Goal: Task Accomplishment & Management: Complete application form

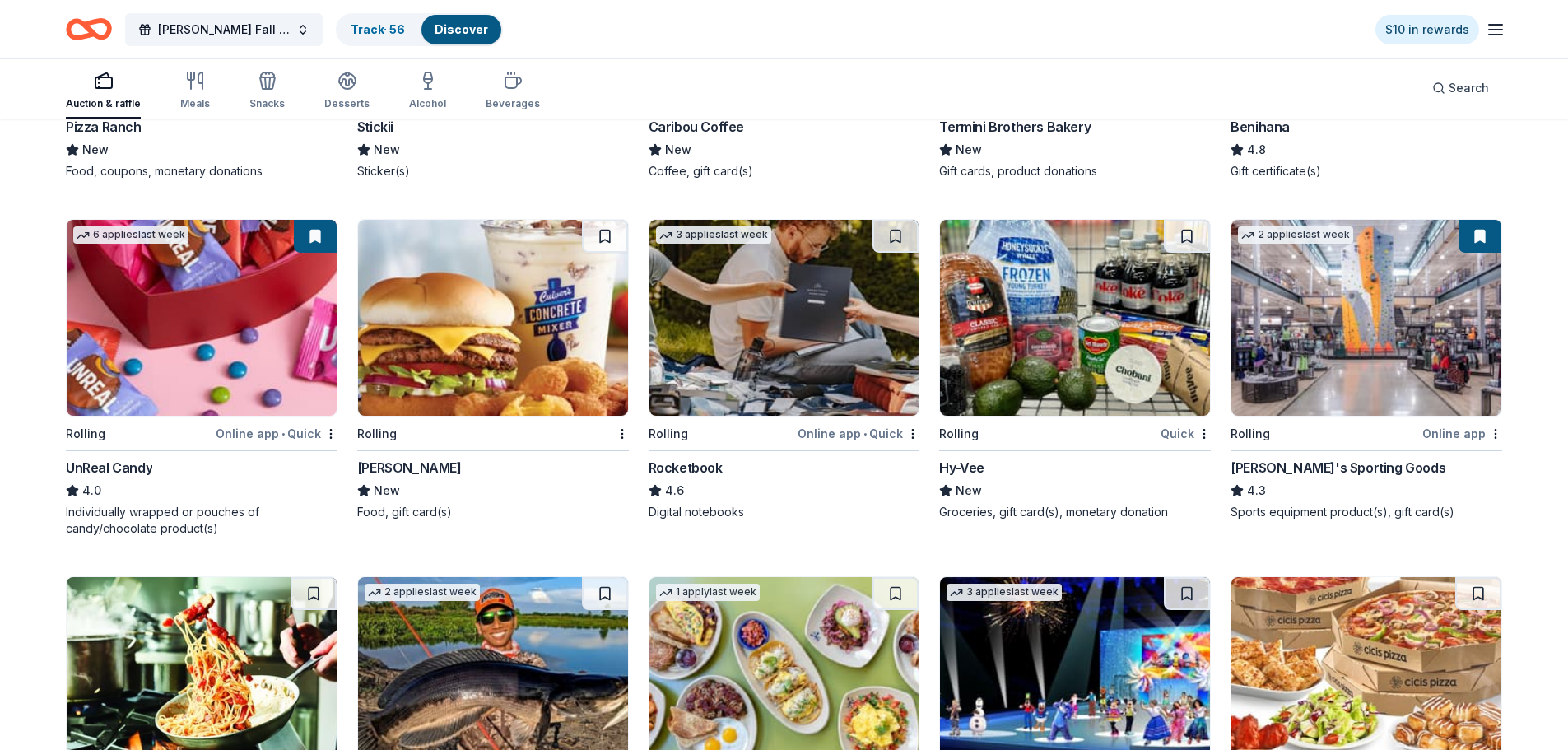
scroll to position [3883, 0]
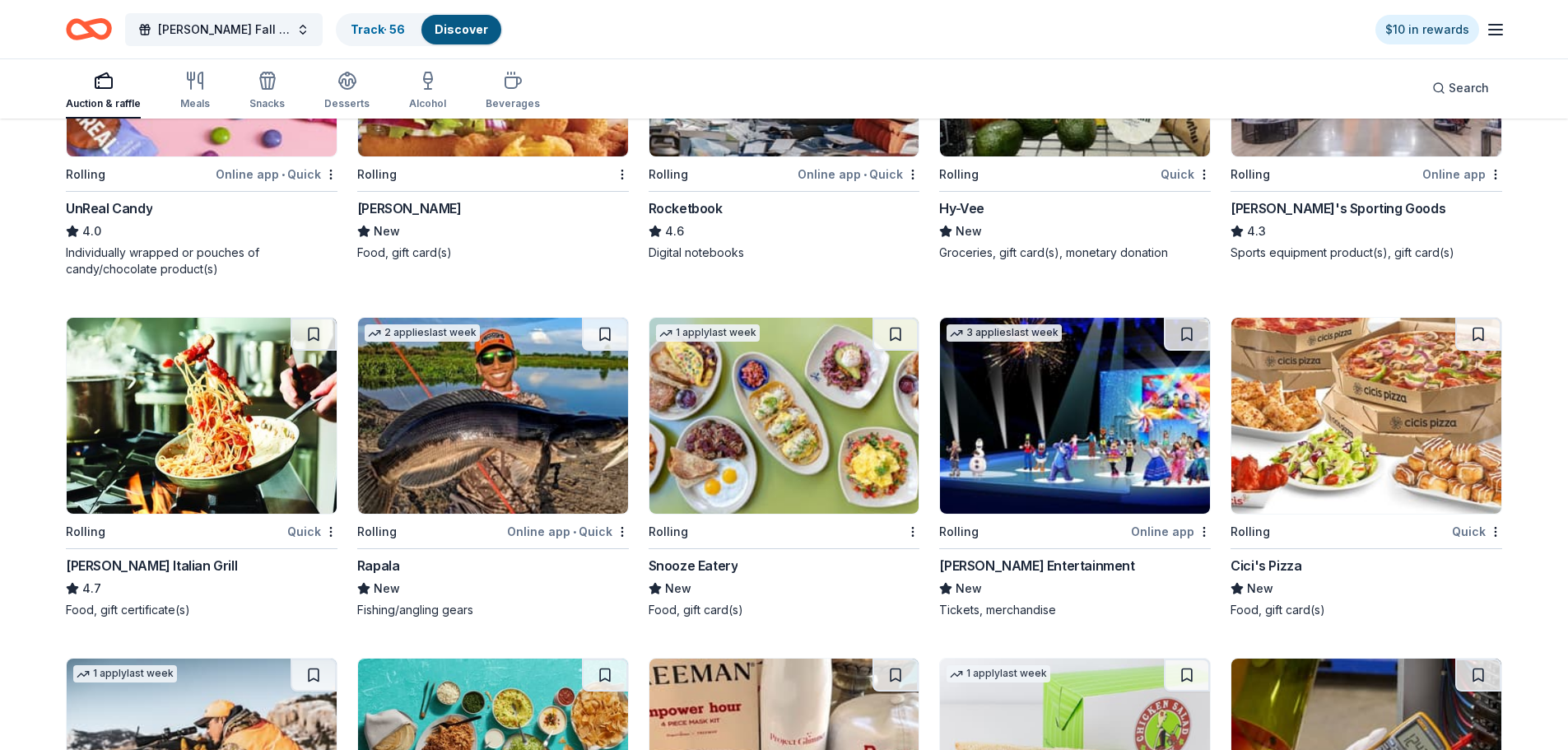
click at [846, 420] on img at bounding box center [785, 416] width 270 height 196
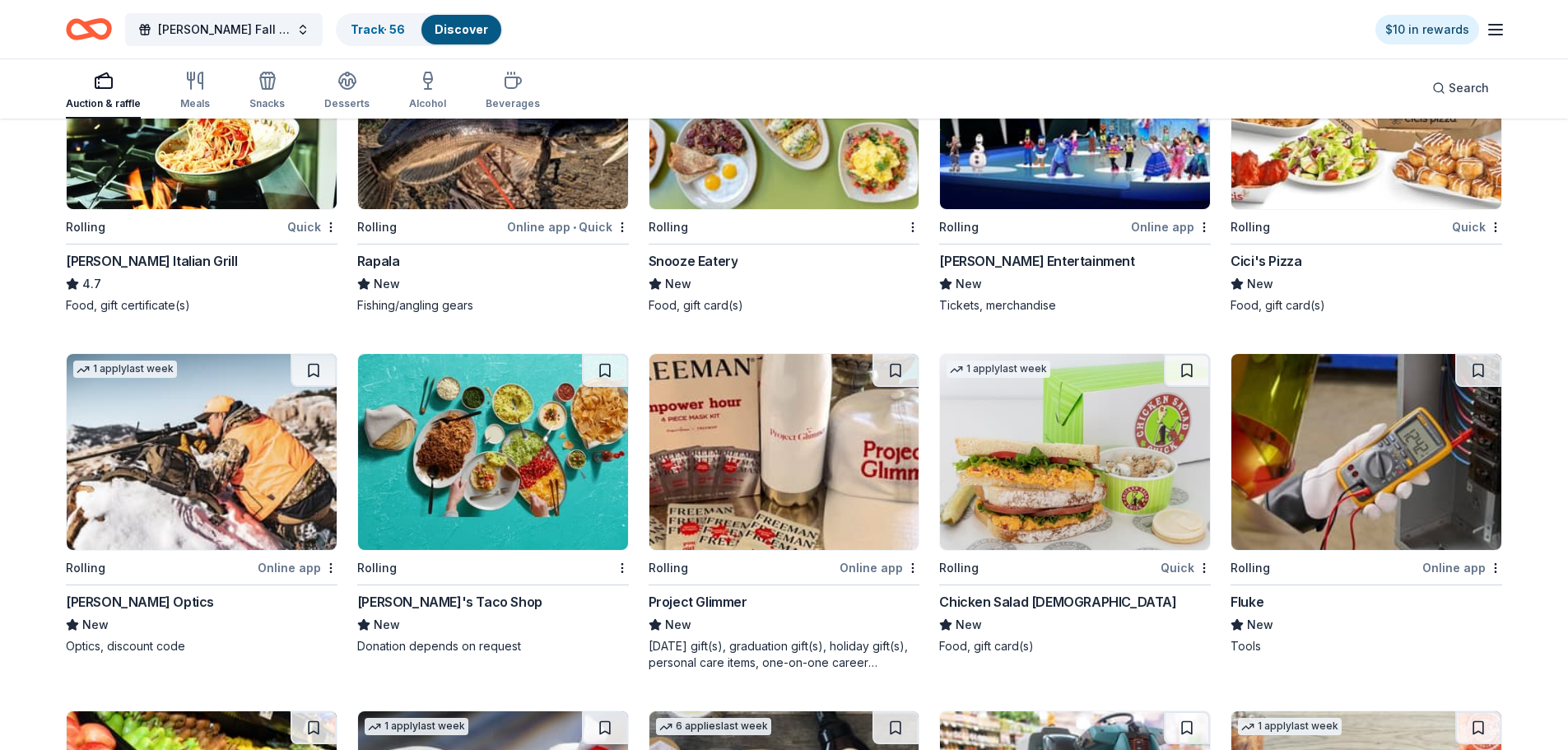
scroll to position [4213, 0]
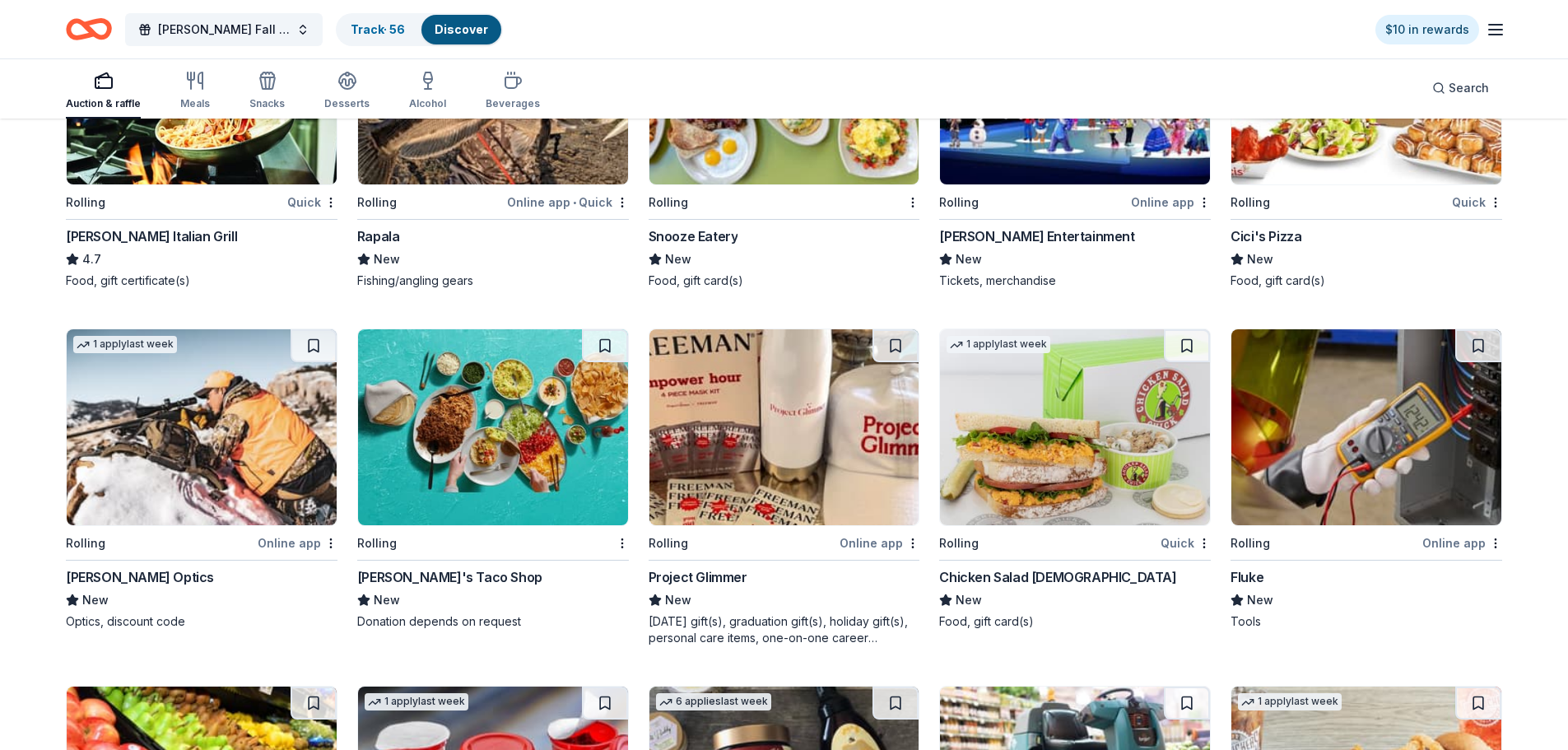
click at [772, 436] on img at bounding box center [785, 427] width 270 height 196
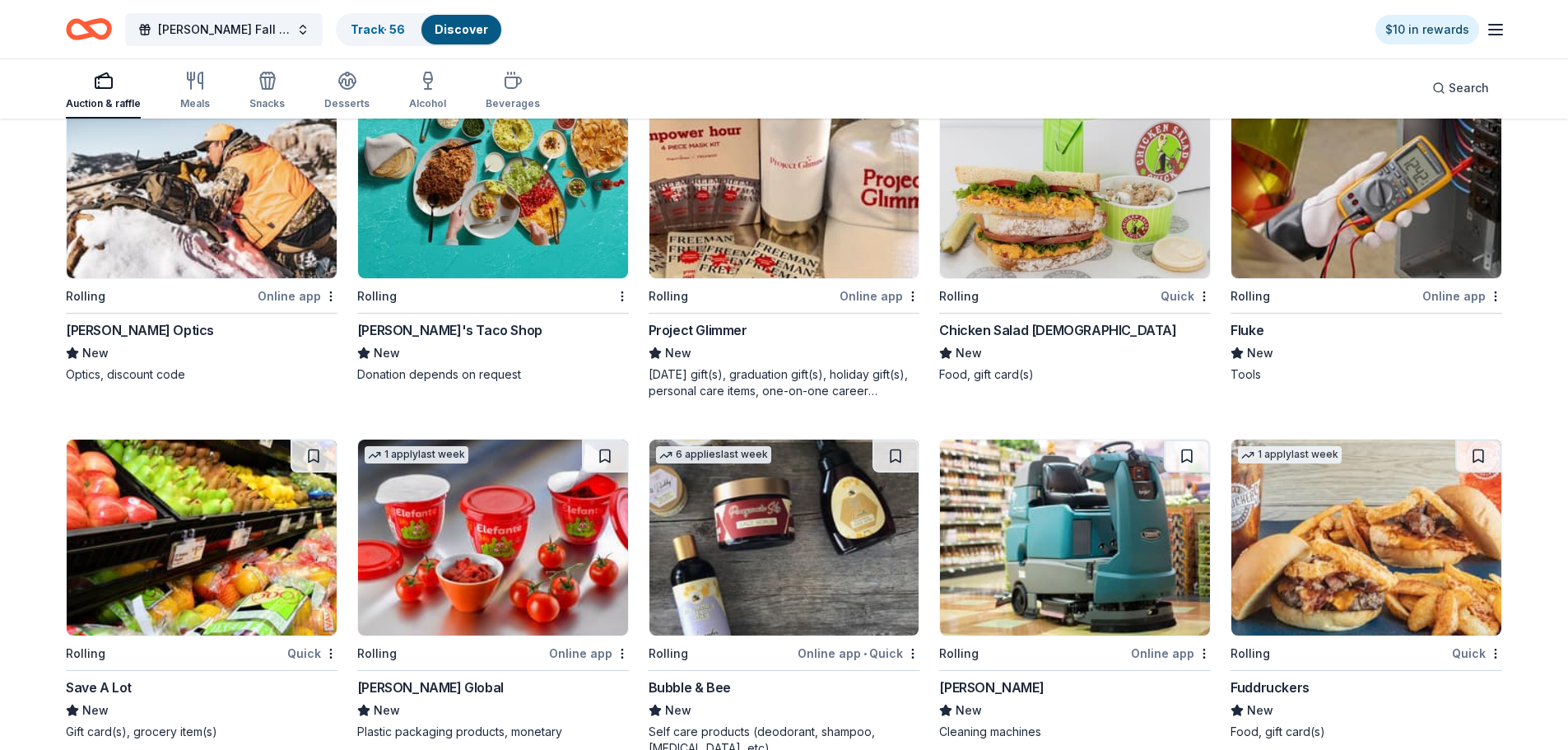
scroll to position [4598, 0]
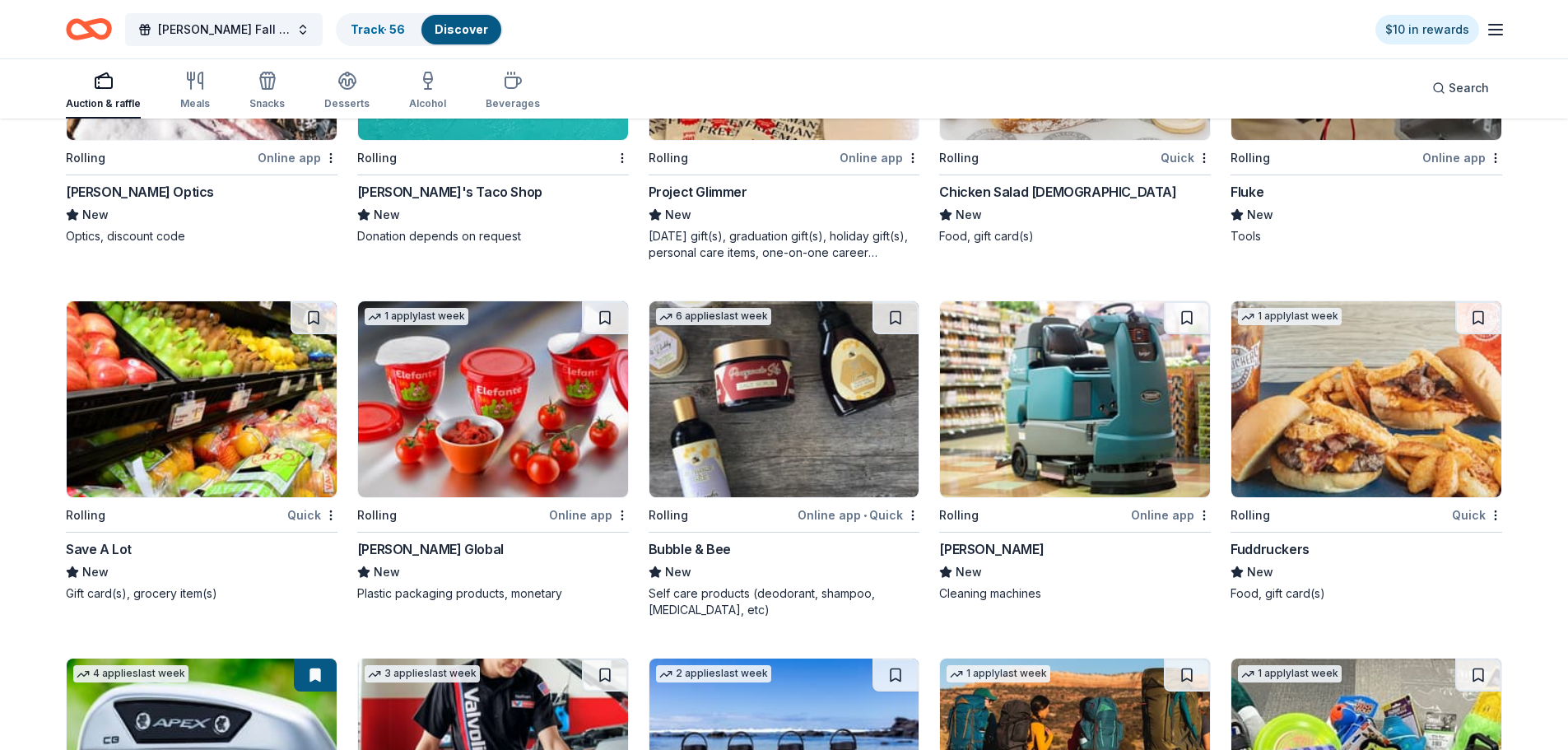
click at [816, 418] on img at bounding box center [785, 399] width 270 height 196
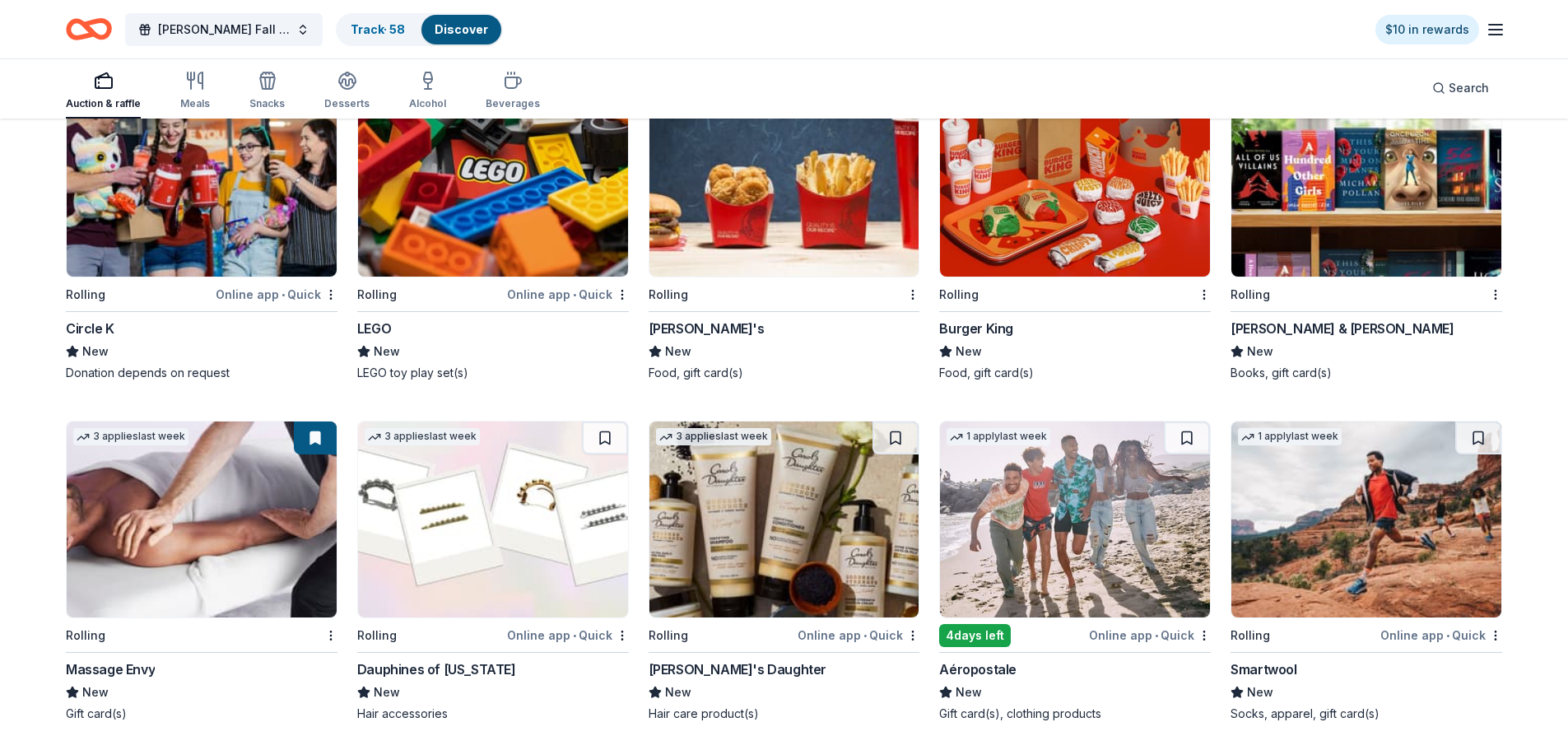
scroll to position [8026, 0]
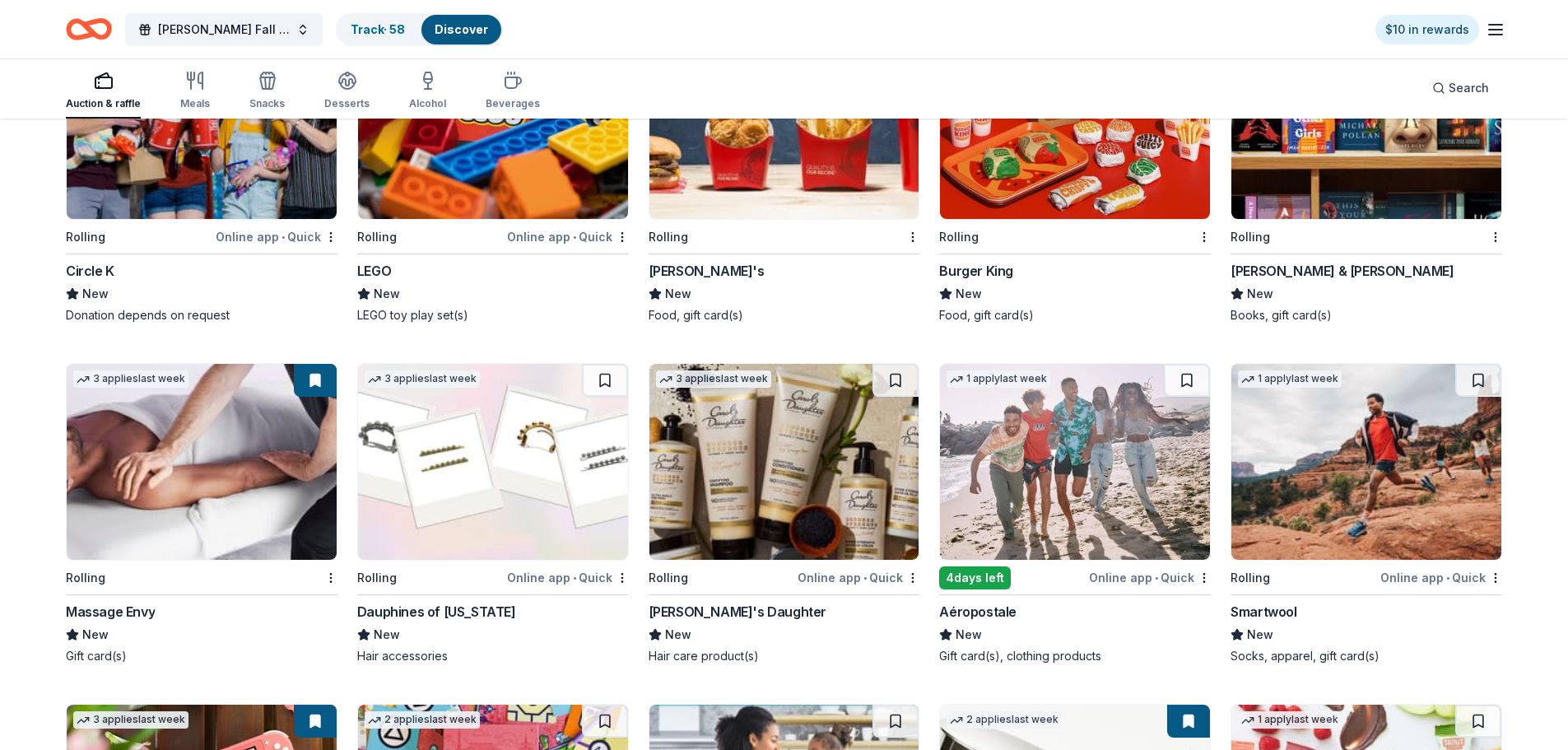
click at [269, 452] on img at bounding box center [202, 462] width 270 height 196
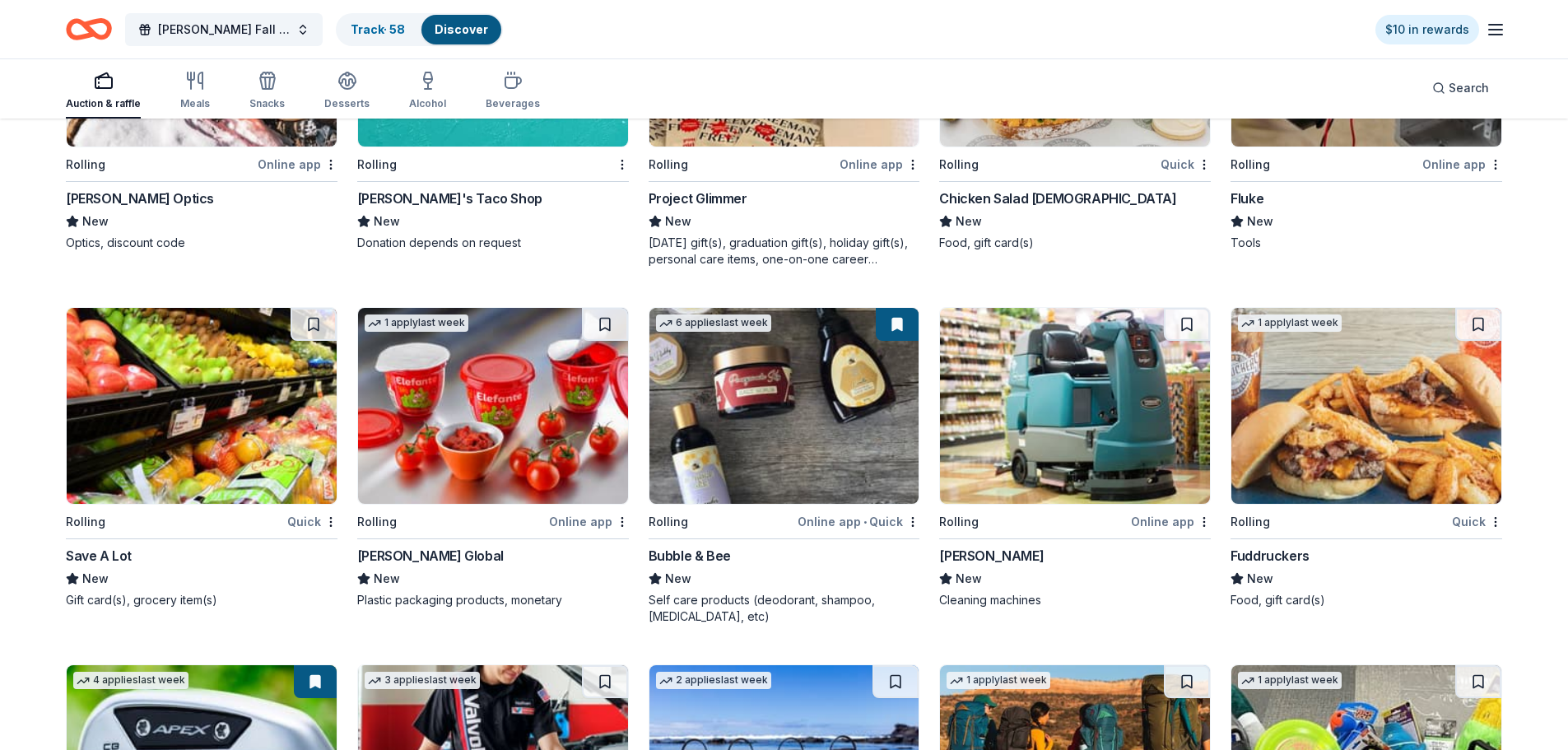
scroll to position [4731, 0]
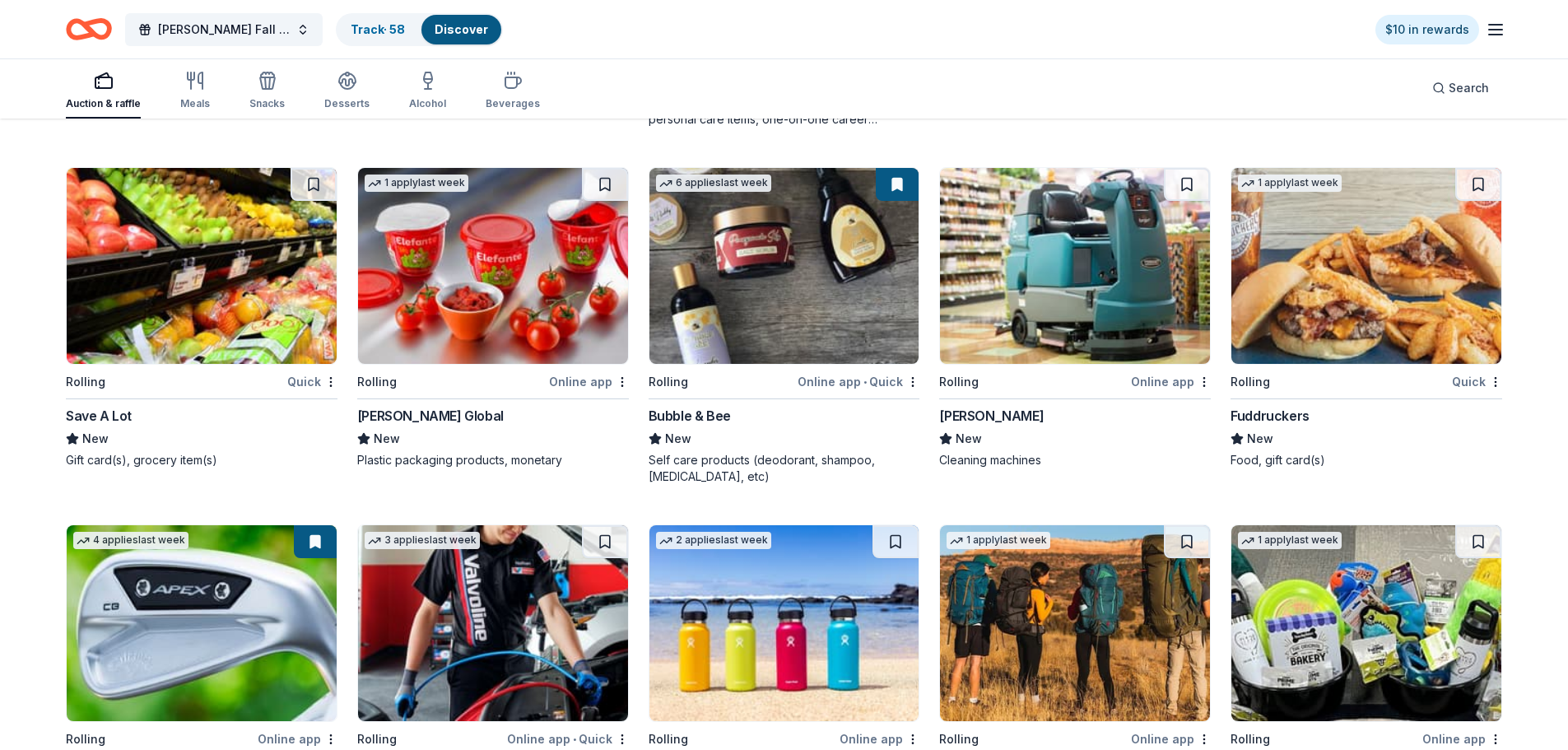
click at [194, 621] on img at bounding box center [202, 623] width 270 height 196
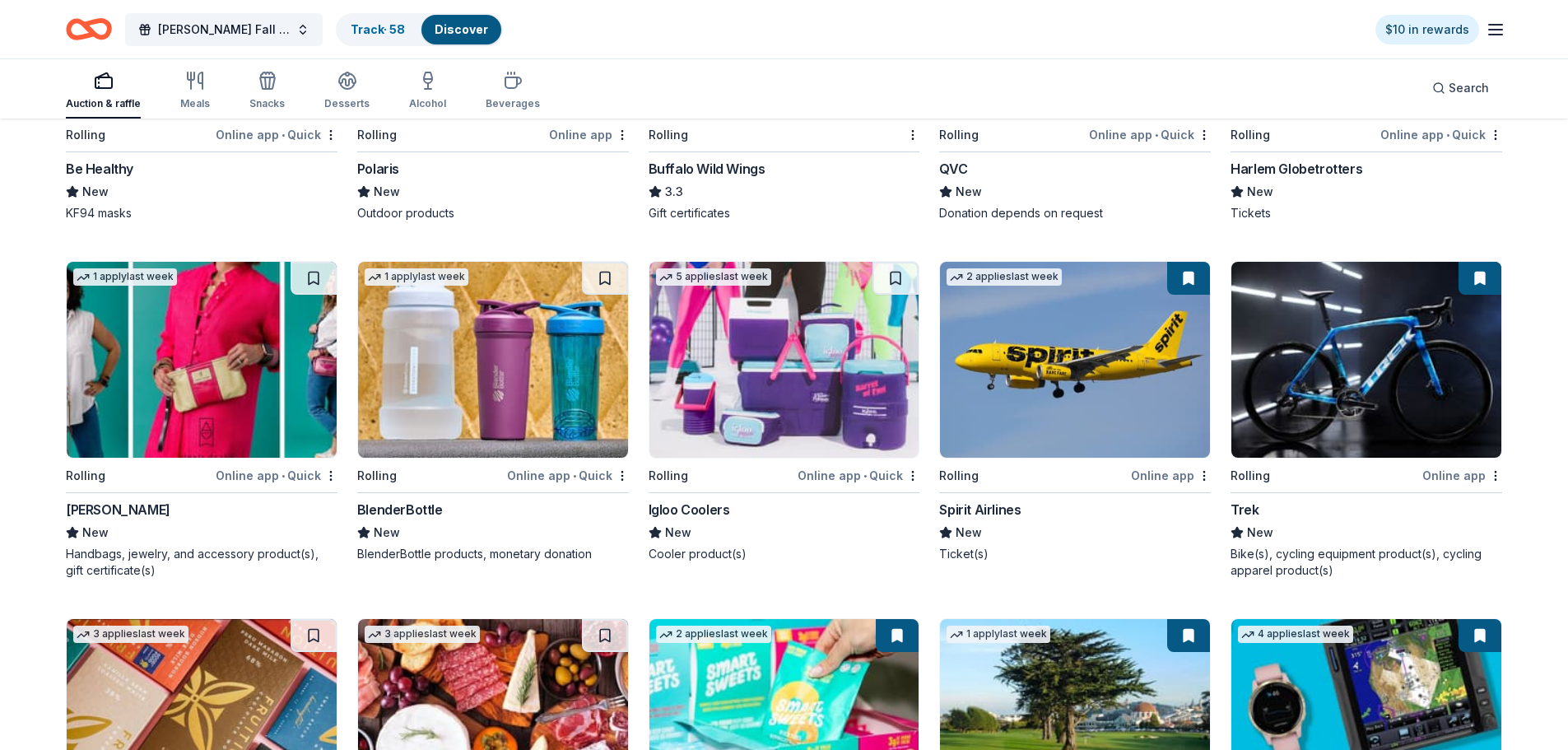
scroll to position [6872, 0]
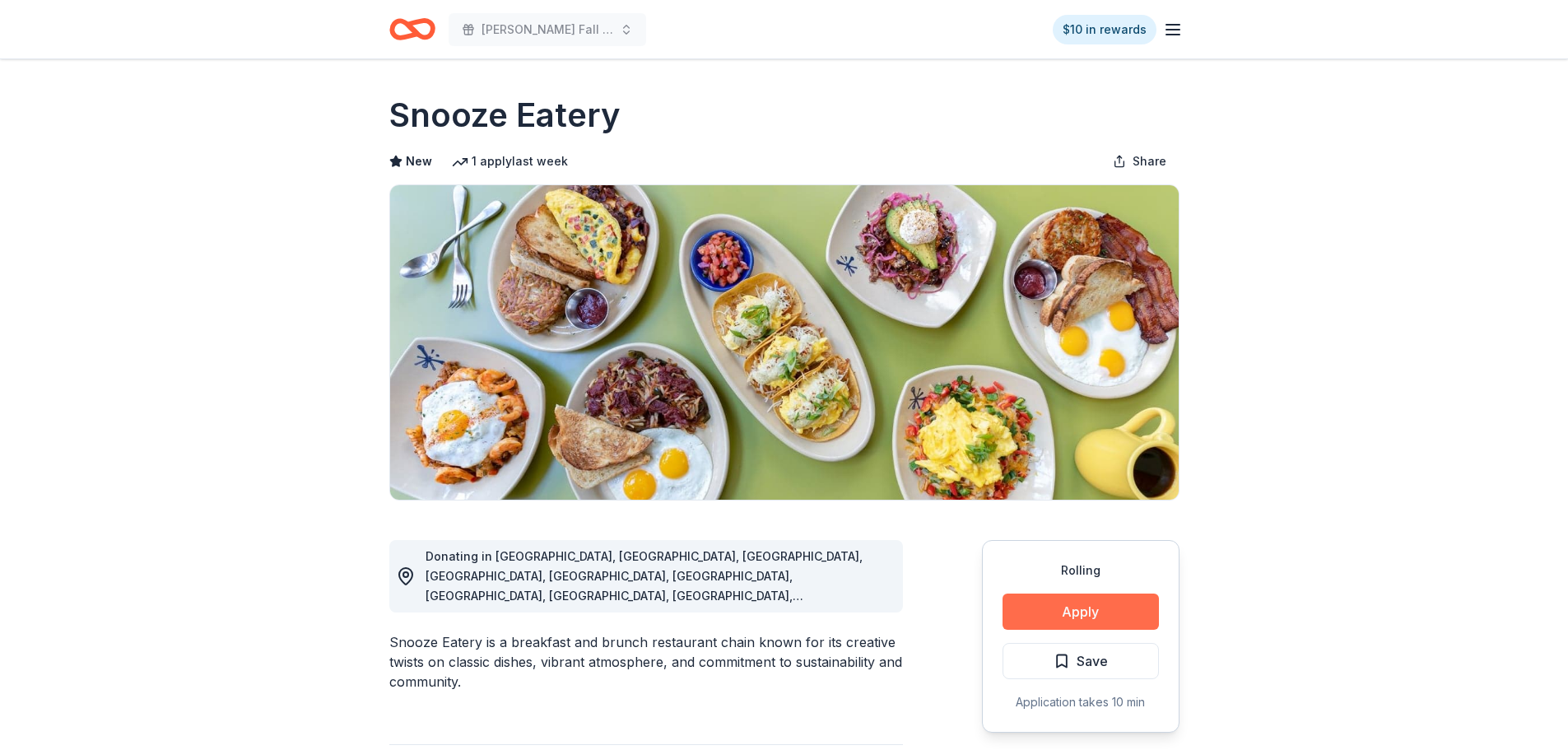
click at [1082, 603] on button "Apply" at bounding box center [1081, 611] width 156 height 37
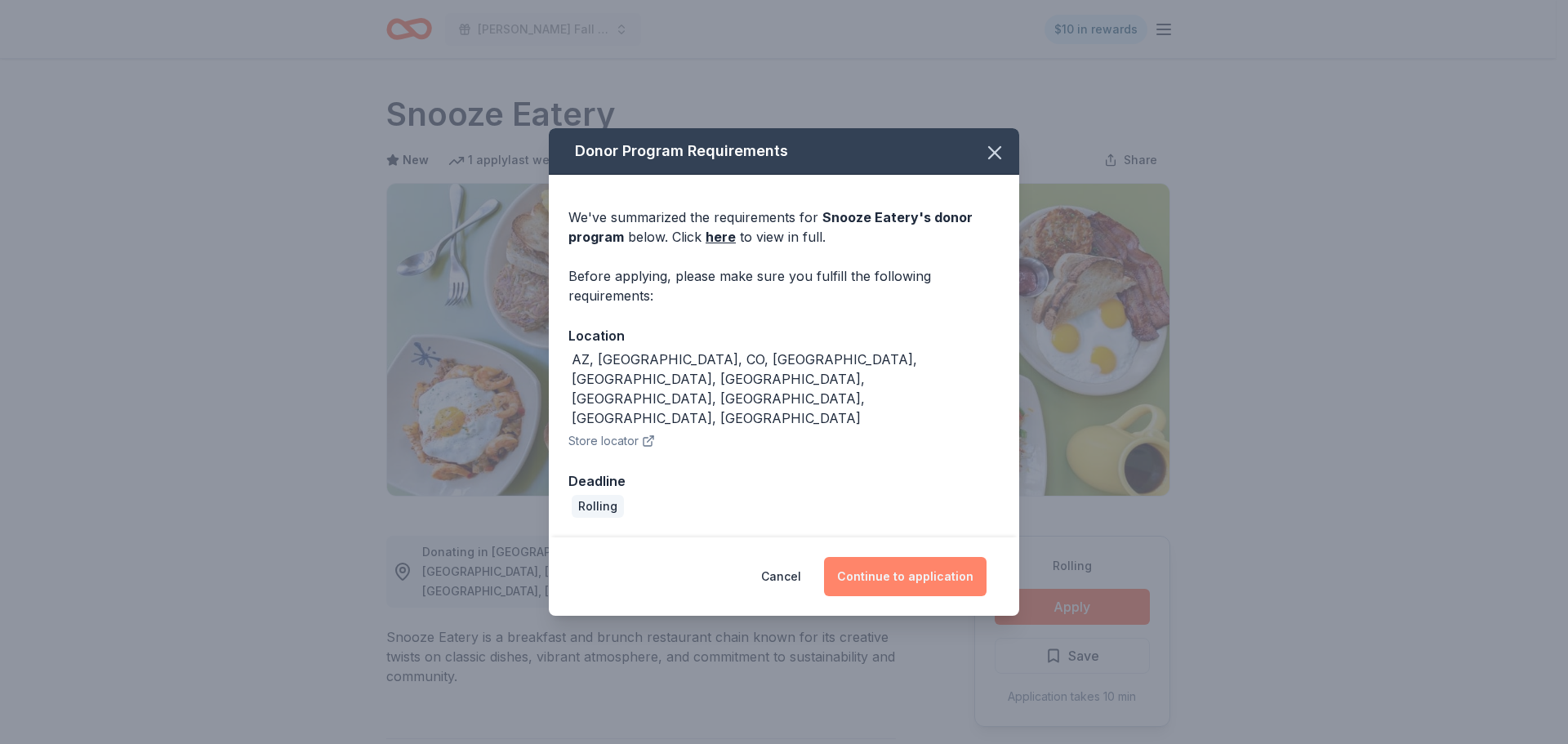
click at [892, 557] on button "Continue to application" at bounding box center [905, 576] width 163 height 39
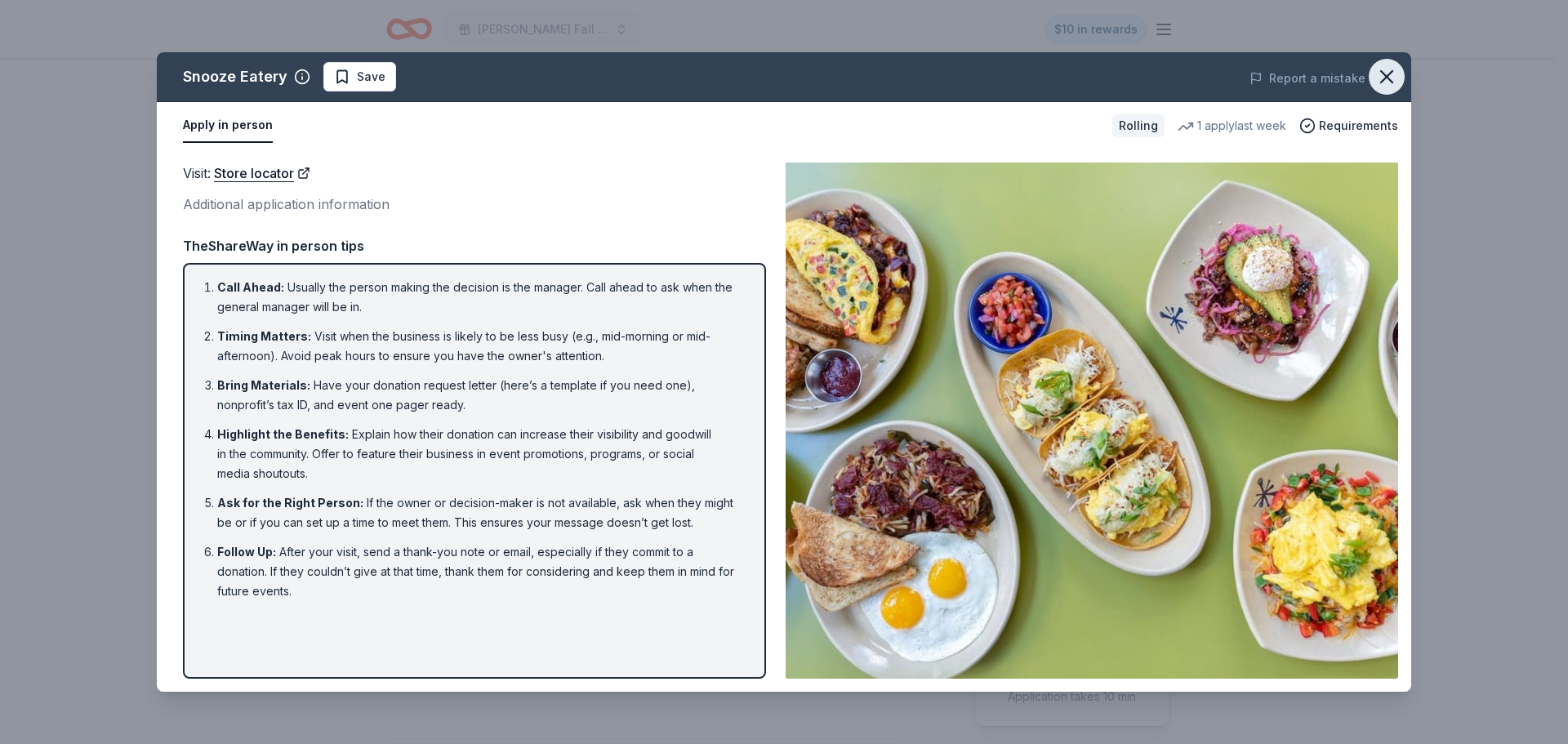
click at [1394, 80] on icon "button" at bounding box center [1386, 76] width 23 height 23
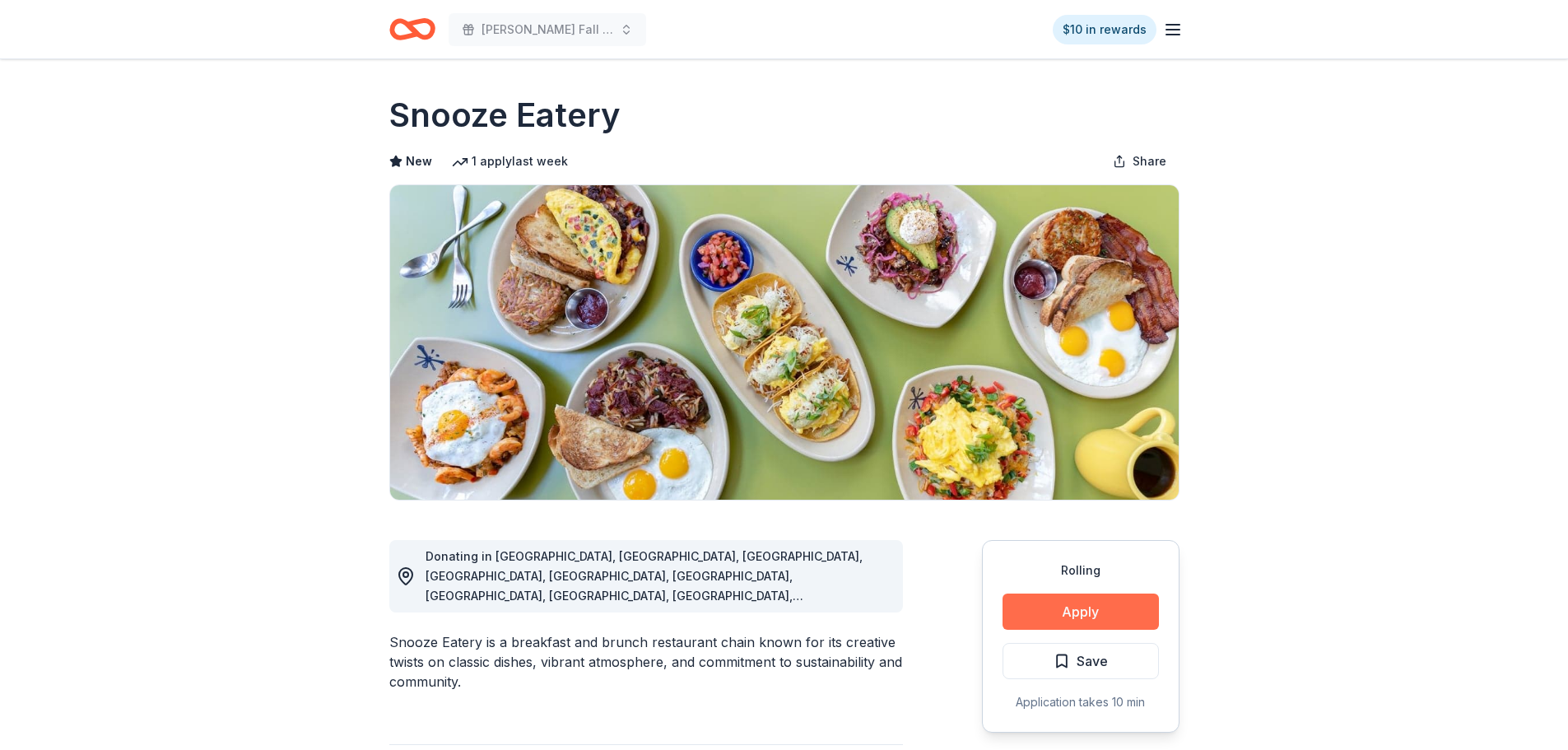
click at [1111, 596] on button "Apply" at bounding box center [1081, 611] width 156 height 37
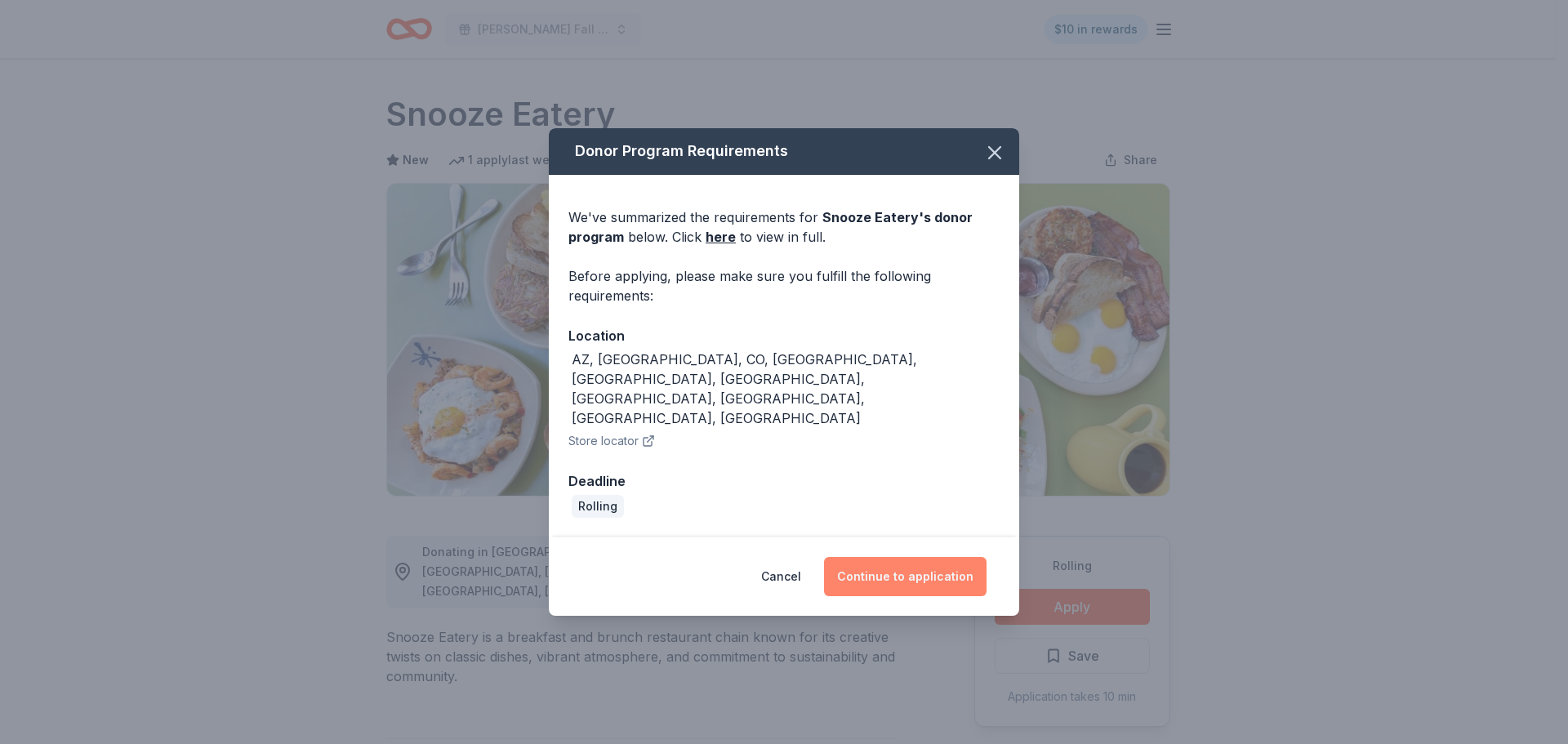
click at [910, 557] on button "Continue to application" at bounding box center [905, 576] width 163 height 39
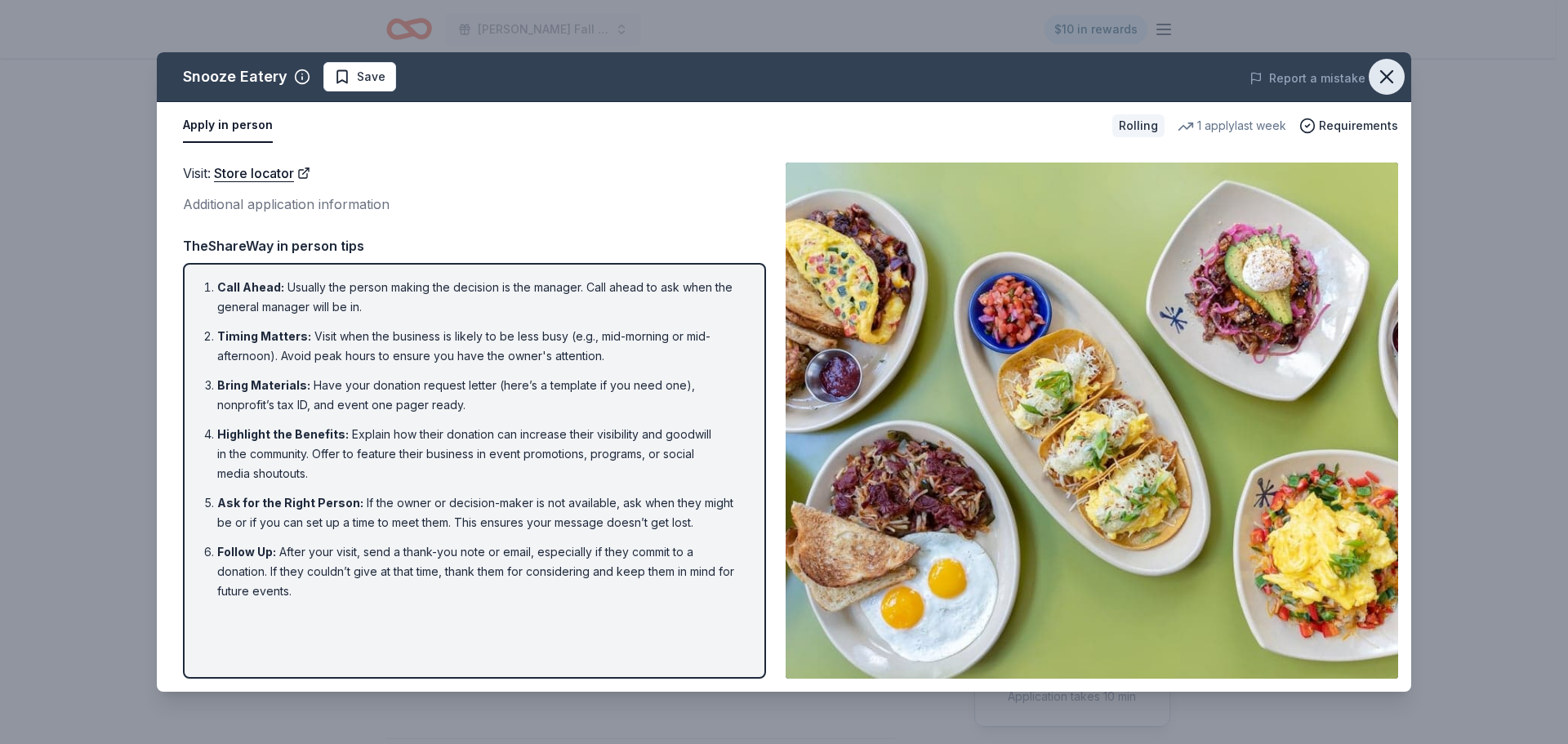
click at [1388, 71] on icon "button" at bounding box center [1386, 76] width 23 height 23
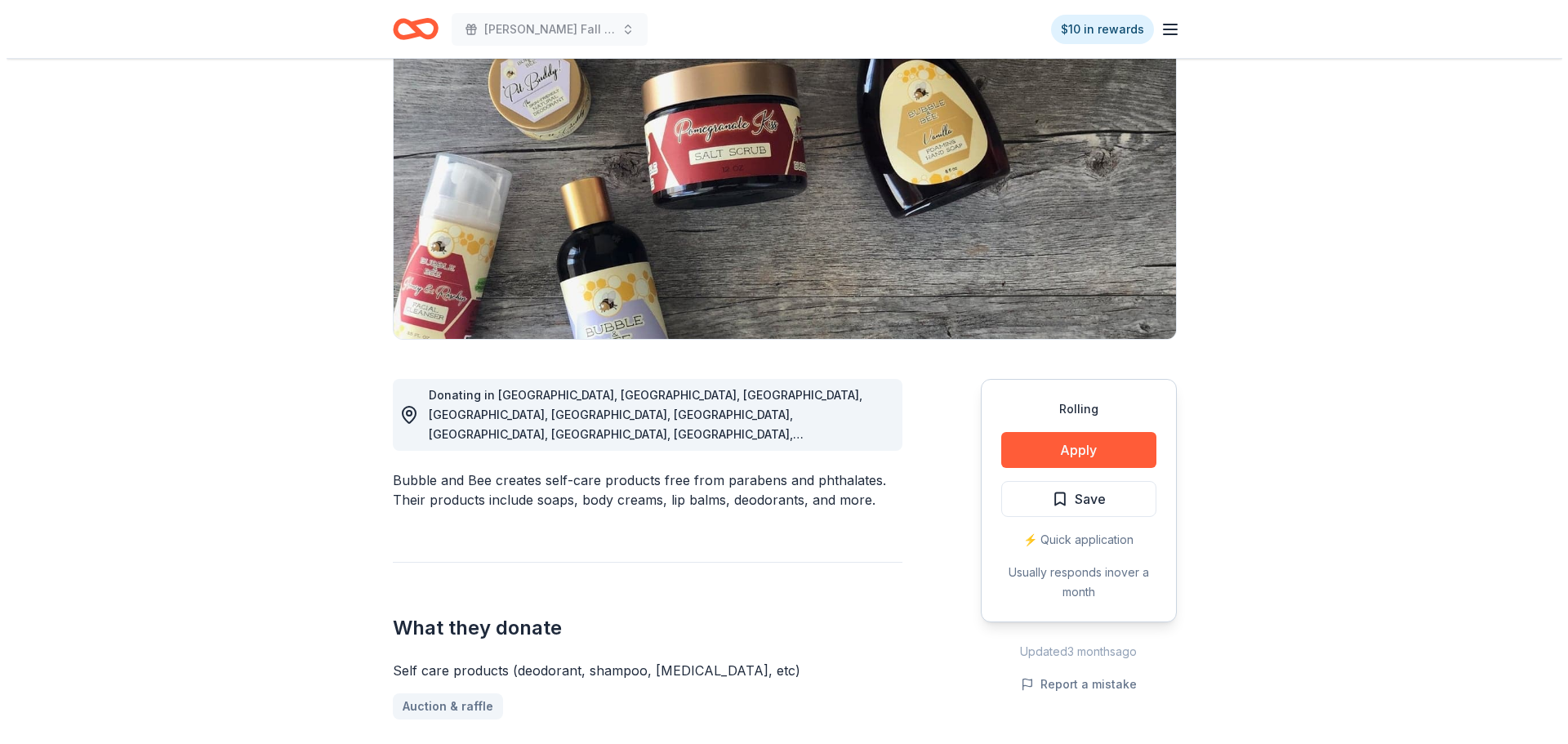
scroll to position [164, 0]
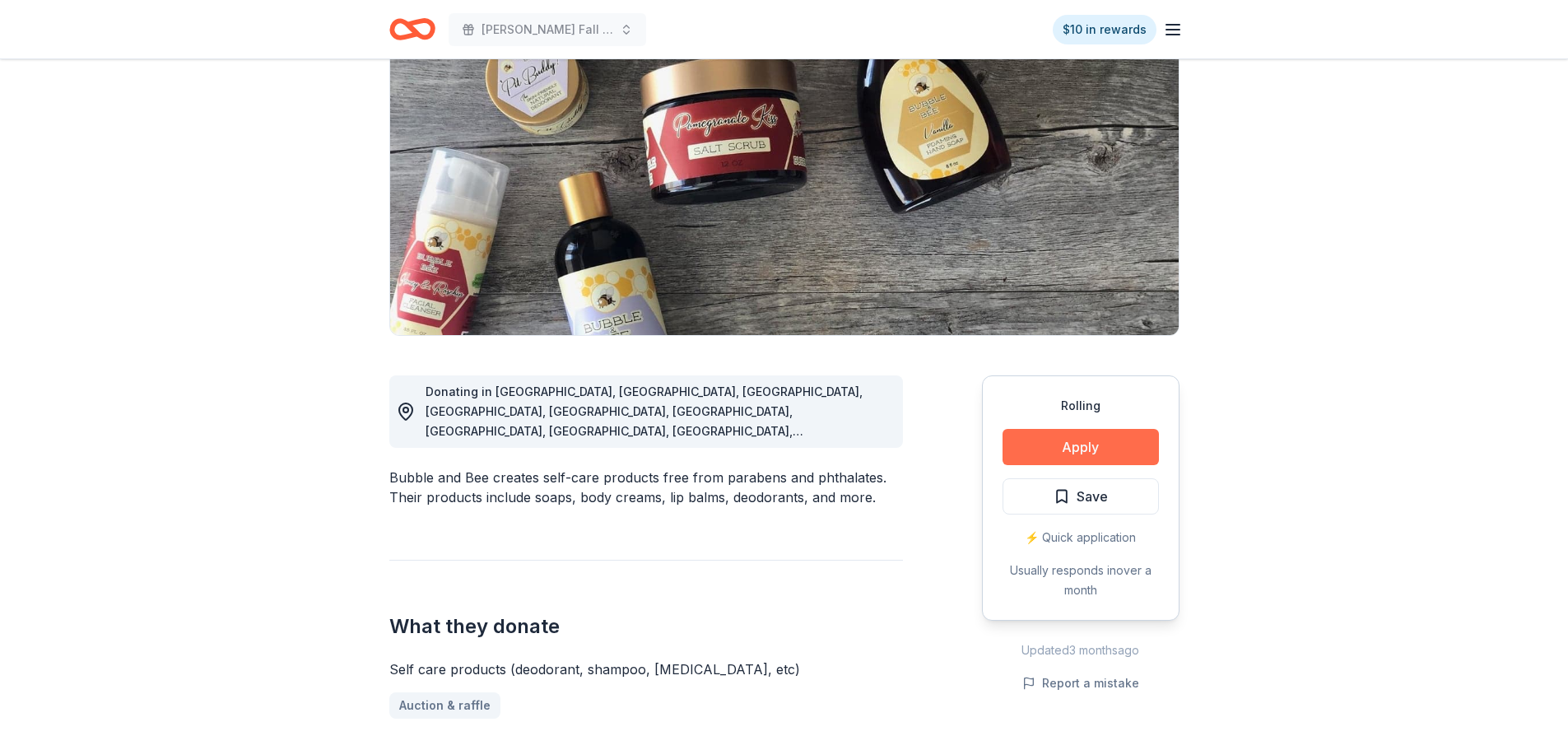
click at [1081, 430] on button "Apply" at bounding box center [1081, 446] width 156 height 37
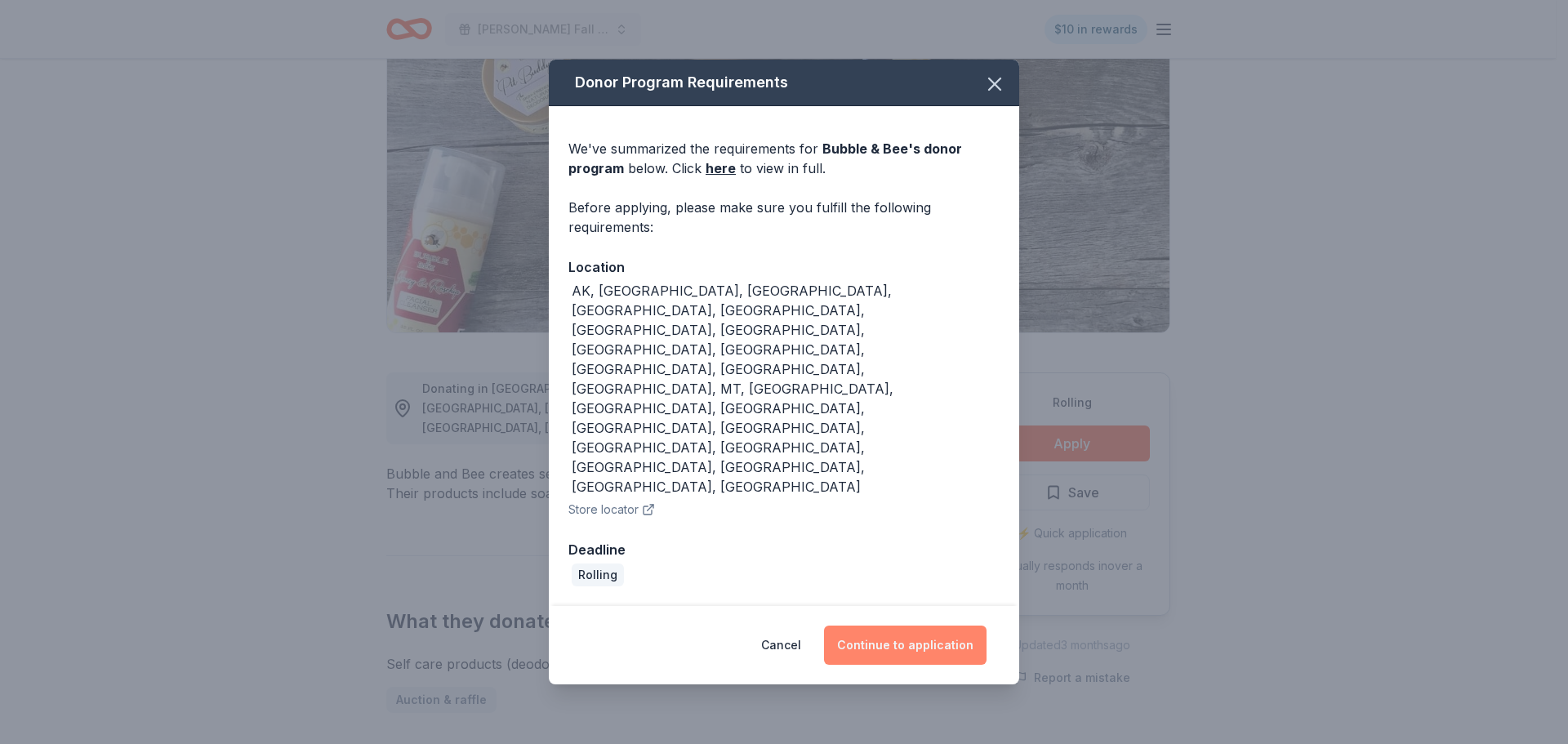
click at [936, 626] on button "Continue to application" at bounding box center [905, 645] width 163 height 39
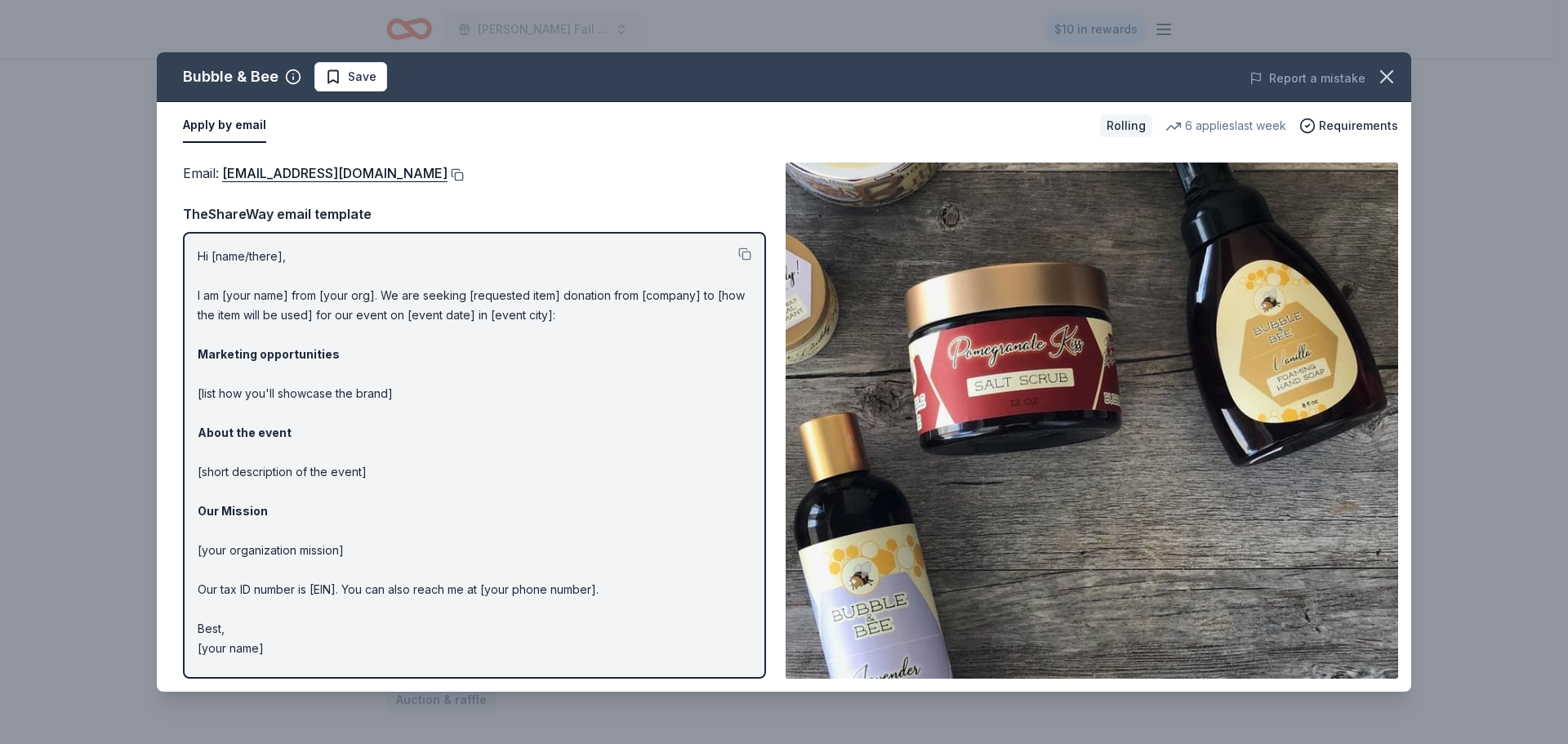
click at [448, 168] on button at bounding box center [455, 174] width 16 height 13
click at [1394, 73] on icon "button" at bounding box center [1386, 76] width 23 height 23
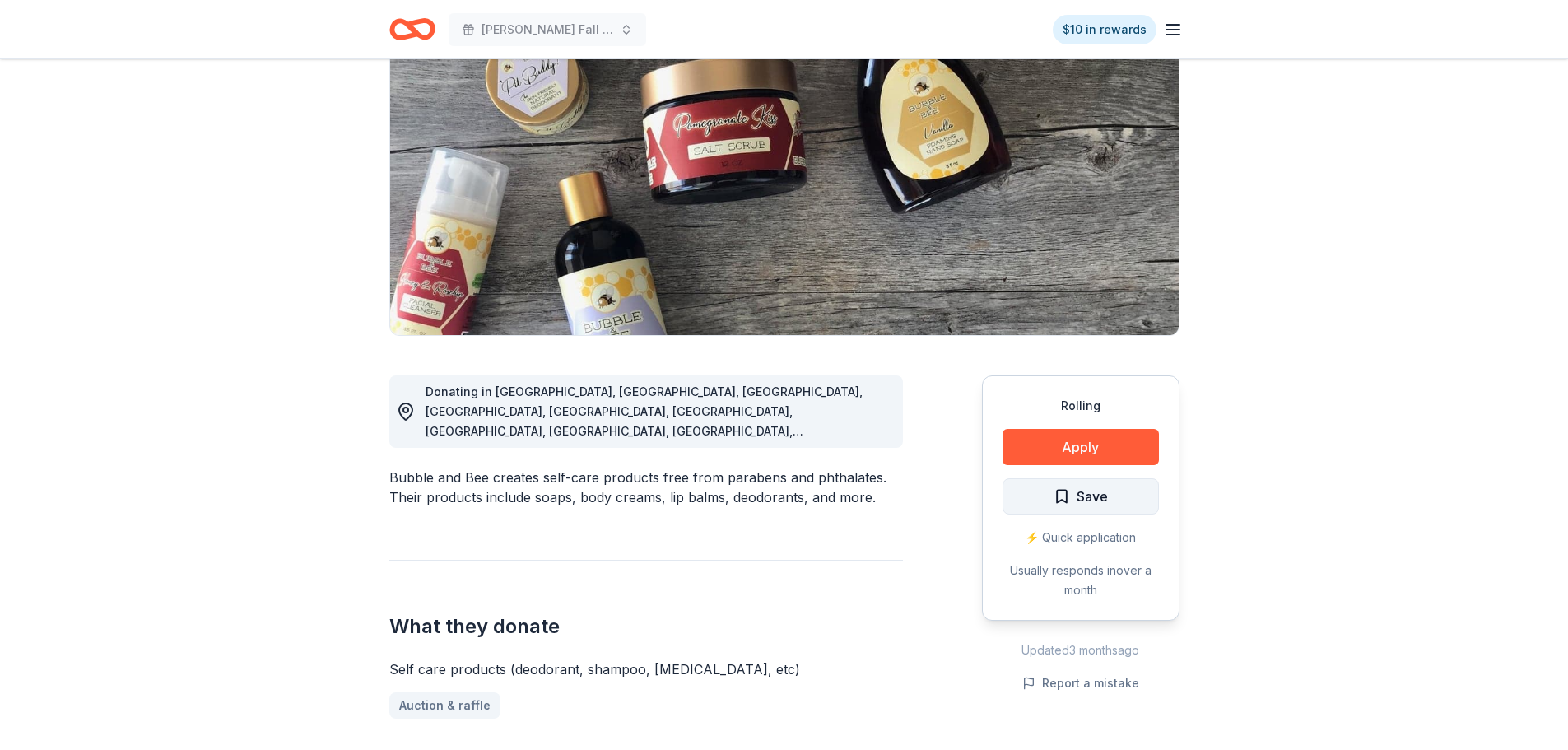
click at [1095, 504] on span "Save" at bounding box center [1092, 496] width 31 height 21
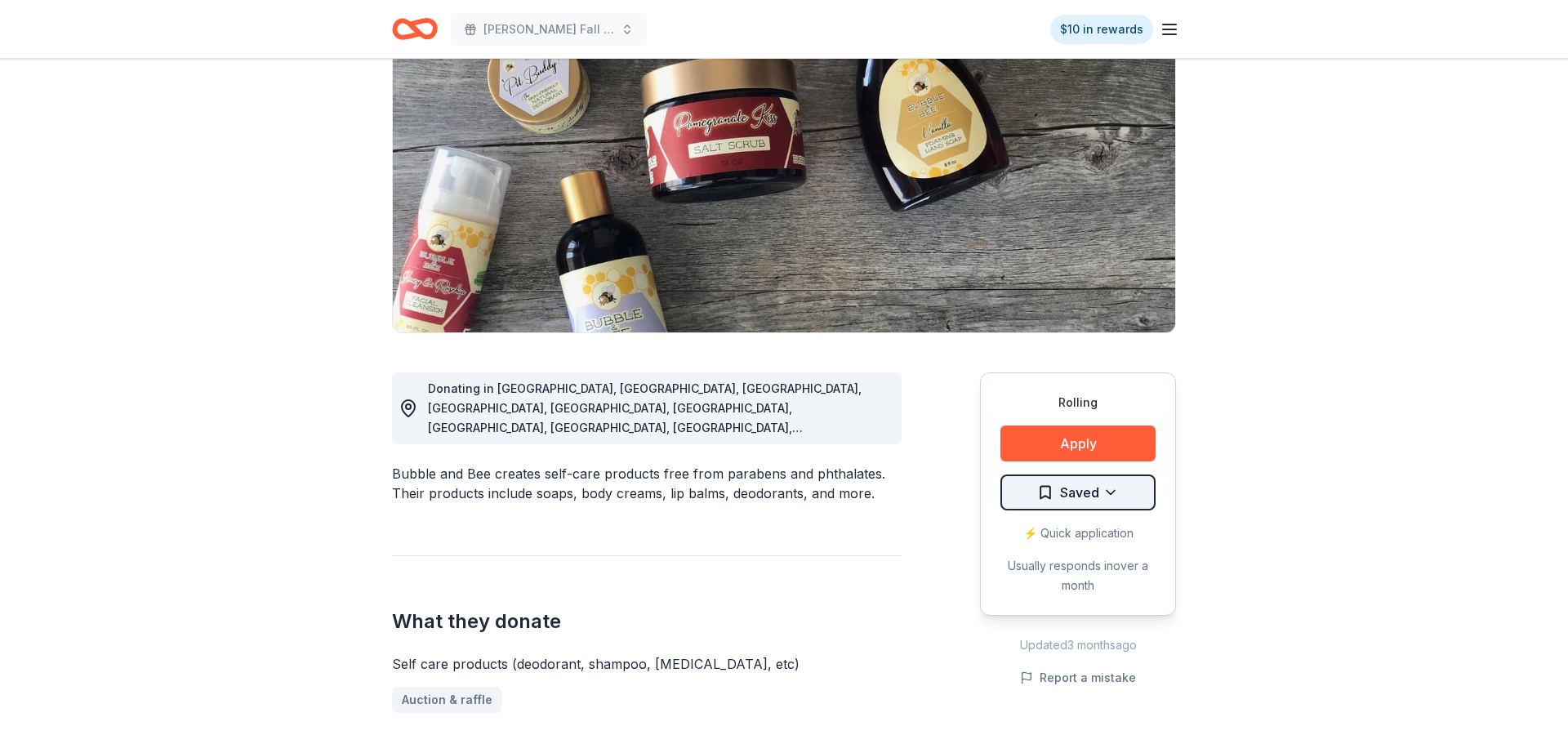
click at [1096, 496] on html "Hollis Fall Festival $10 in rewards Rolling Share Bubble & Bee New 6 applies la…" at bounding box center [784, 208] width 1568 height 744
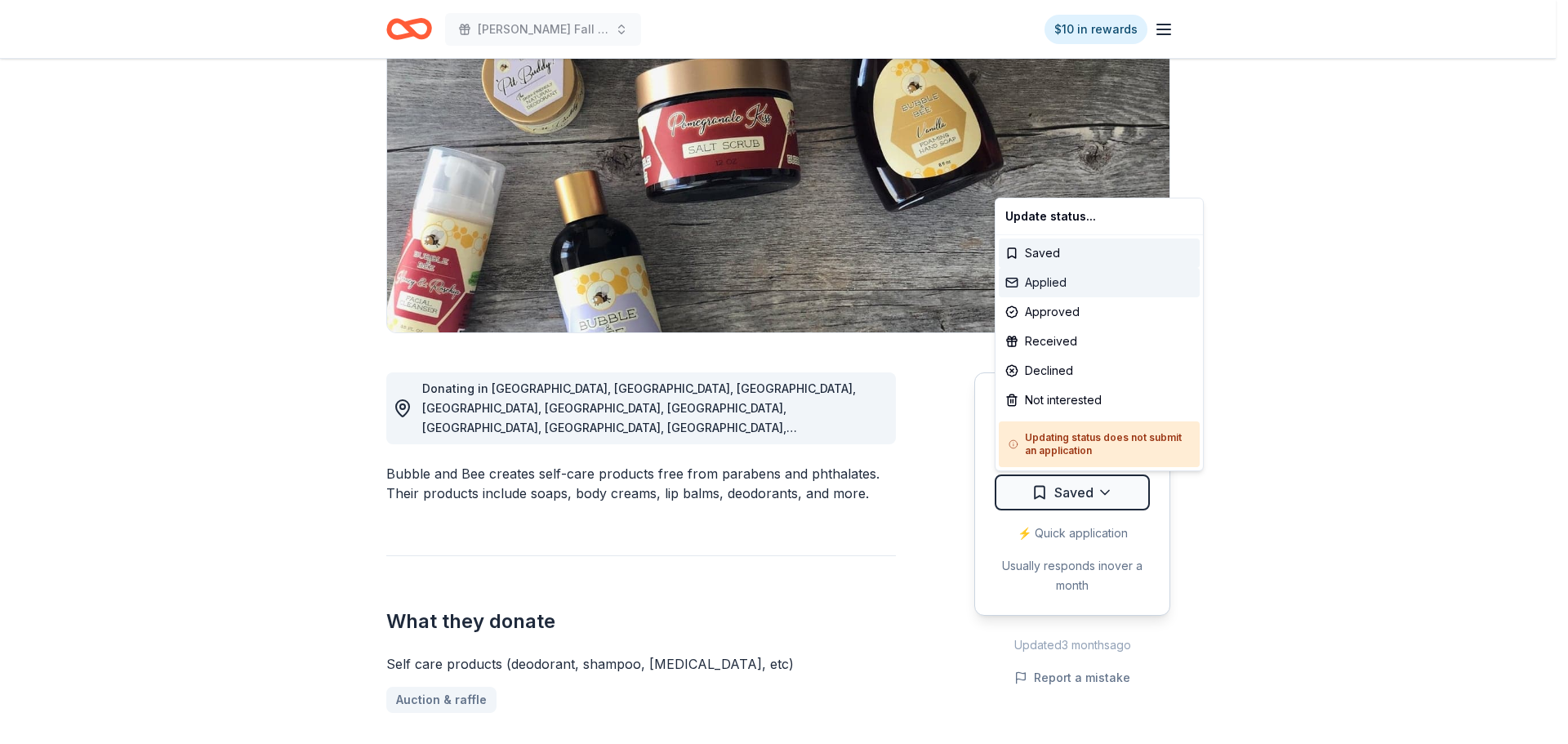
click at [1072, 283] on div "Applied" at bounding box center [1099, 283] width 201 height 30
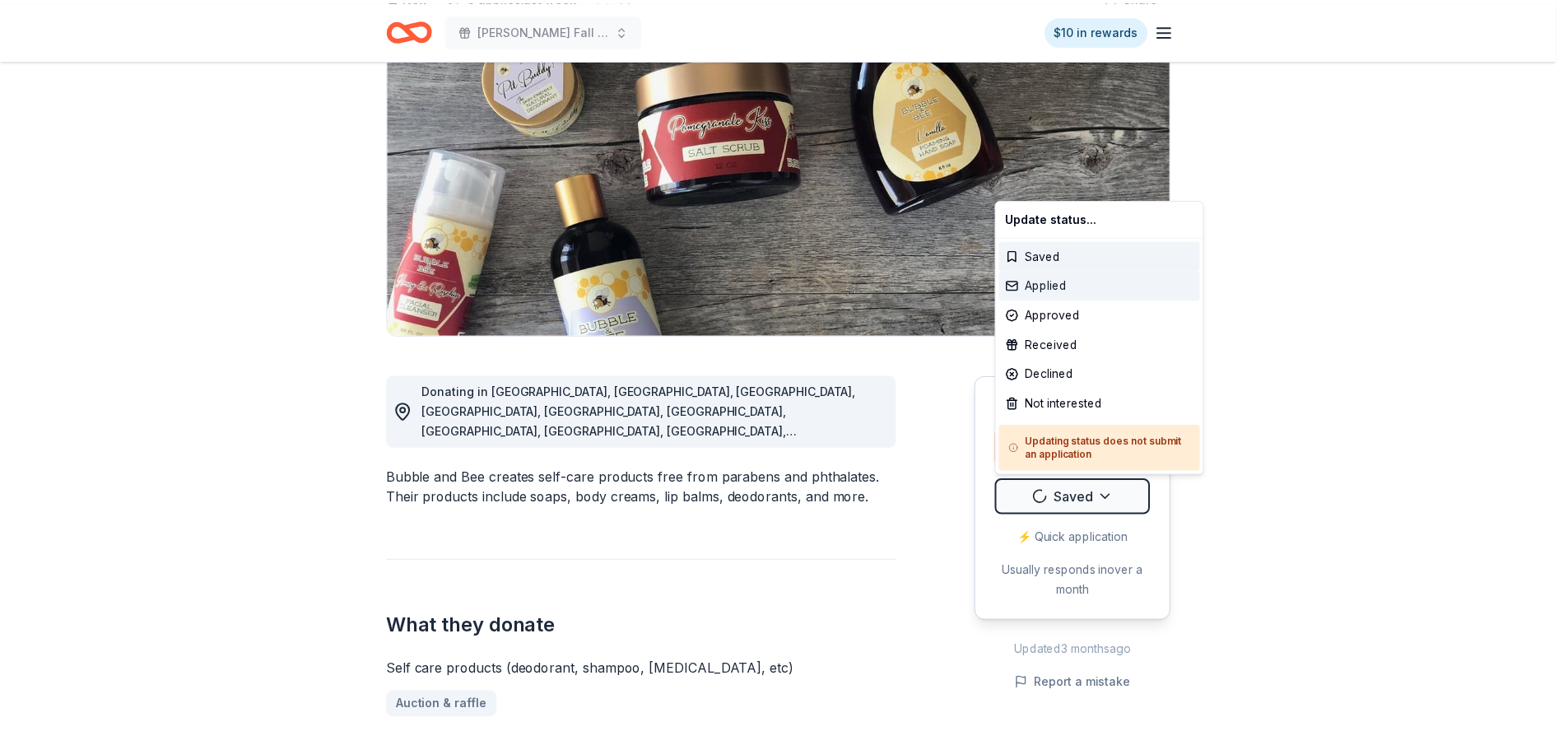
scroll to position [0, 0]
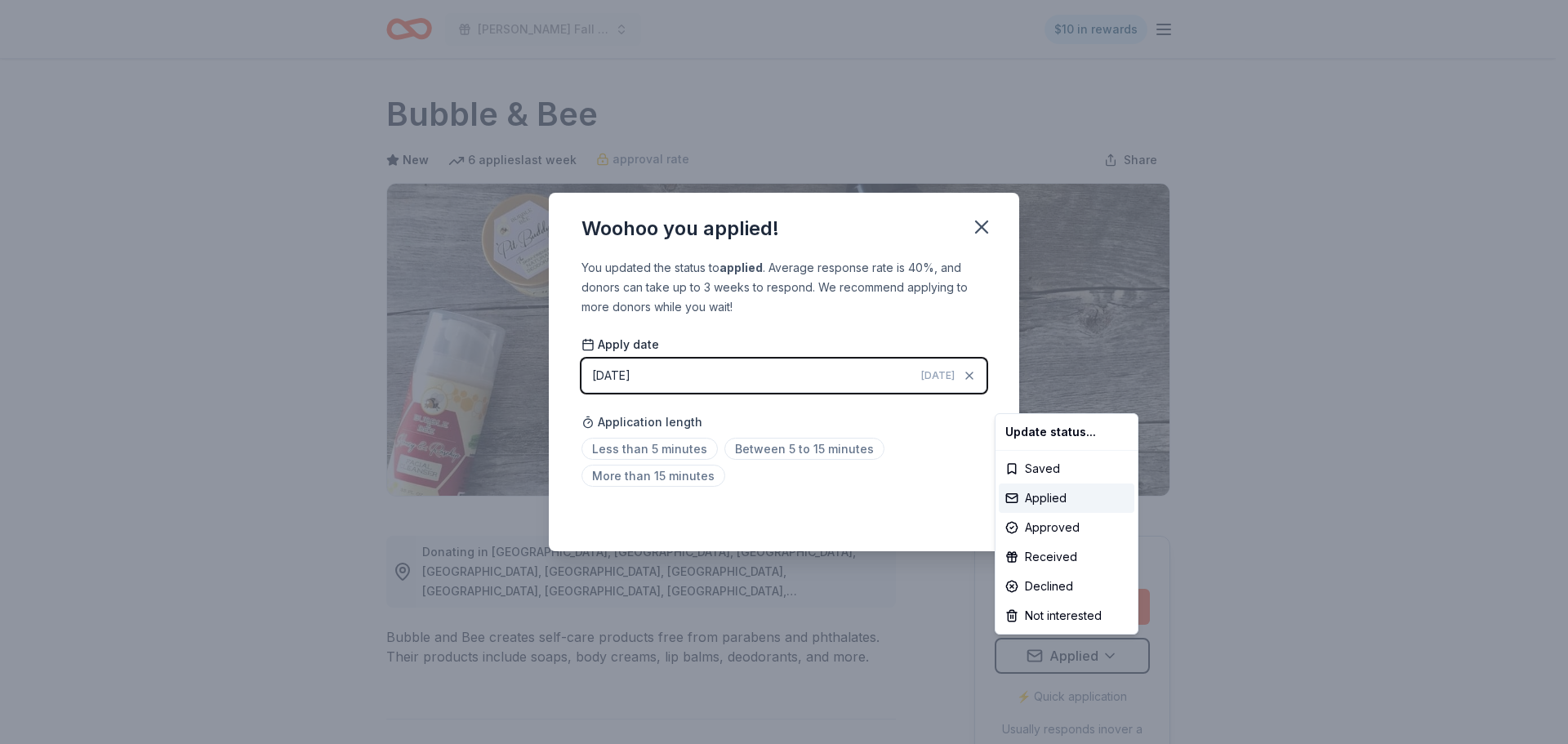
click at [984, 229] on html "Hollis Fall Festival $10 in rewards Rolling Share Bubble & Bee New 6 applies la…" at bounding box center [784, 372] width 1568 height 744
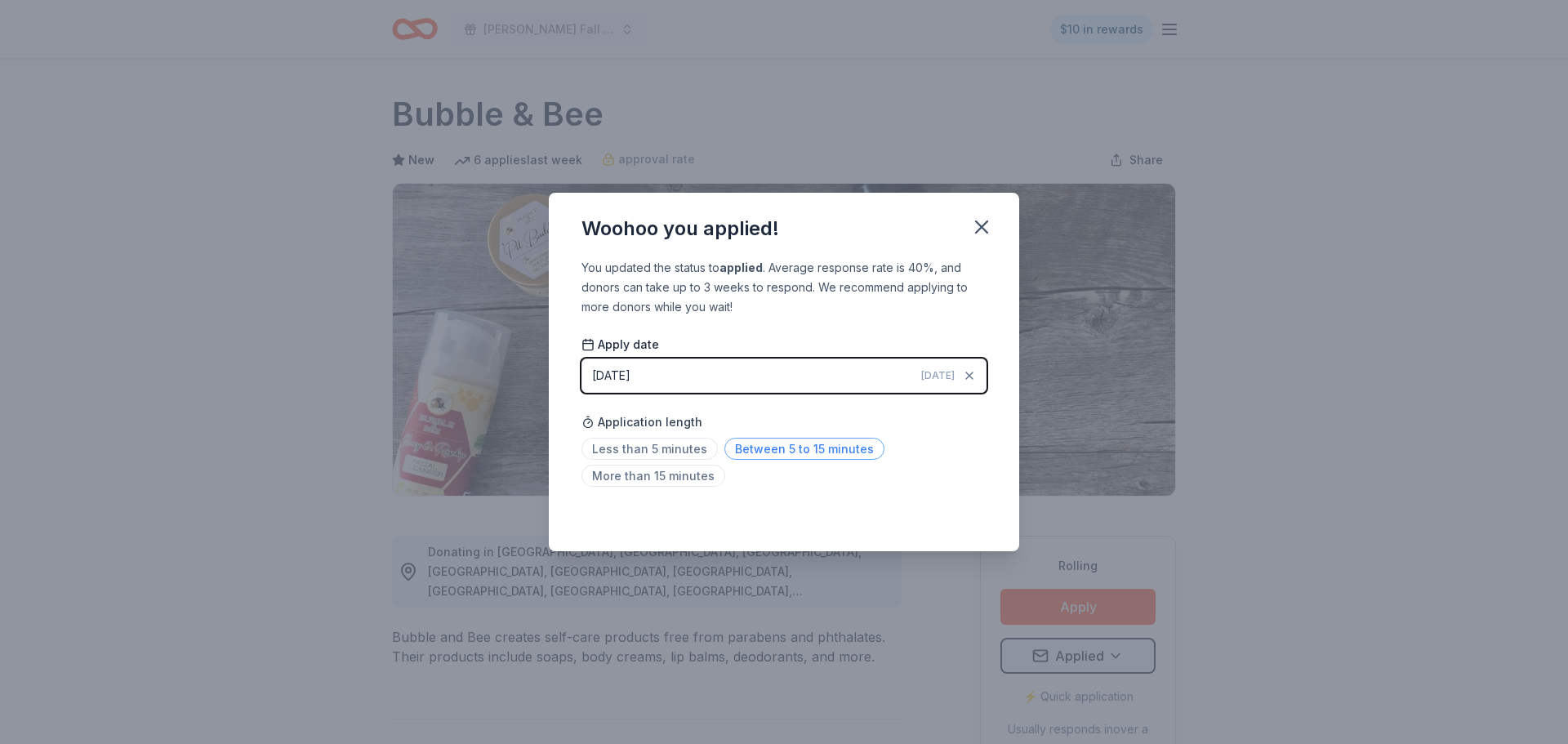
click at [784, 449] on span "Between 5 to 15 minutes" at bounding box center [805, 449] width 160 height 22
click at [378, 579] on div "Woohoo you applied! You updated the status to applied . Average response rate i…" at bounding box center [784, 372] width 1568 height 744
click at [976, 229] on icon "button" at bounding box center [981, 227] width 23 height 23
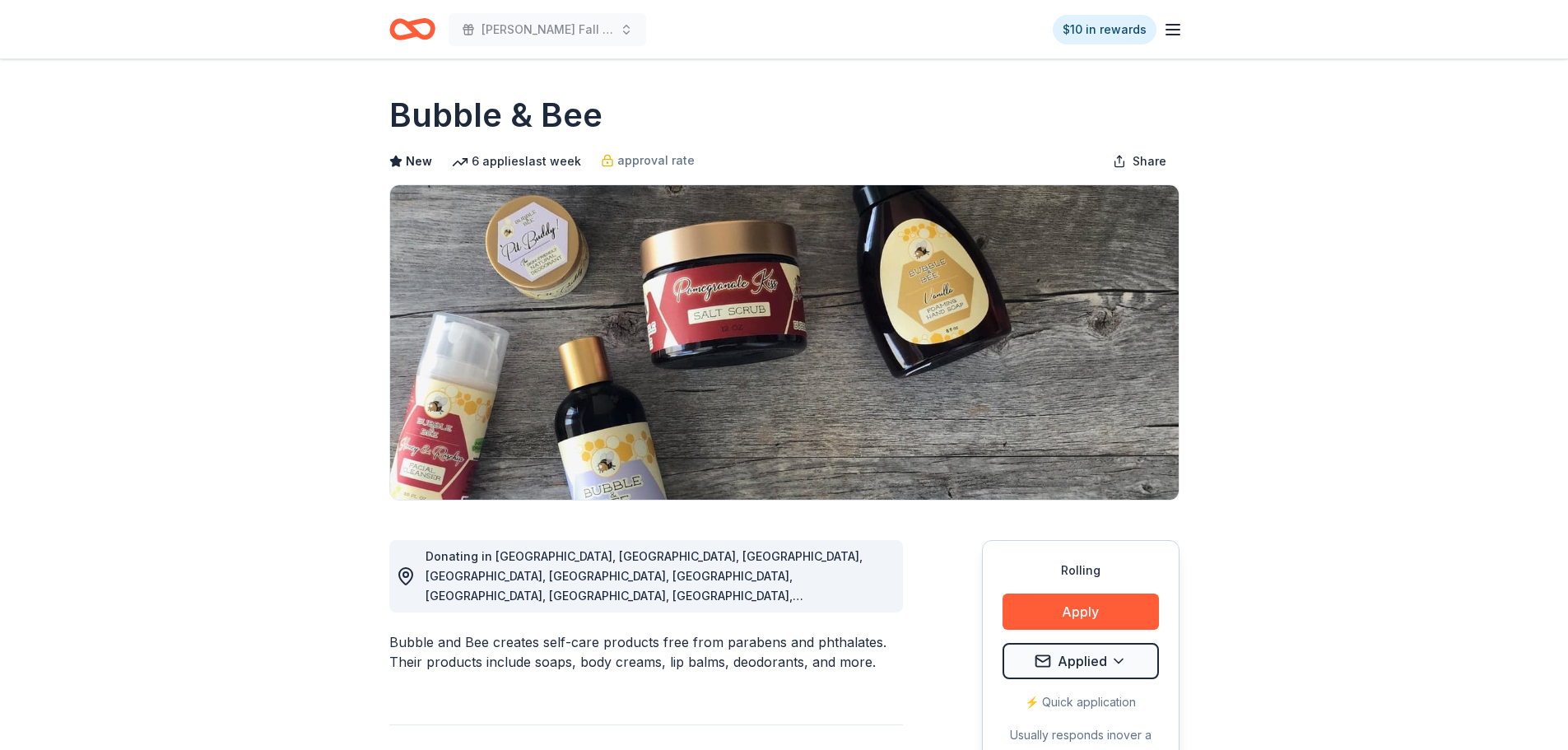
click at [423, 25] on icon "Home" at bounding box center [412, 30] width 46 height 39
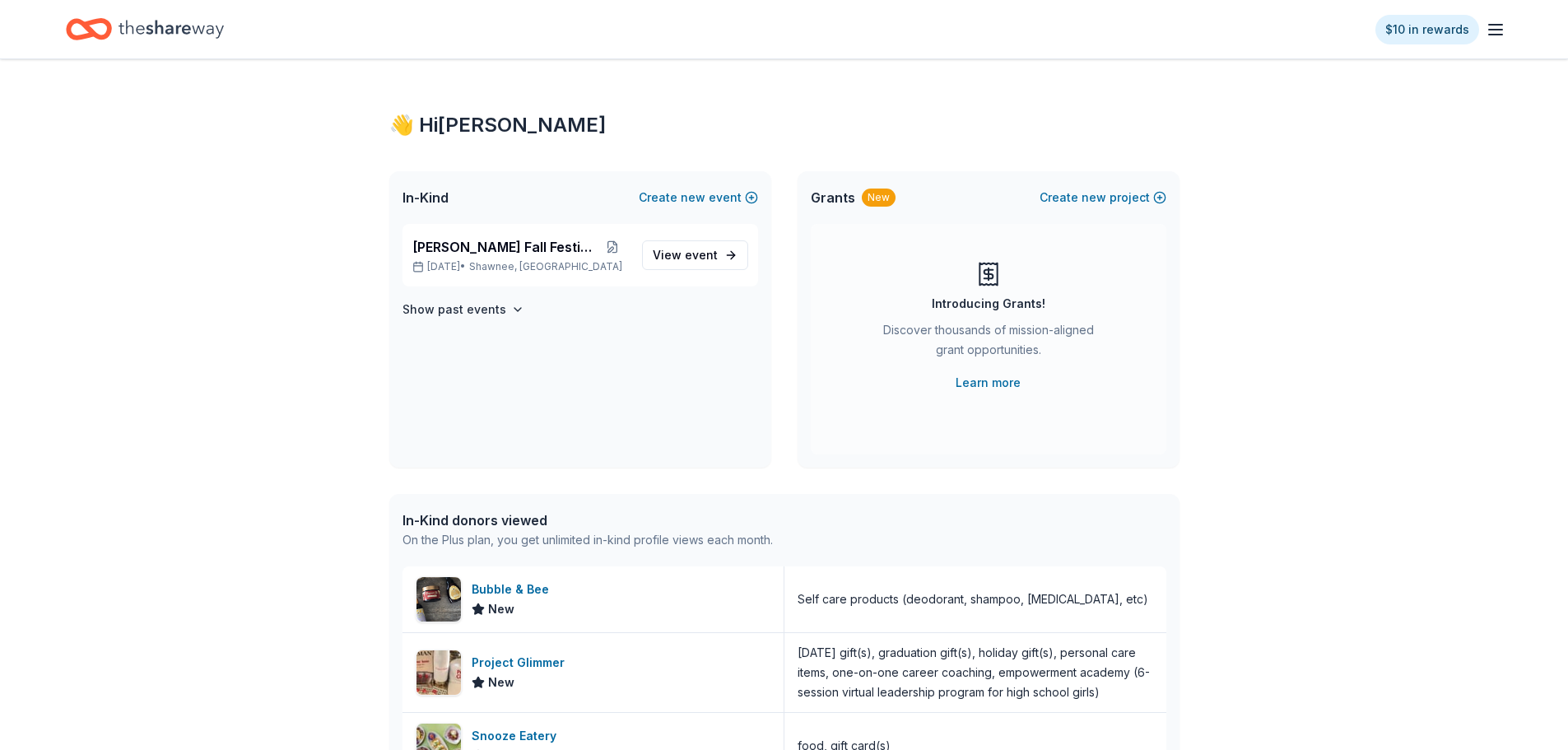
click at [116, 20] on div "Home" at bounding box center [145, 30] width 158 height 39
click at [89, 33] on icon "Home" at bounding box center [81, 28] width 26 height 16
click at [497, 251] on span "[PERSON_NAME] Fall Festival" at bounding box center [504, 247] width 185 height 20
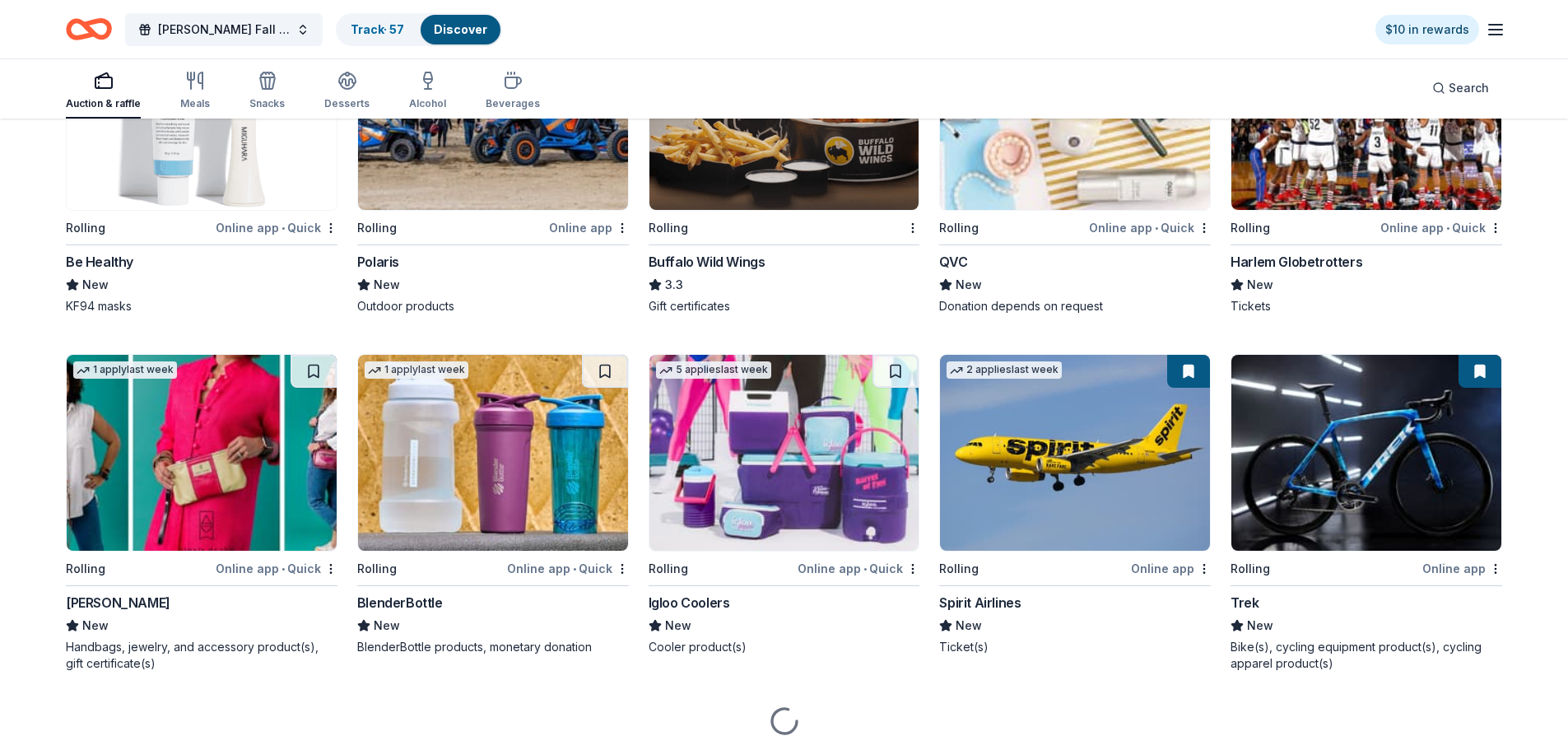
scroll to position [6626, 0]
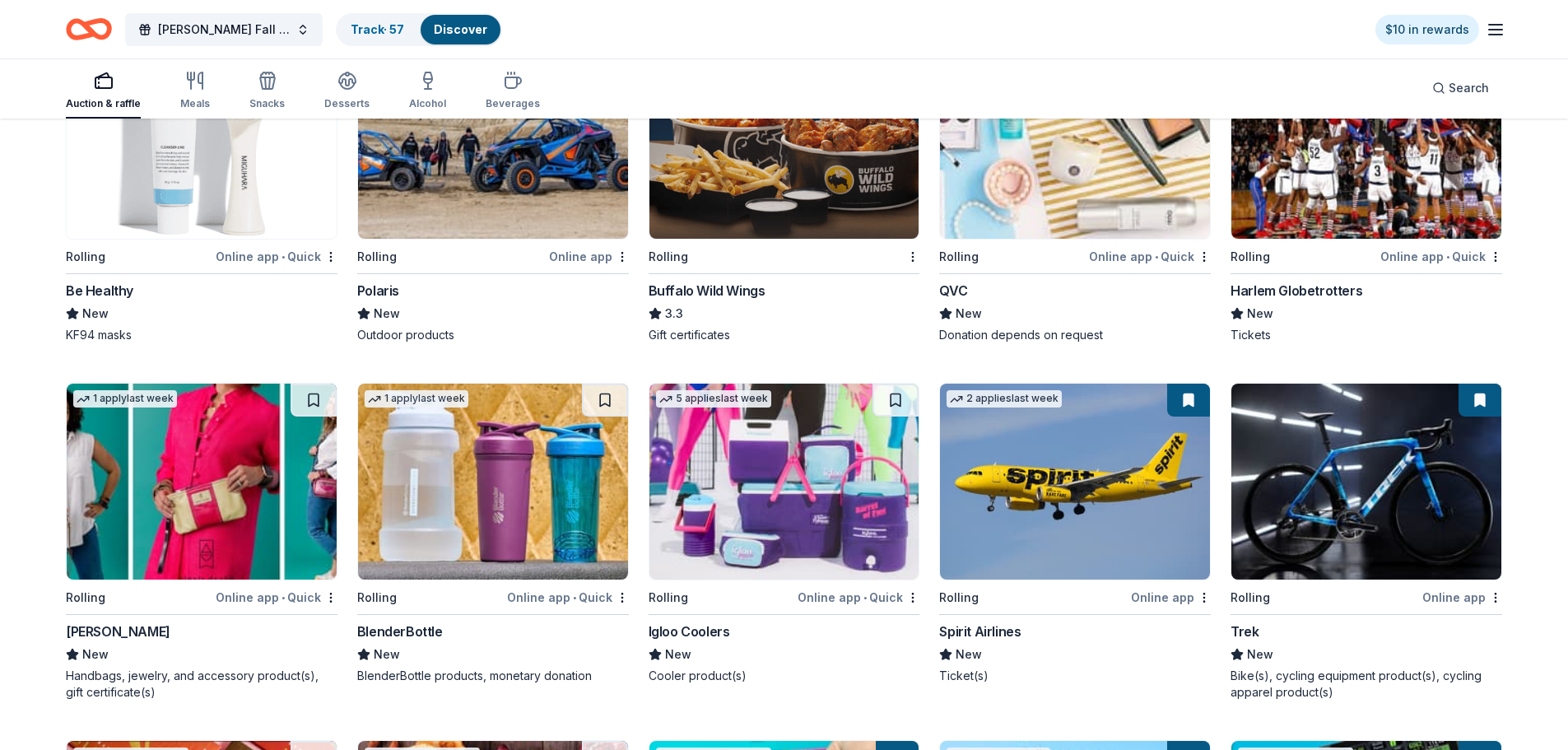
click at [1412, 199] on img at bounding box center [1366, 140] width 270 height 196
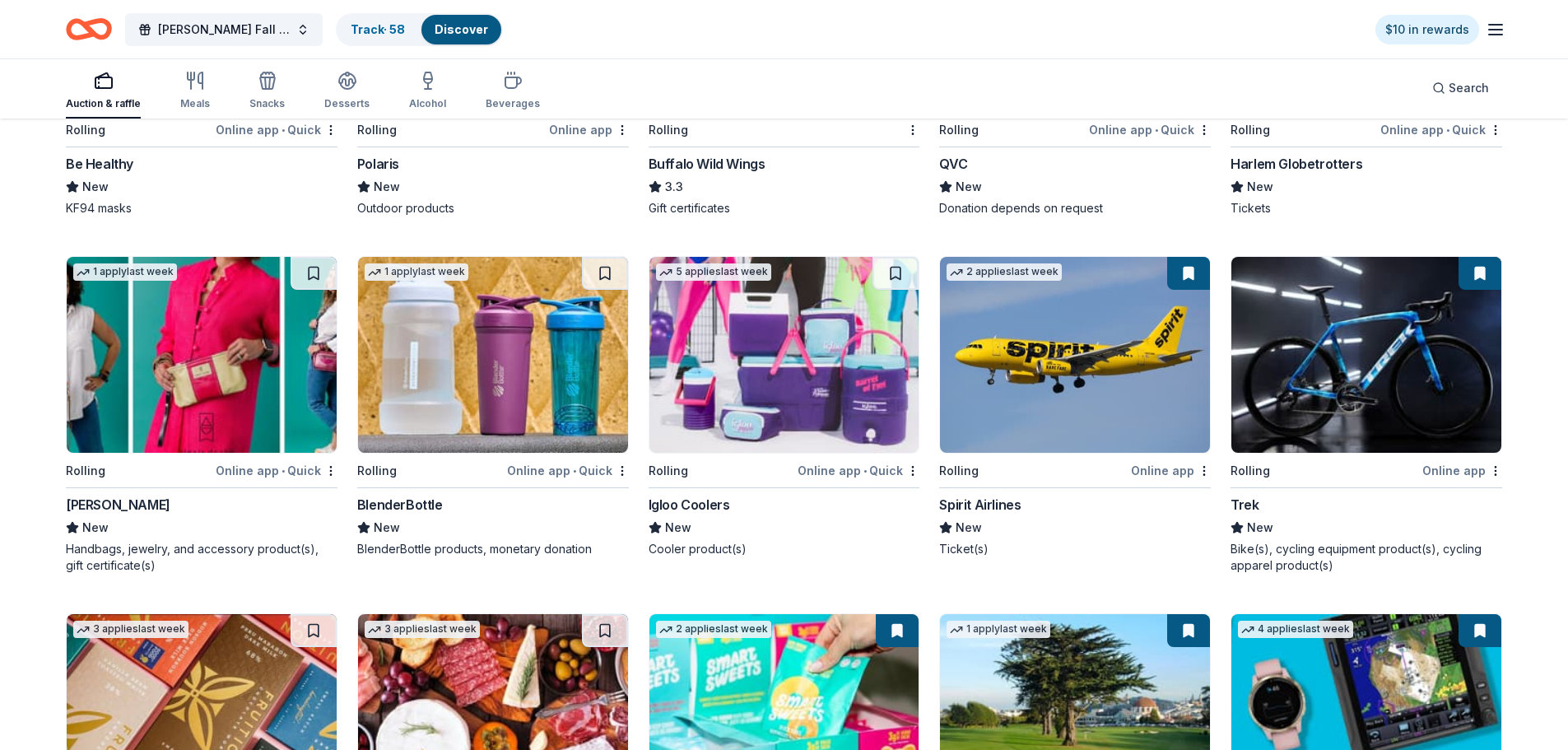
scroll to position [6791, 0]
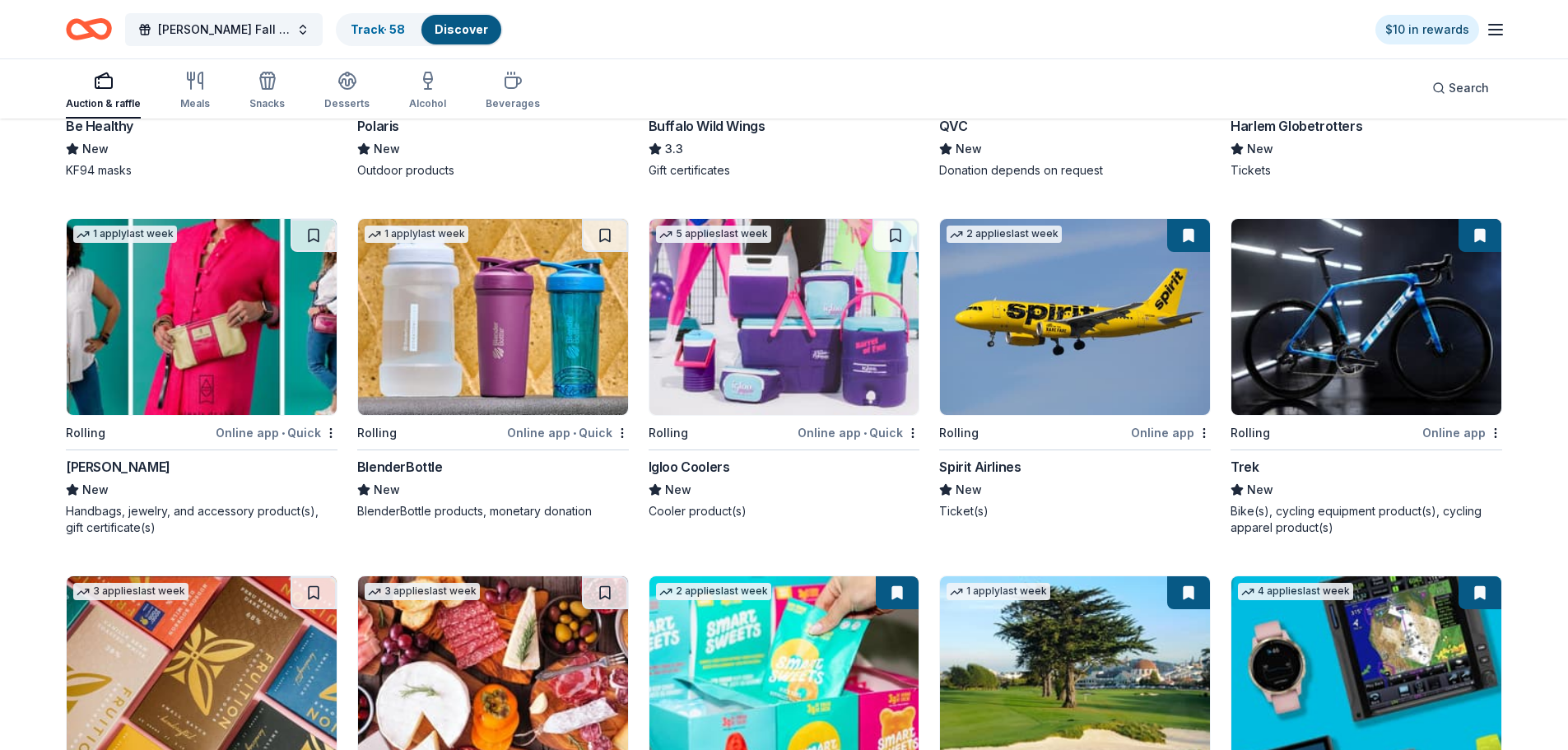
click at [1370, 358] on img at bounding box center [1366, 317] width 270 height 196
click at [1483, 233] on button at bounding box center [1480, 236] width 43 height 33
click at [1485, 241] on button at bounding box center [1480, 236] width 43 height 33
click at [1348, 312] on img at bounding box center [1366, 317] width 270 height 196
click at [1059, 338] on img at bounding box center [1076, 317] width 270 height 196
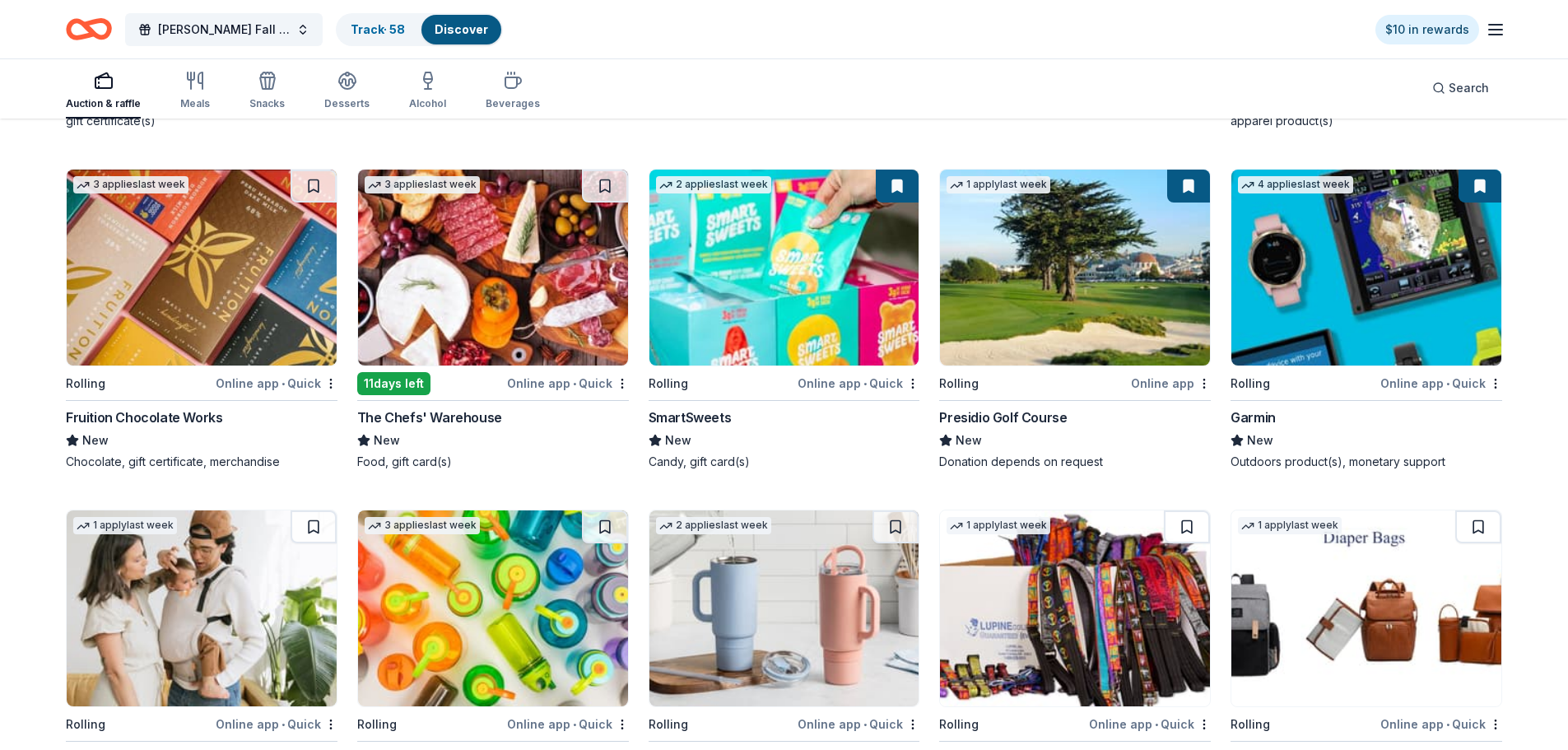
scroll to position [7202, 0]
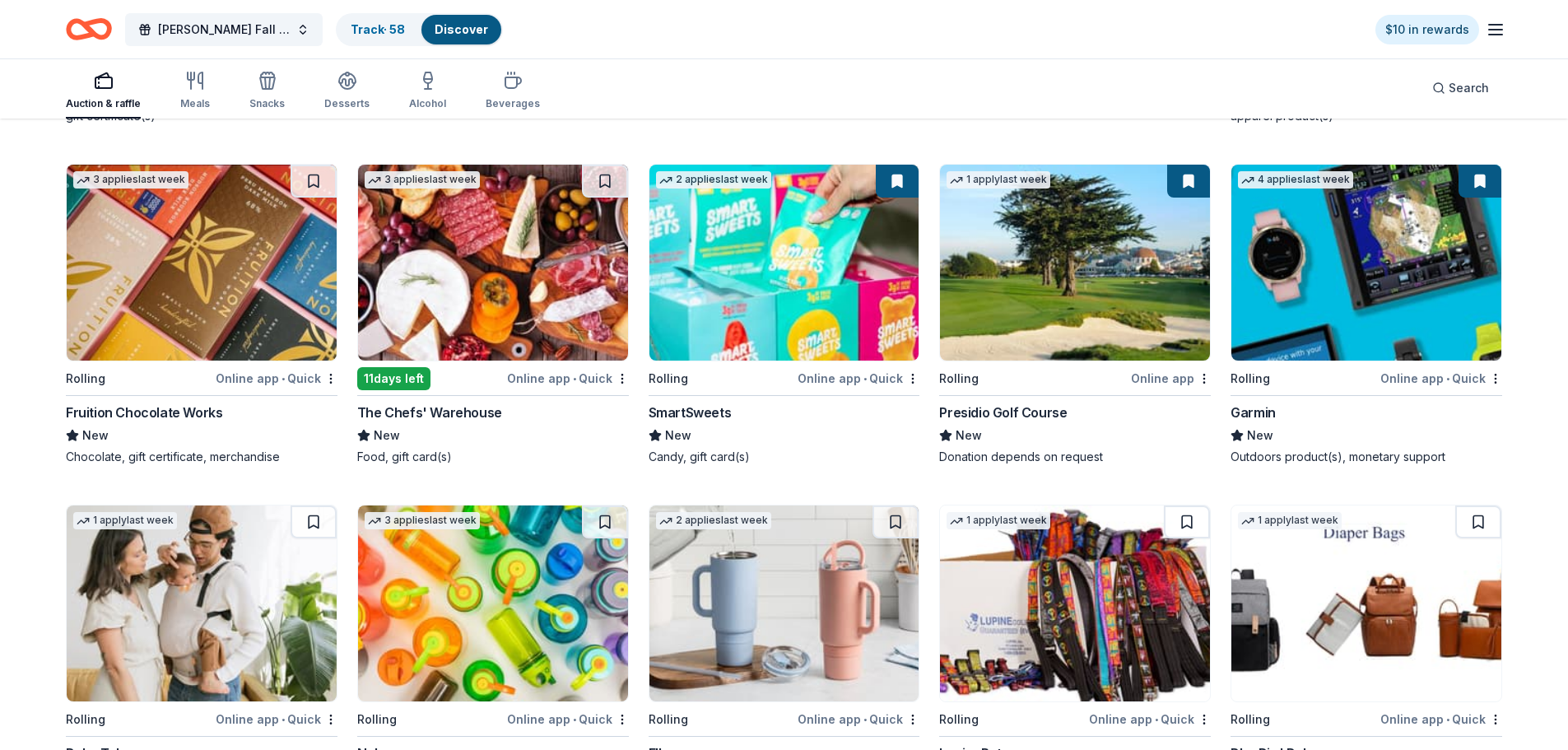
click at [1376, 266] on img at bounding box center [1366, 263] width 270 height 196
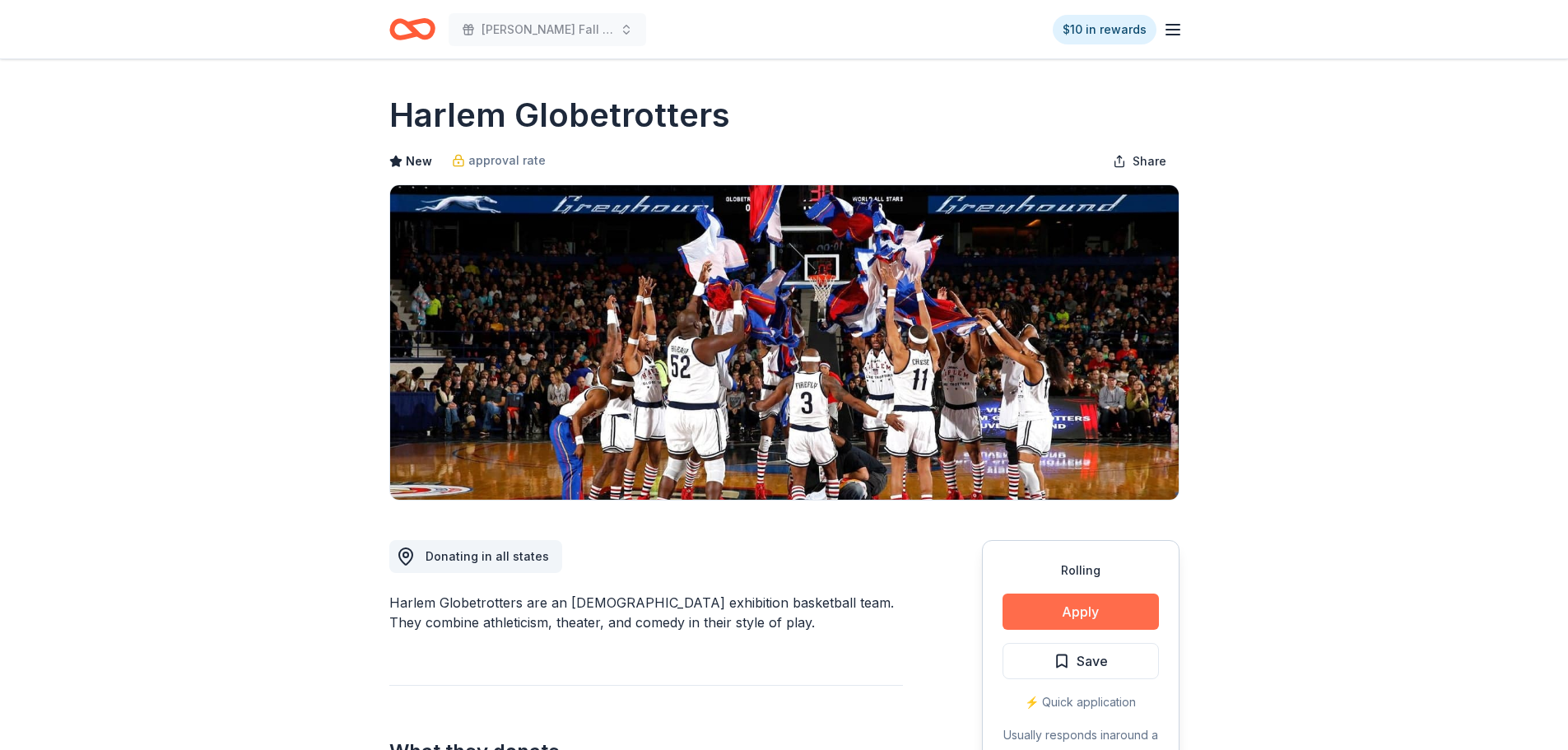
click at [1074, 605] on button "Apply" at bounding box center [1081, 611] width 156 height 37
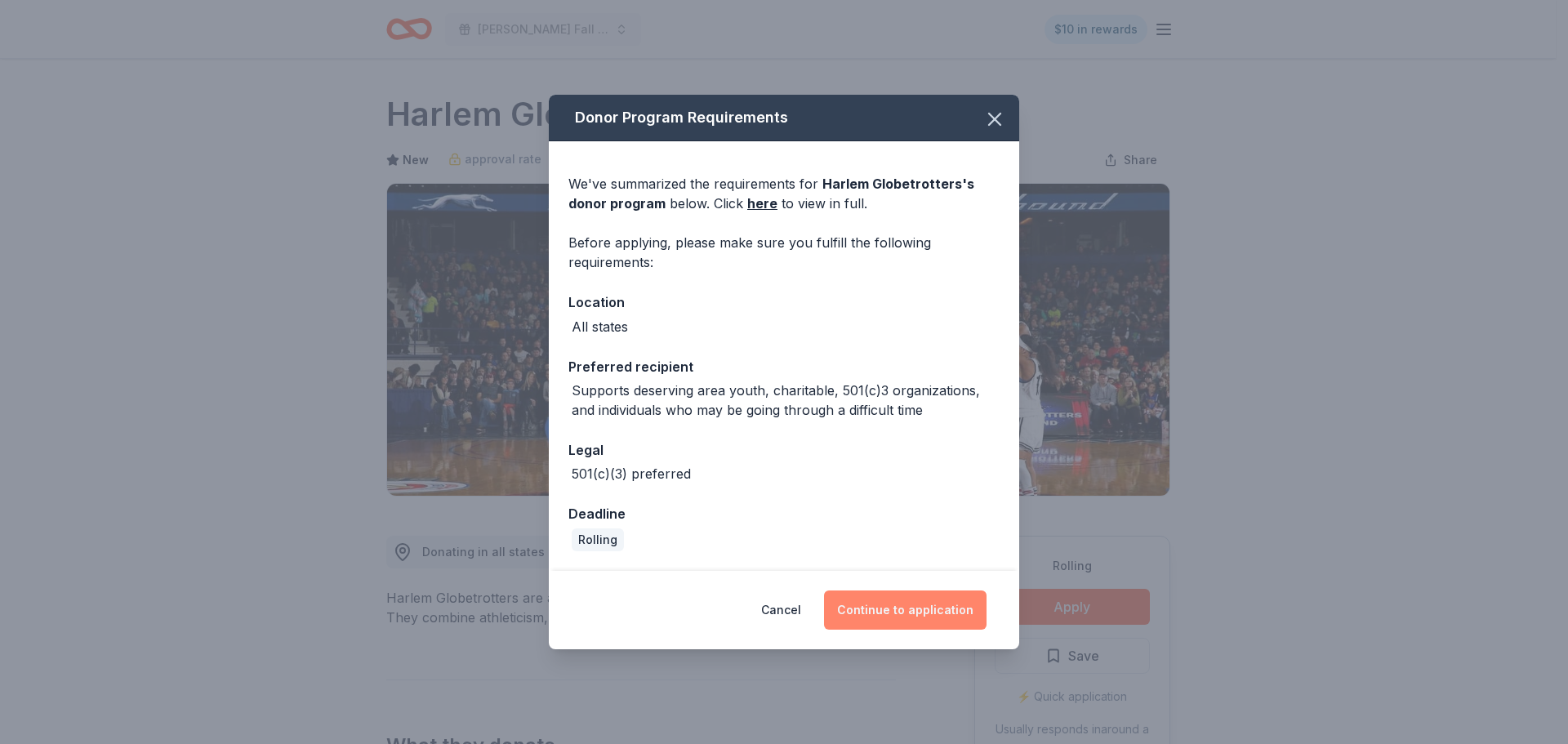
click at [921, 599] on button "Continue to application" at bounding box center [905, 610] width 163 height 39
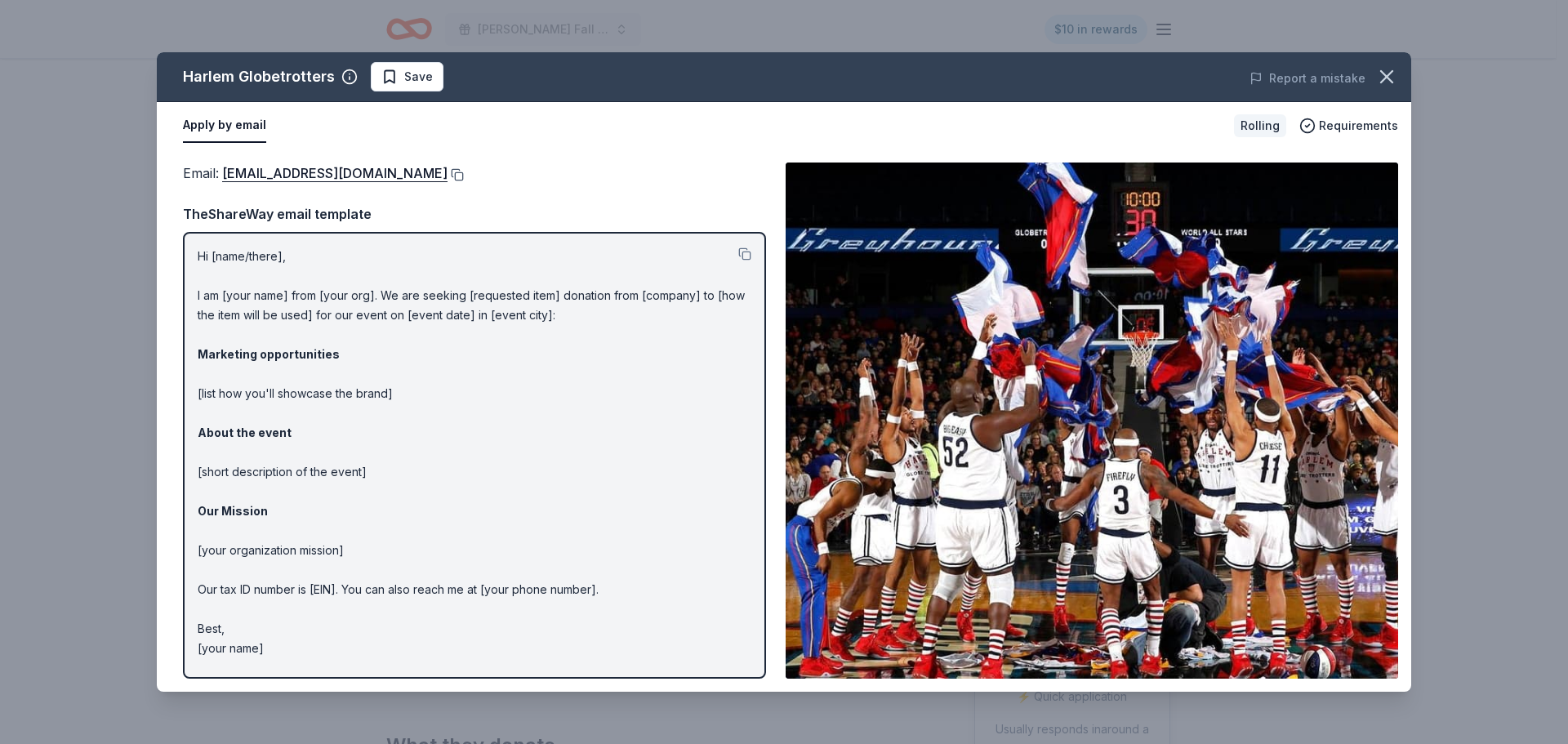
click at [448, 177] on button at bounding box center [455, 174] width 16 height 13
click at [1394, 70] on icon "button" at bounding box center [1386, 76] width 23 height 23
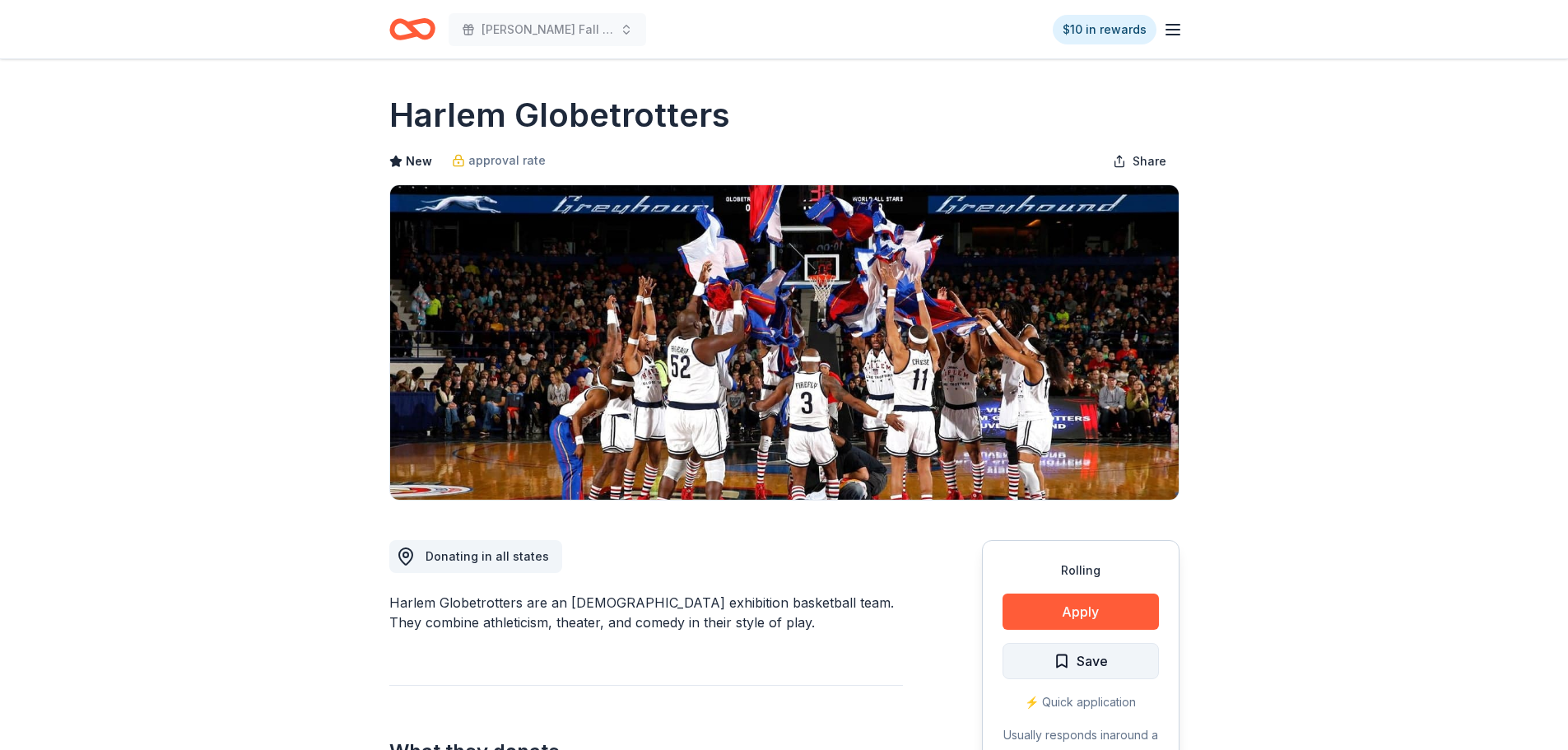
click at [1098, 661] on span "Save" at bounding box center [1092, 661] width 31 height 21
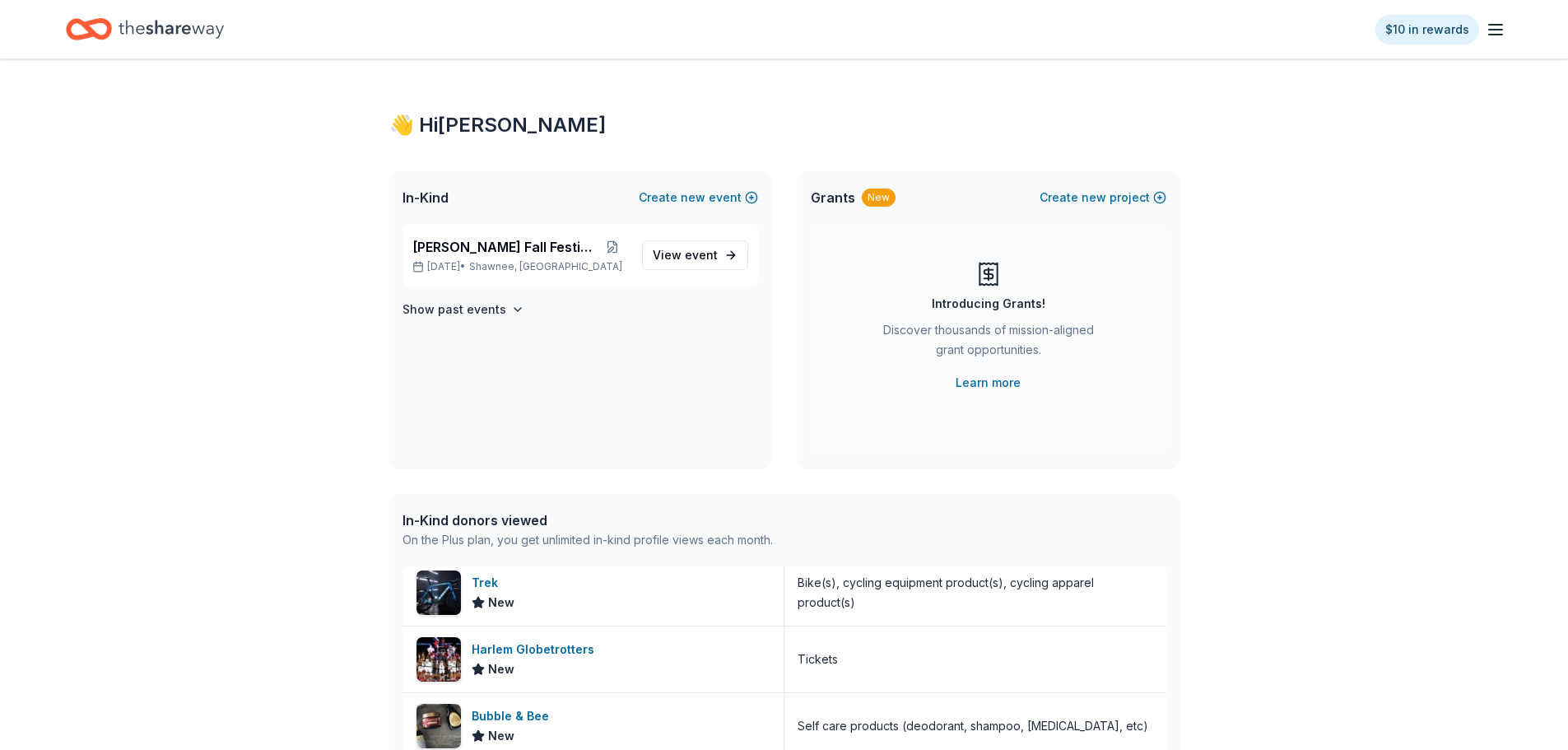
scroll to position [554, 0]
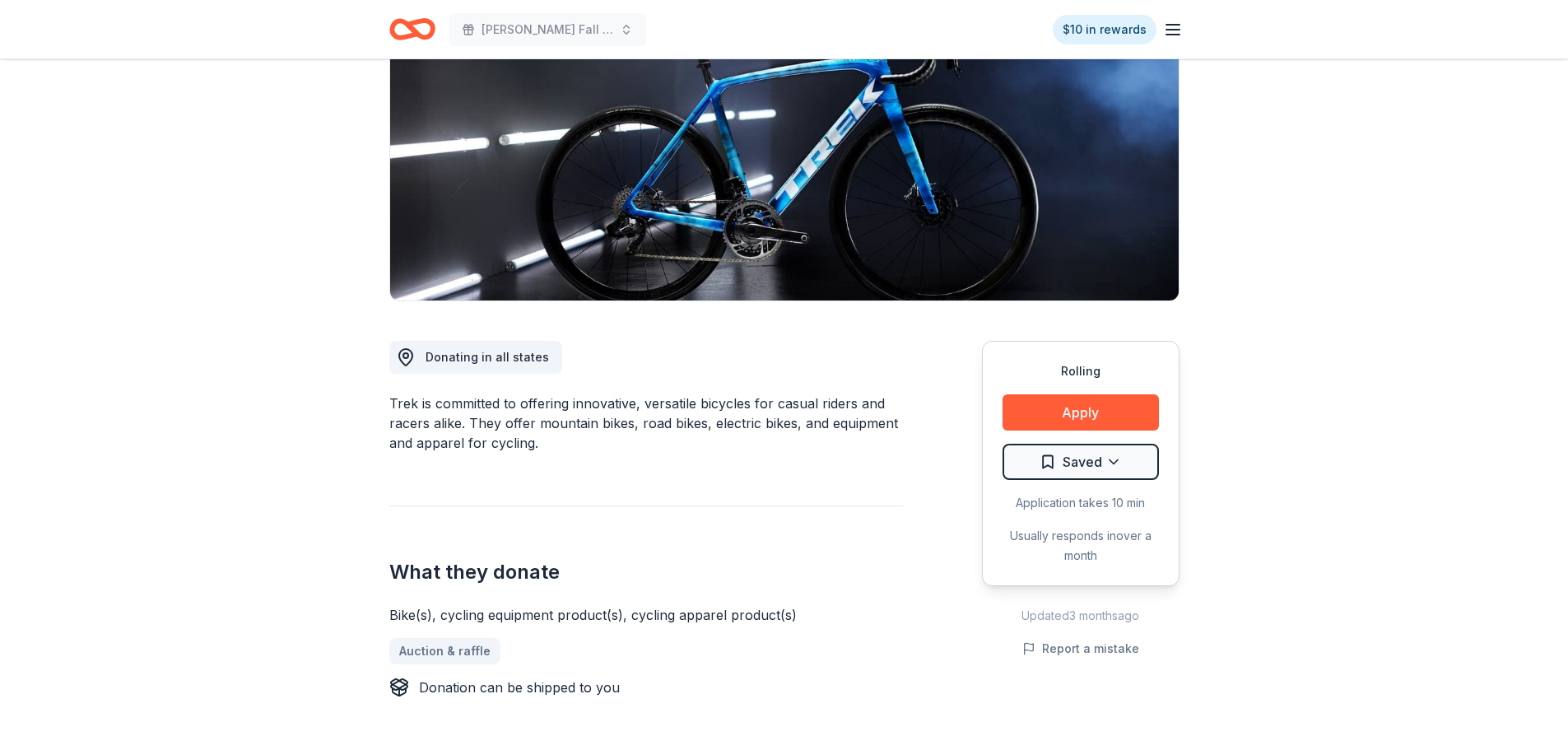
scroll to position [247, 0]
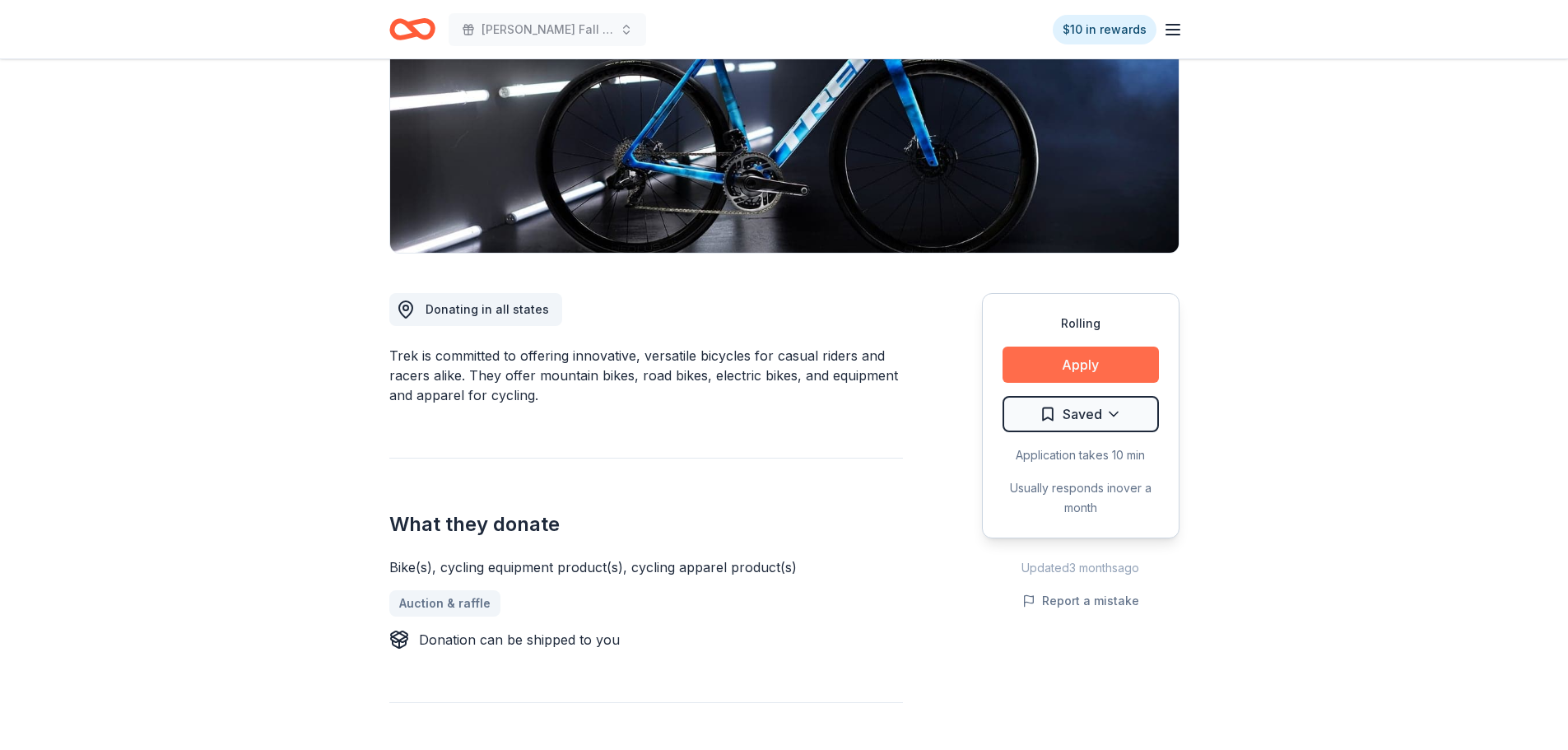
click at [1095, 365] on button "Apply" at bounding box center [1081, 365] width 156 height 37
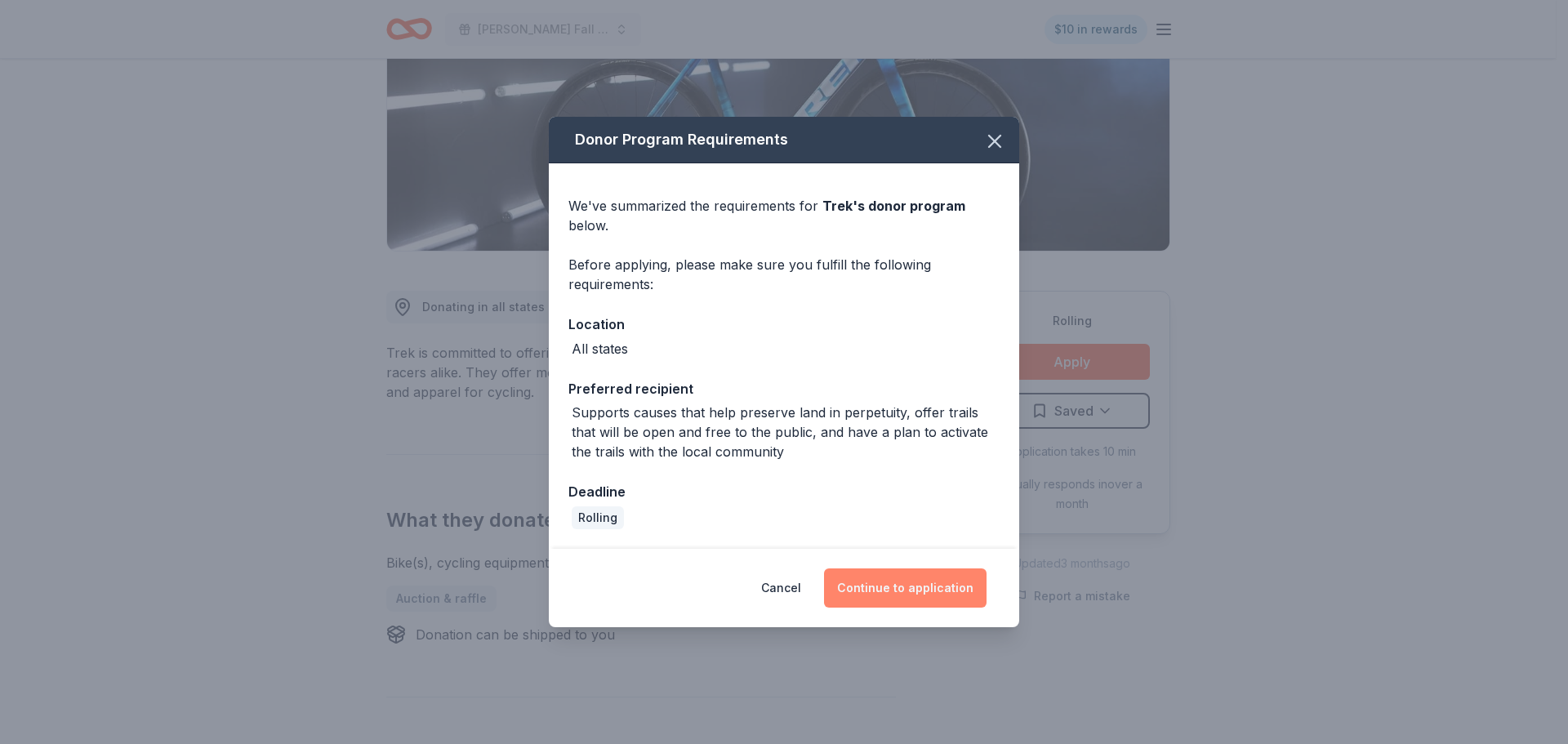
click at [921, 576] on button "Continue to application" at bounding box center [905, 588] width 163 height 39
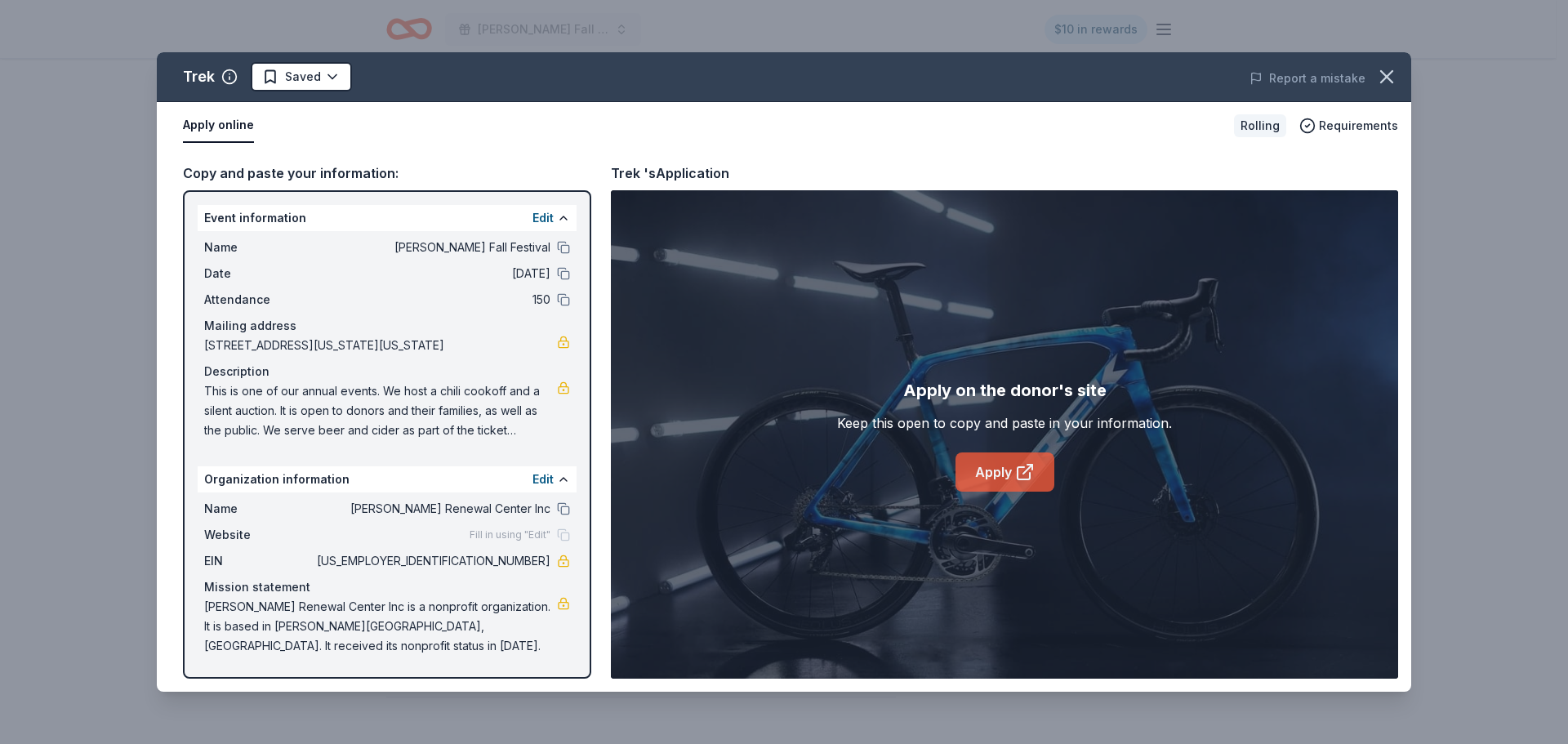
click at [1029, 473] on icon at bounding box center [1023, 473] width 13 height 13
click at [1382, 78] on icon "button" at bounding box center [1386, 76] width 23 height 23
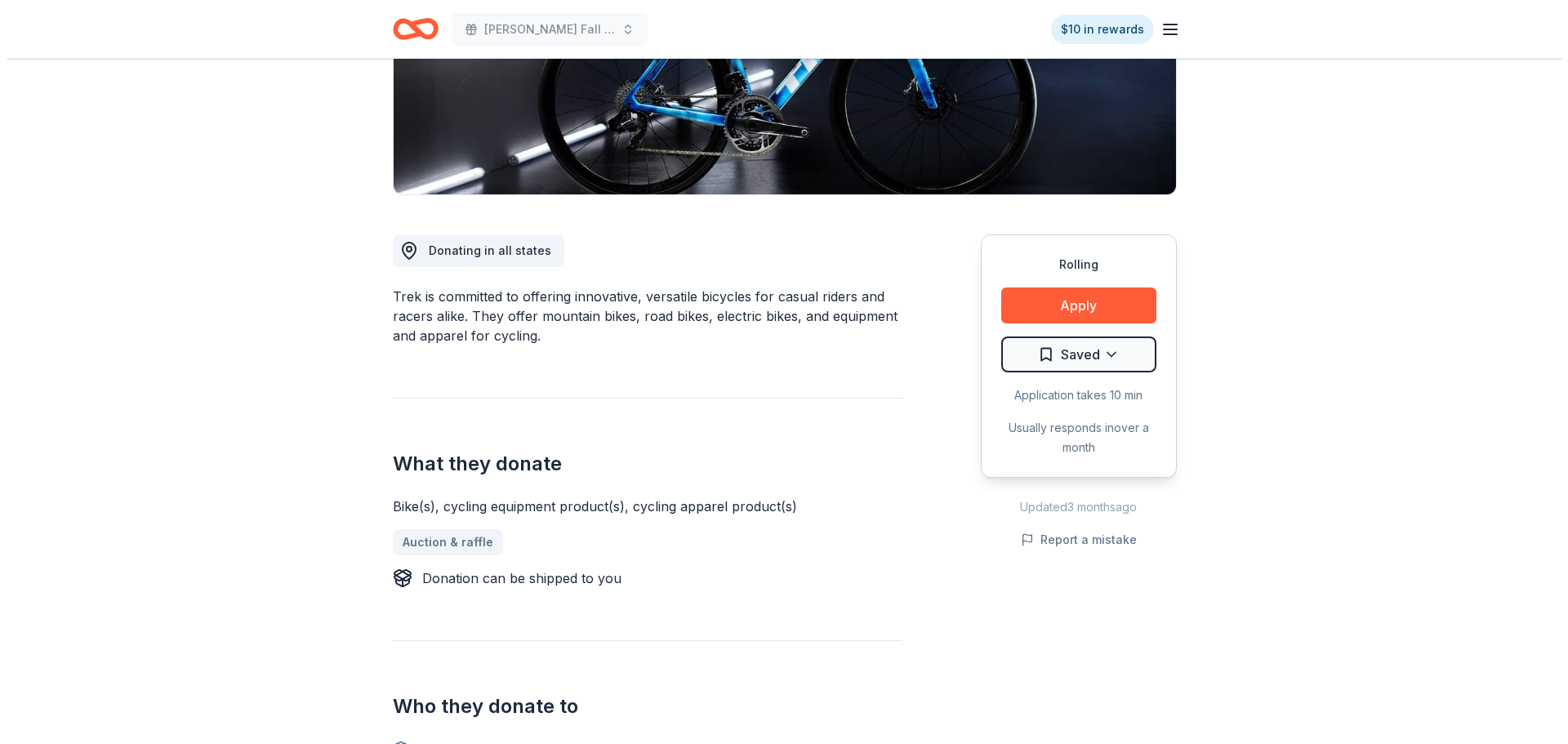
scroll to position [326, 0]
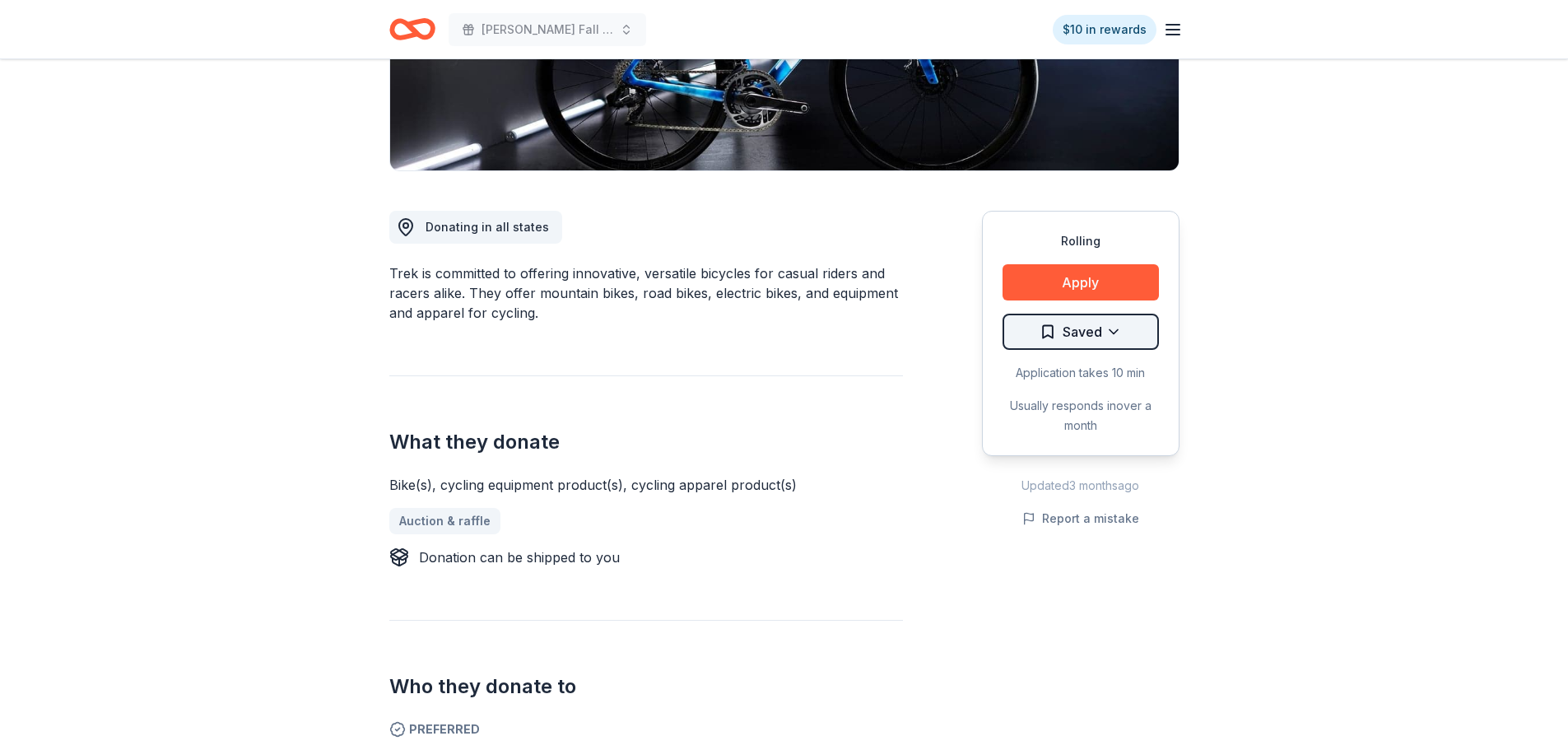
click at [1096, 336] on html "[PERSON_NAME] Fall Festival $10 in rewards Rolling Share Trek New approval rate…" at bounding box center [784, 46] width 1568 height 750
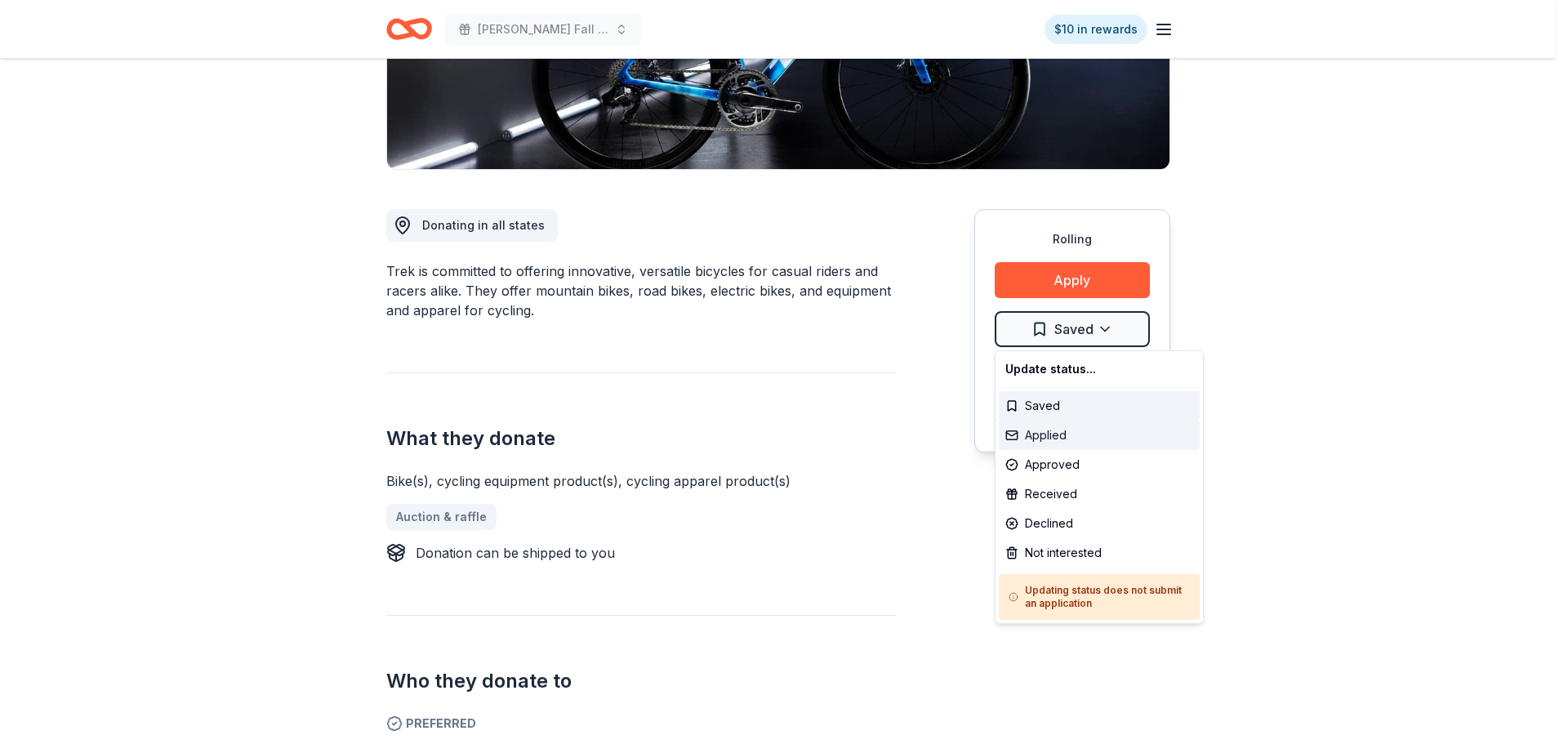
click at [1061, 436] on div "Applied" at bounding box center [1099, 435] width 201 height 30
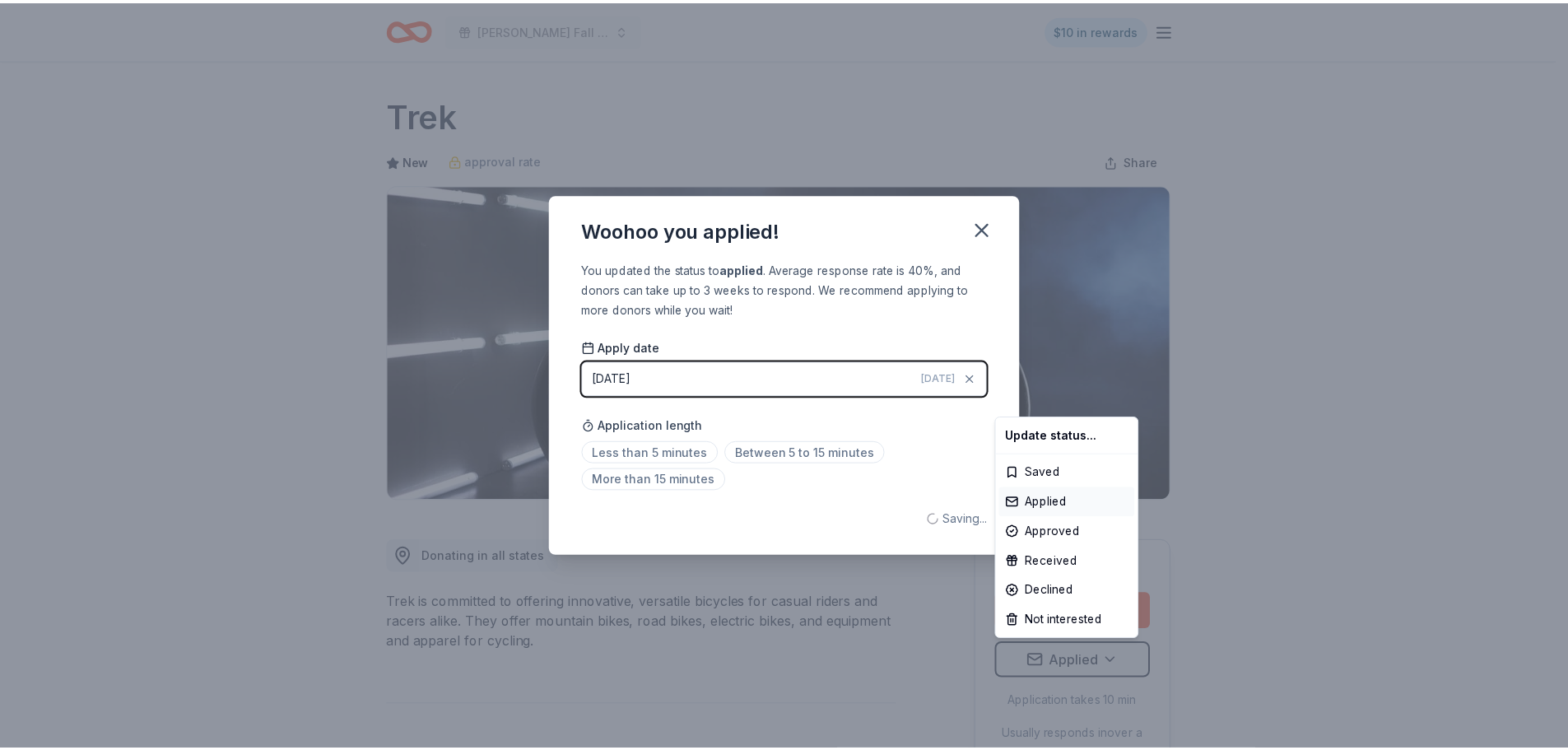
scroll to position [0, 0]
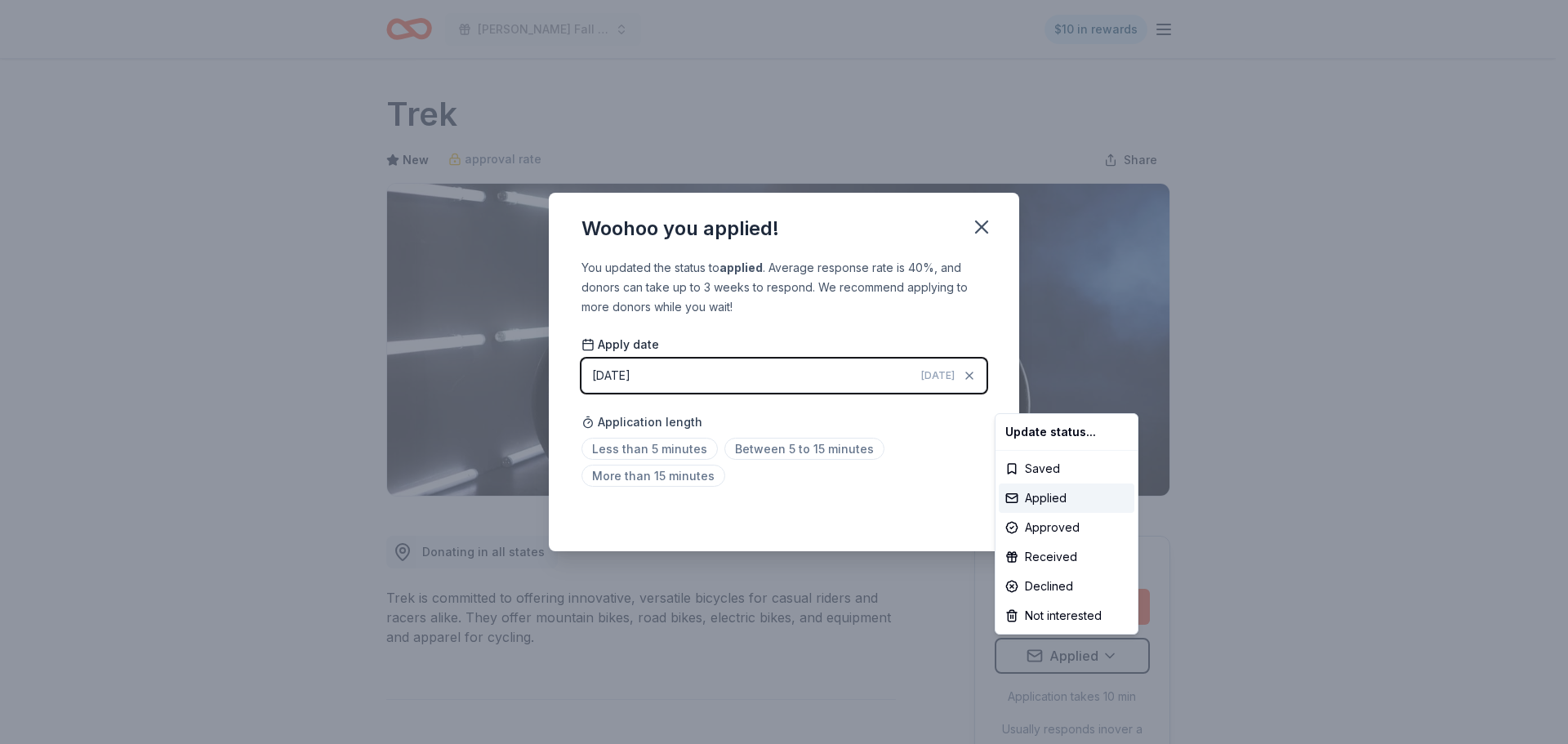
click at [989, 225] on html "Hollis Fall Festival $10 in rewards Rolling Share Trek New approval rate Share …" at bounding box center [784, 372] width 1568 height 744
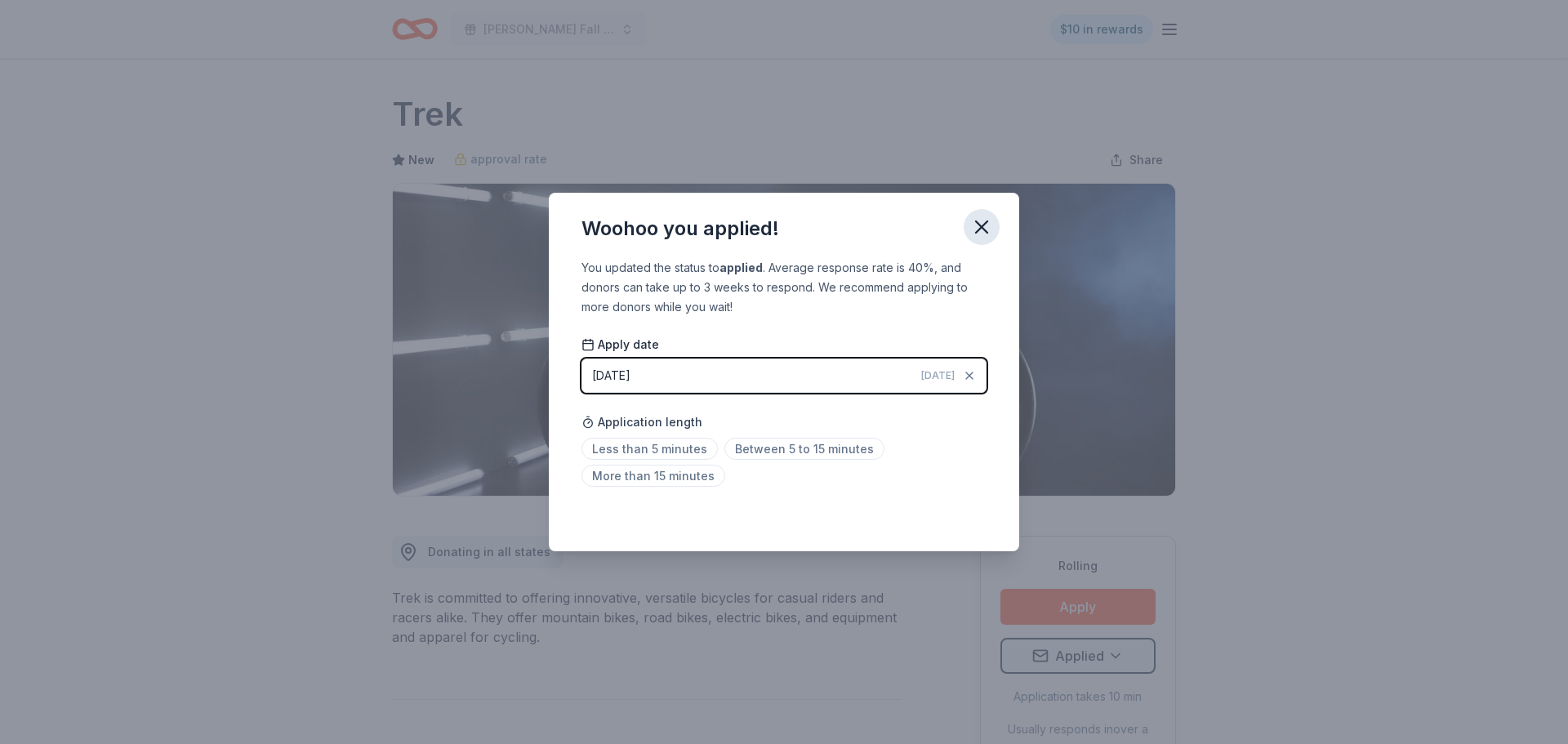
click at [985, 225] on icon "button" at bounding box center [981, 227] width 23 height 23
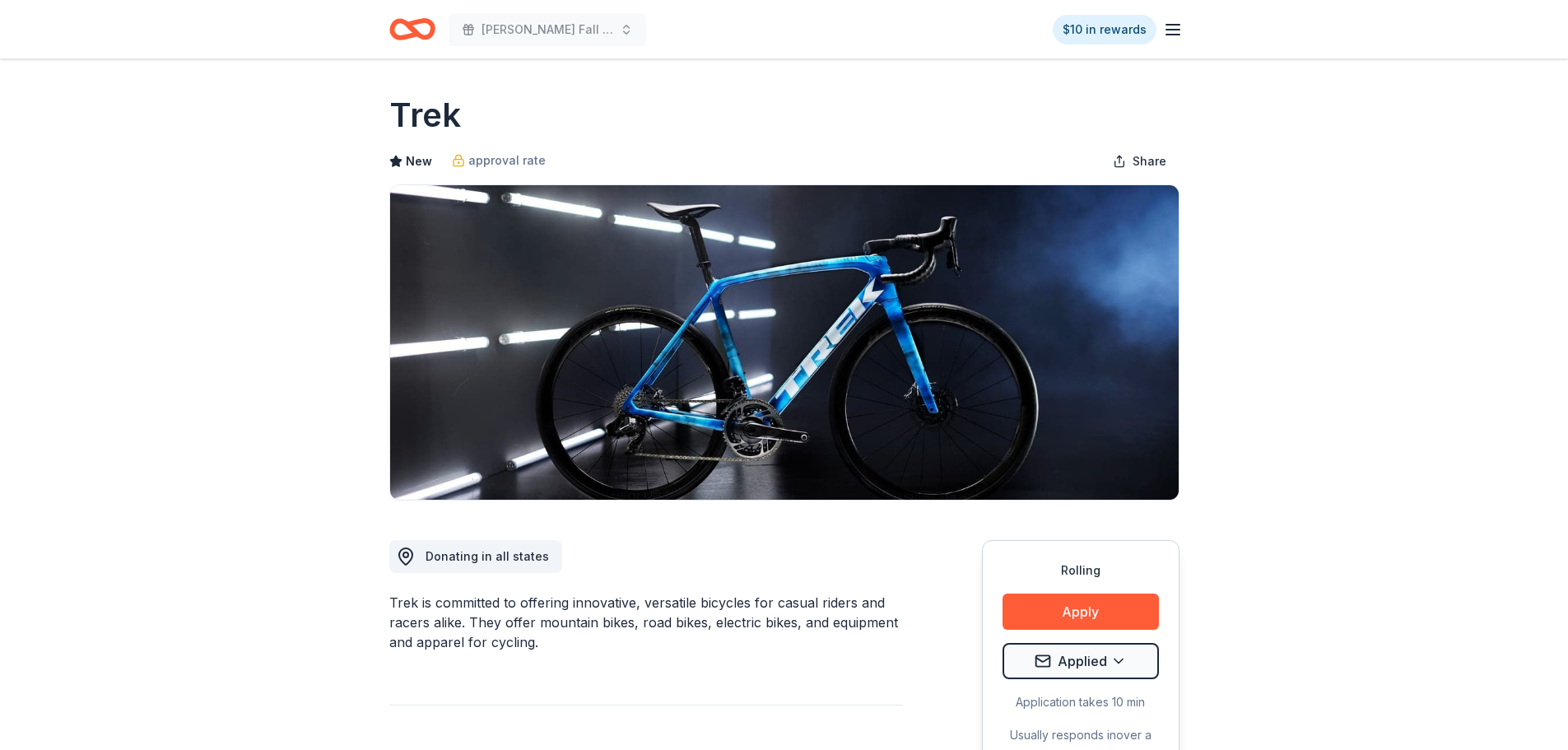
click at [415, 21] on icon "Home" at bounding box center [419, 28] width 26 height 16
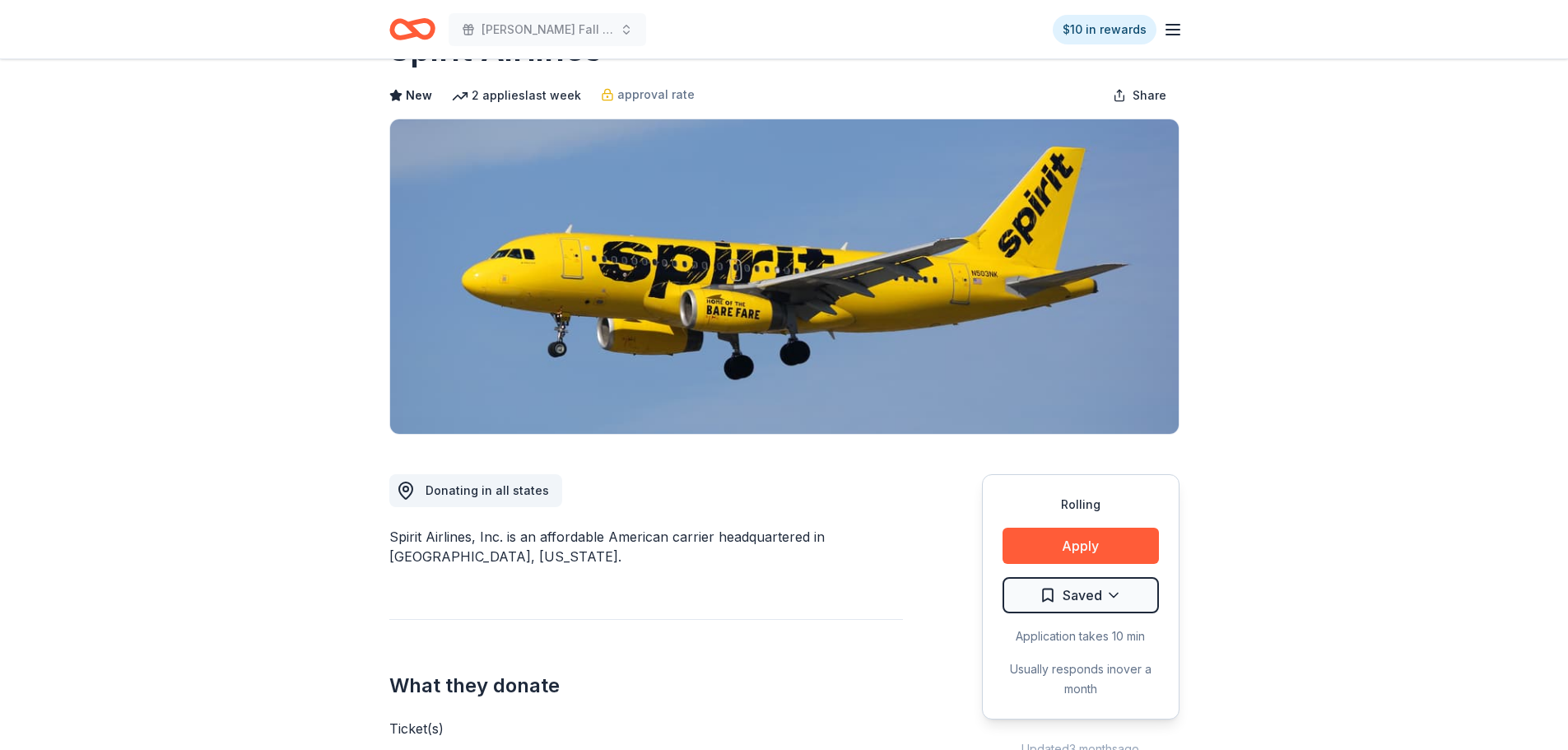
scroll to position [329, 0]
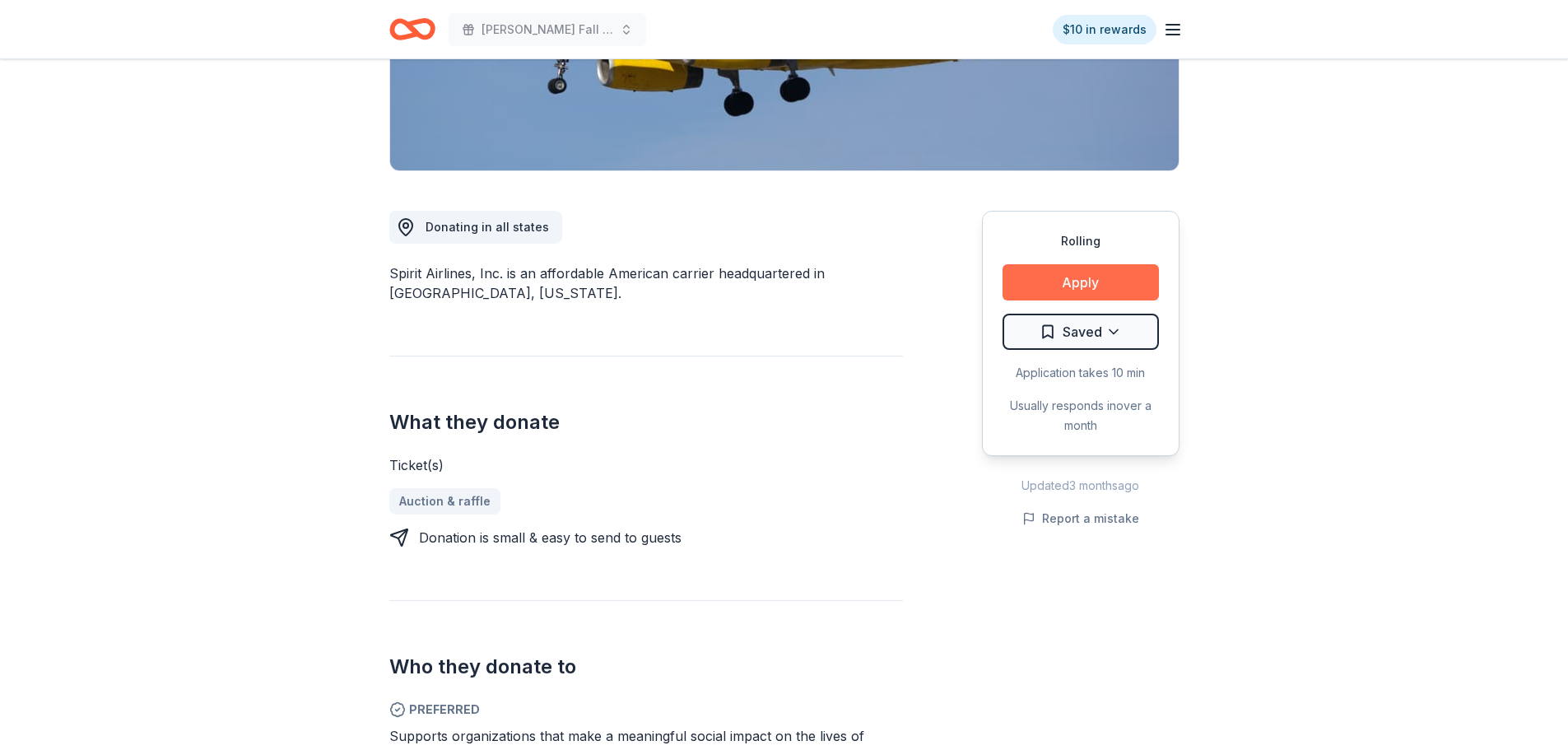
click at [1070, 289] on button "Apply" at bounding box center [1081, 282] width 156 height 37
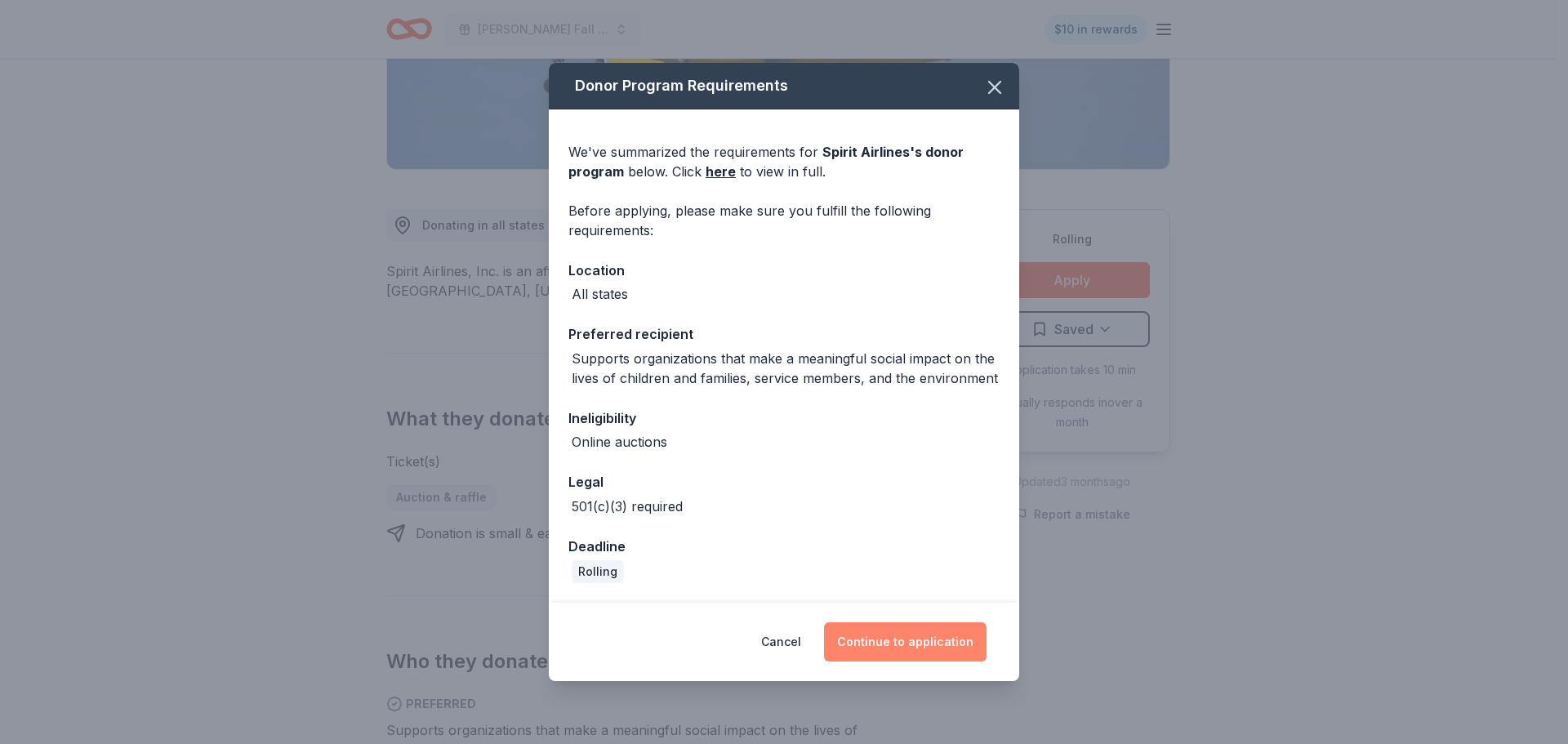
click at [937, 635] on button "Continue to application" at bounding box center [905, 642] width 163 height 39
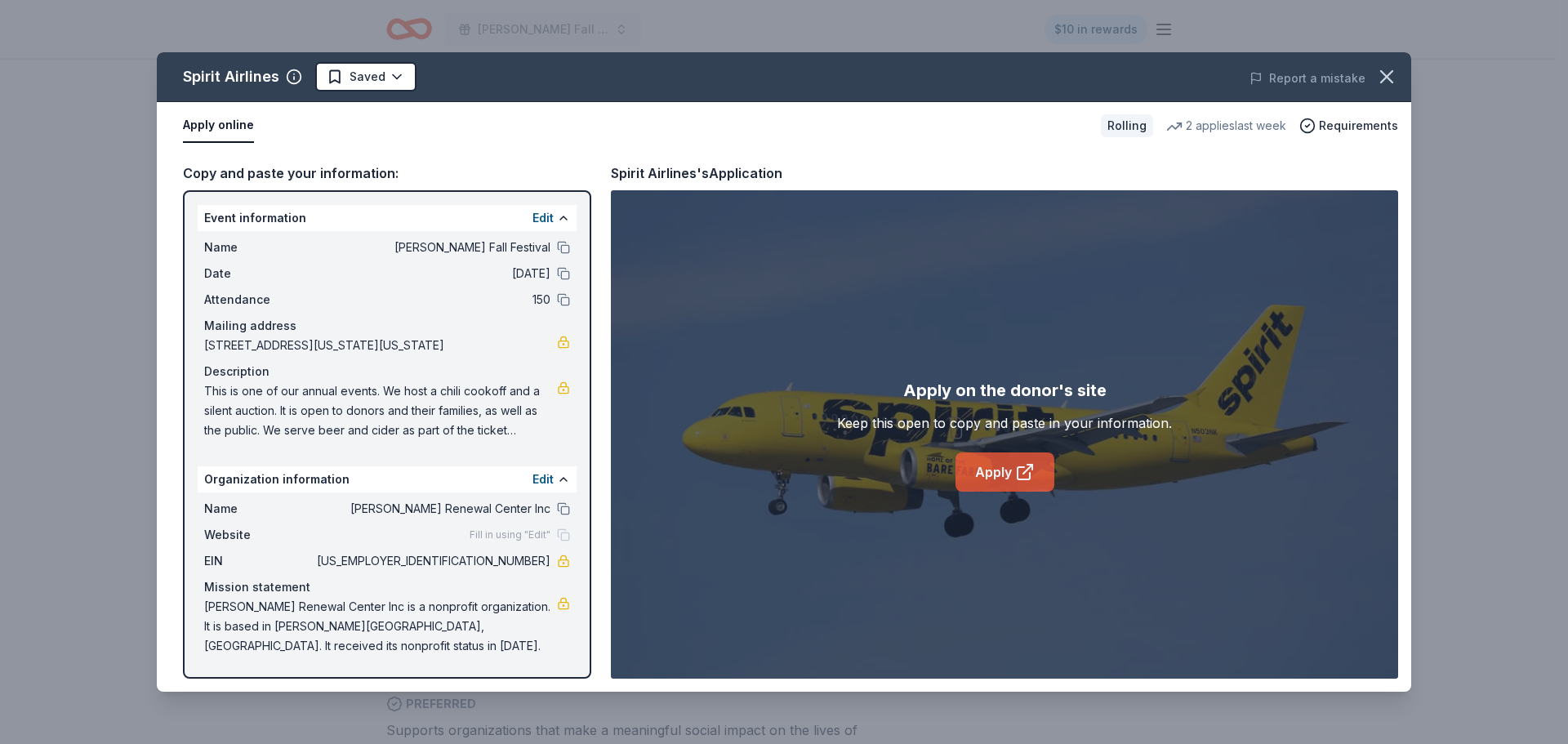
click at [997, 473] on link "Apply" at bounding box center [1005, 472] width 99 height 39
click at [1007, 472] on link "Apply" at bounding box center [1005, 472] width 99 height 39
click at [1348, 122] on span "Requirements" at bounding box center [1358, 125] width 79 height 19
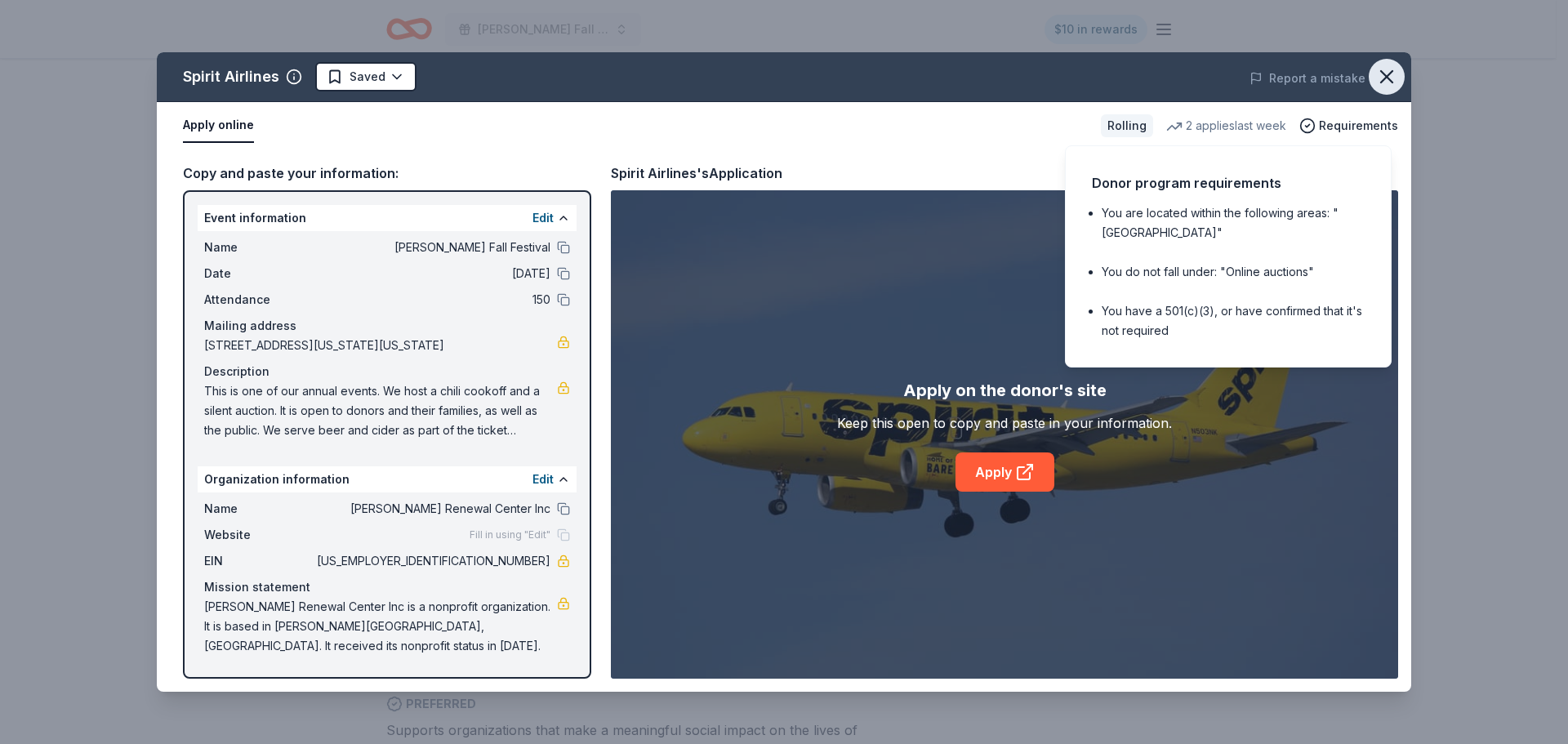
click at [1386, 75] on icon "button" at bounding box center [1387, 77] width 12 height 12
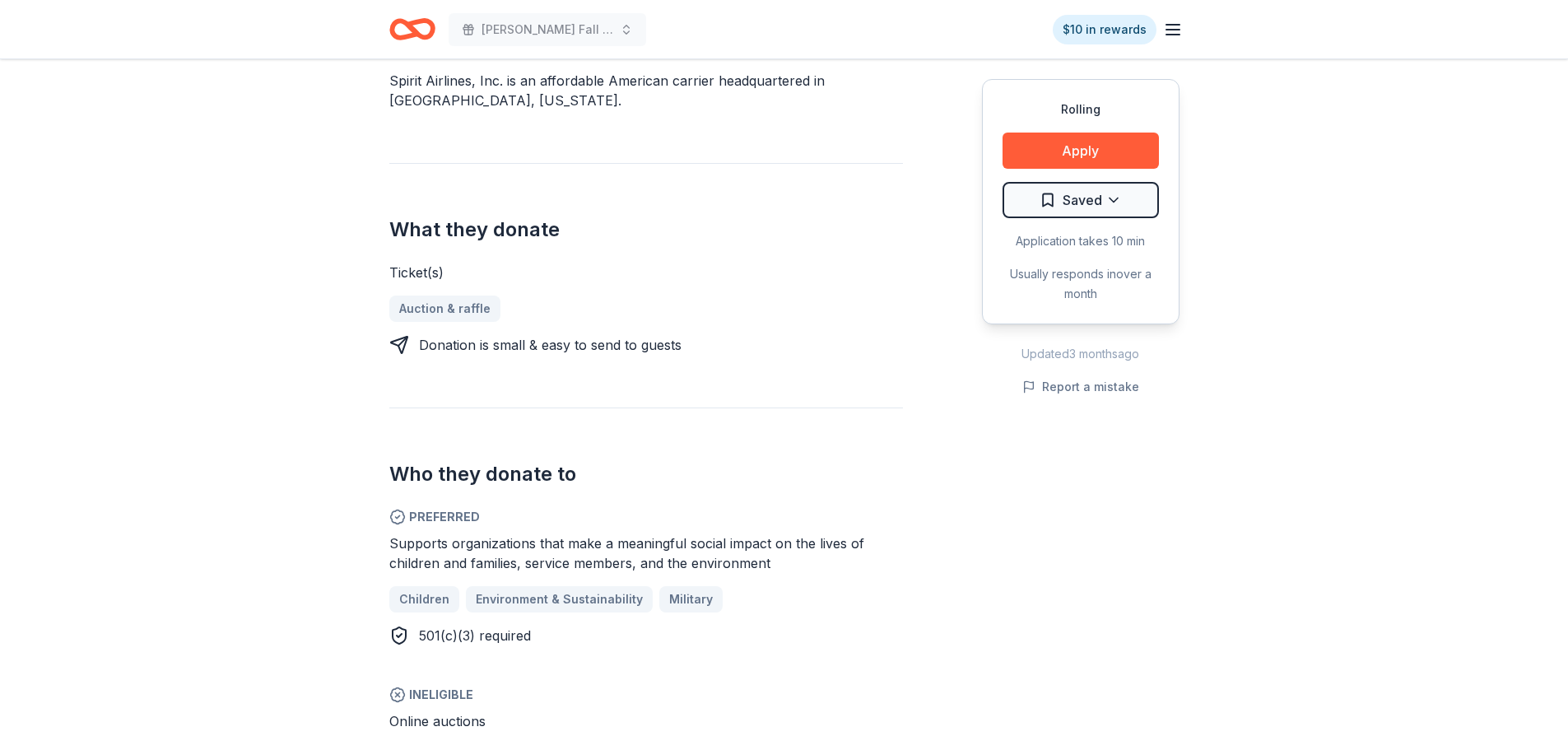
scroll to position [247, 0]
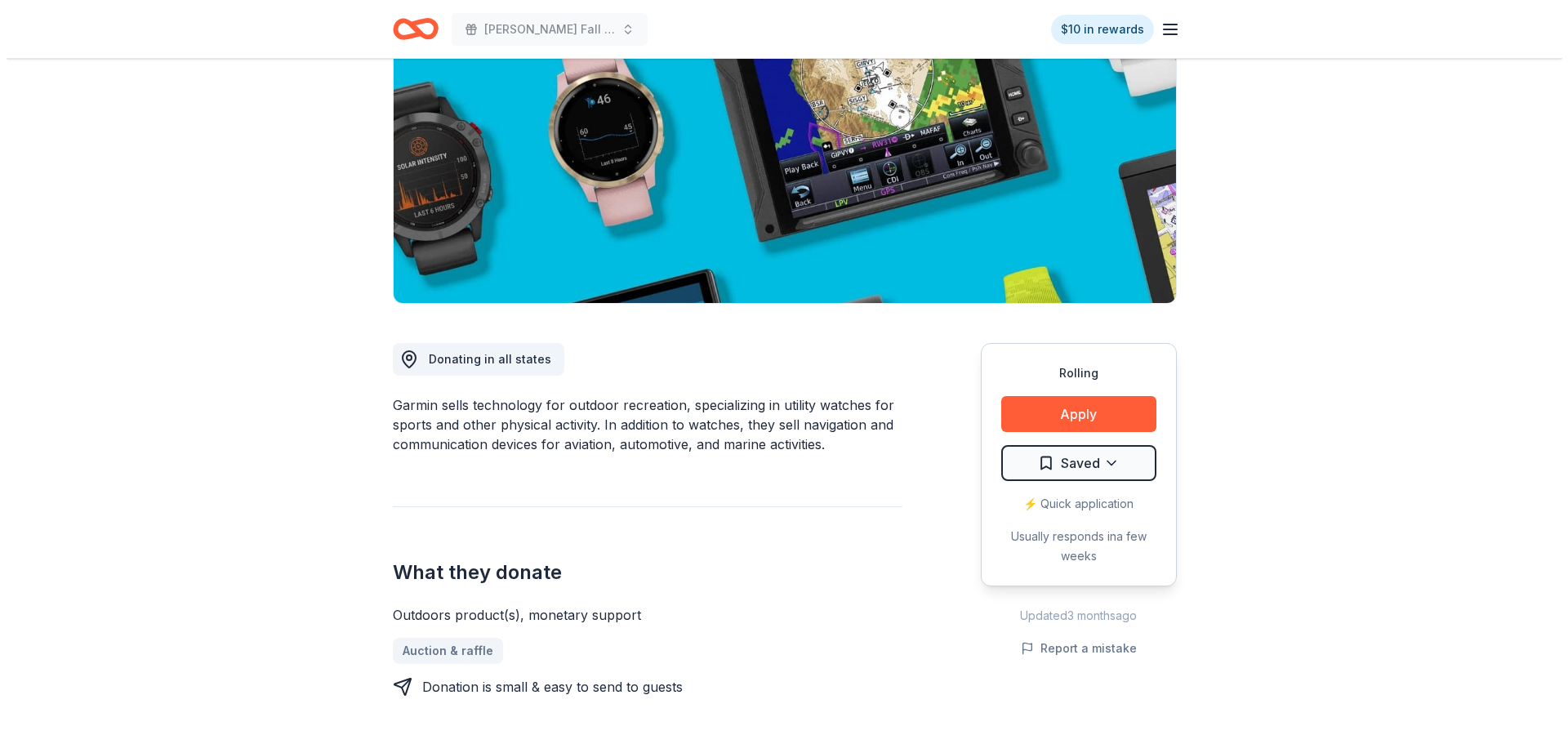
scroll to position [245, 0]
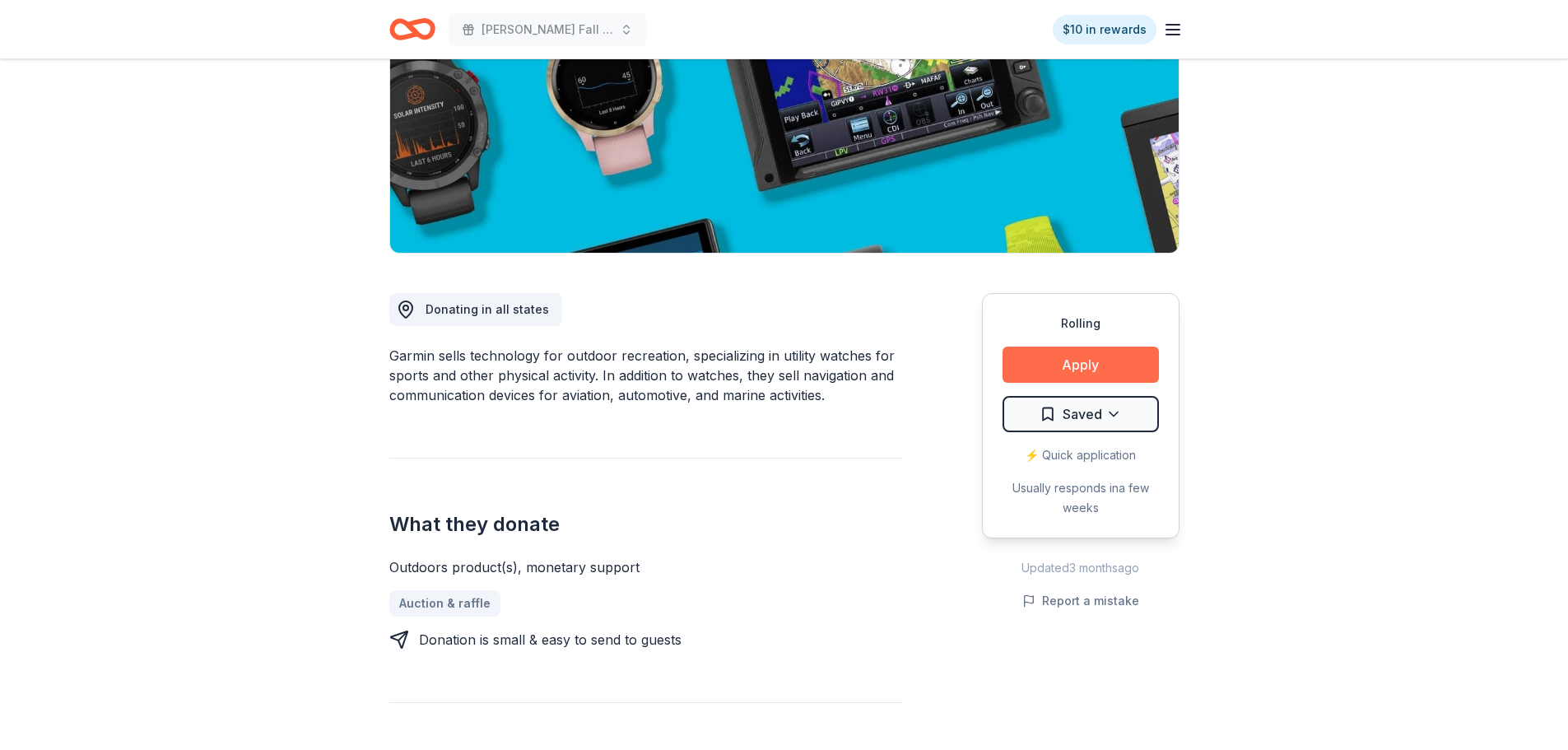
click at [1093, 371] on button "Apply" at bounding box center [1081, 365] width 156 height 37
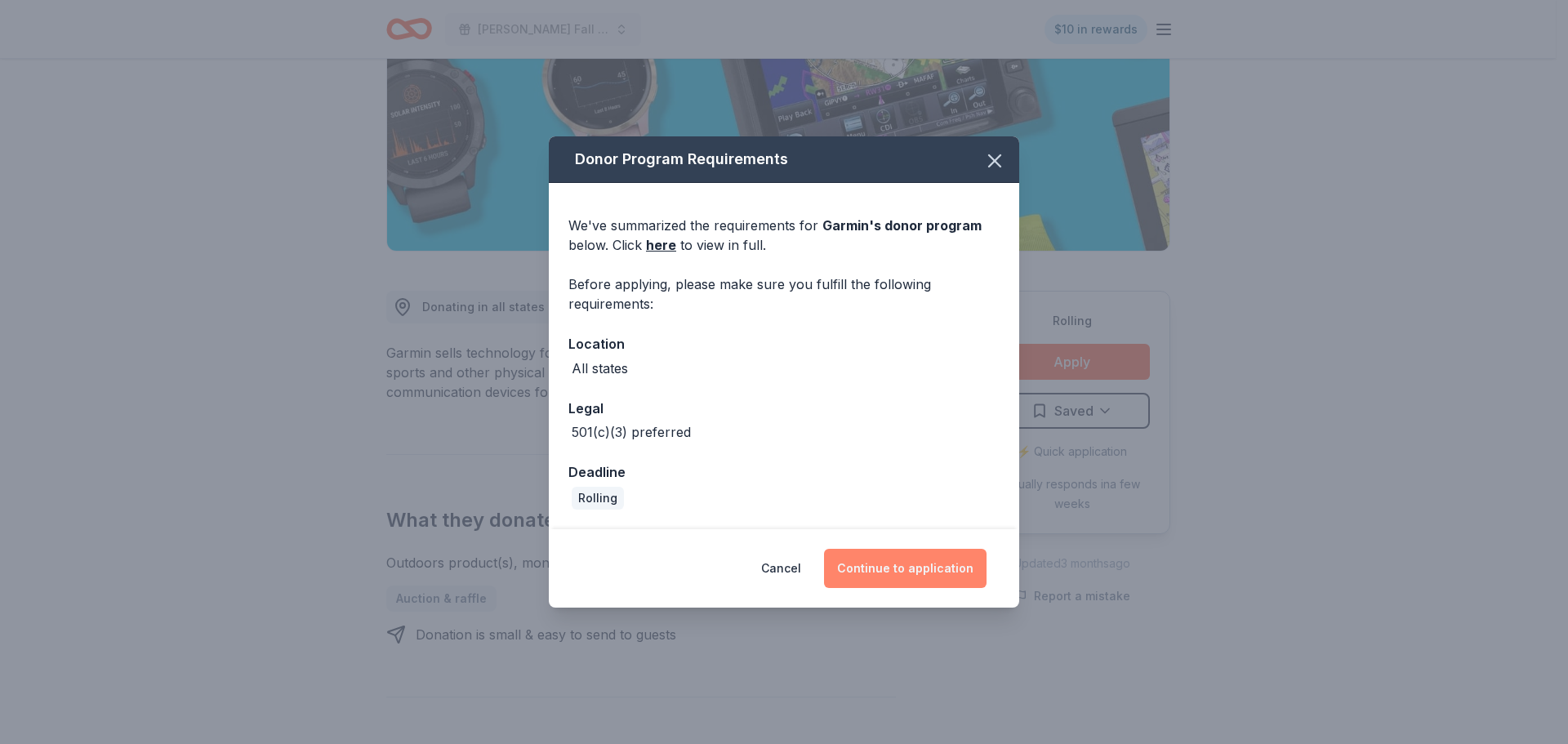
click at [903, 557] on button "Continue to application" at bounding box center [905, 569] width 163 height 39
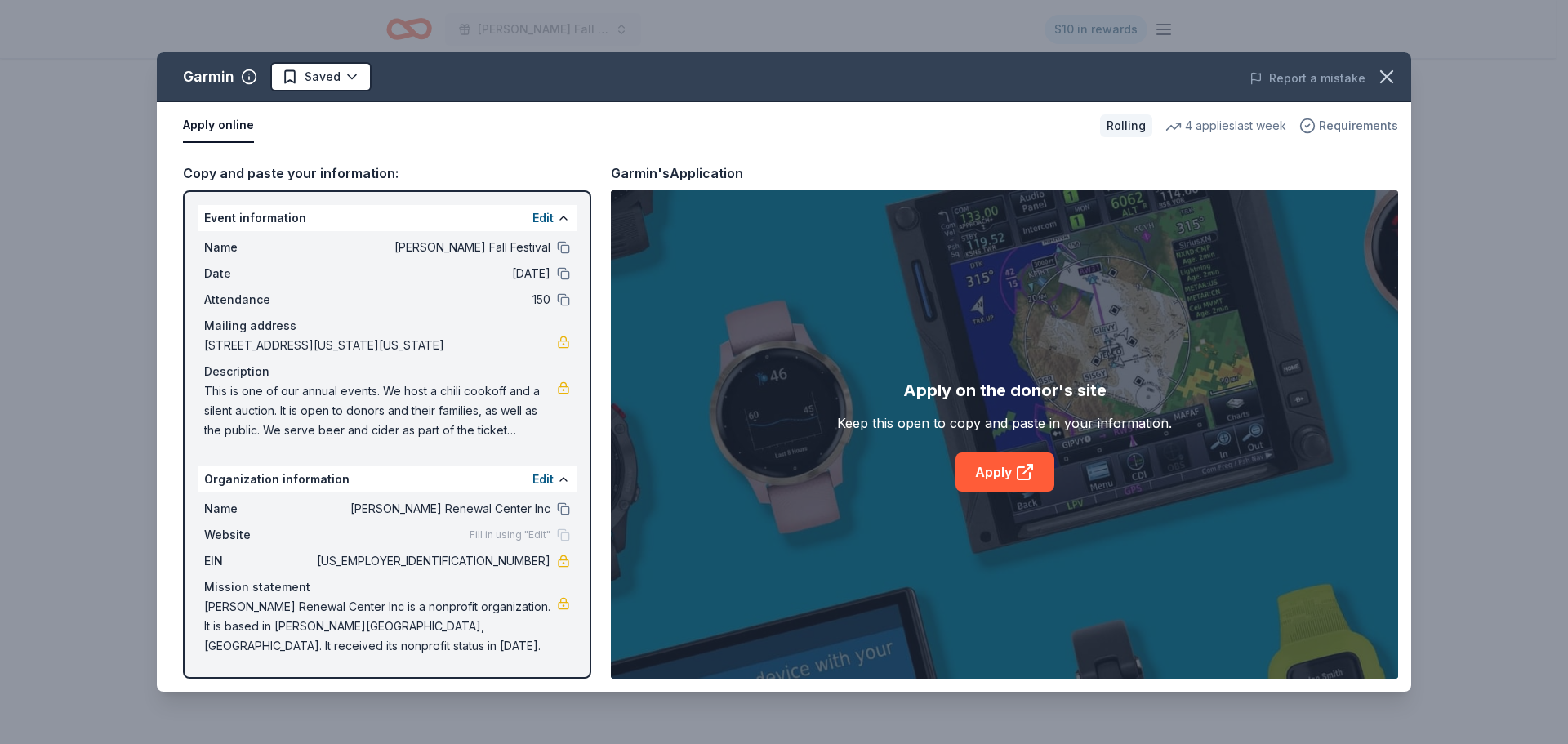
click at [1380, 116] on span "Requirements" at bounding box center [1358, 125] width 79 height 19
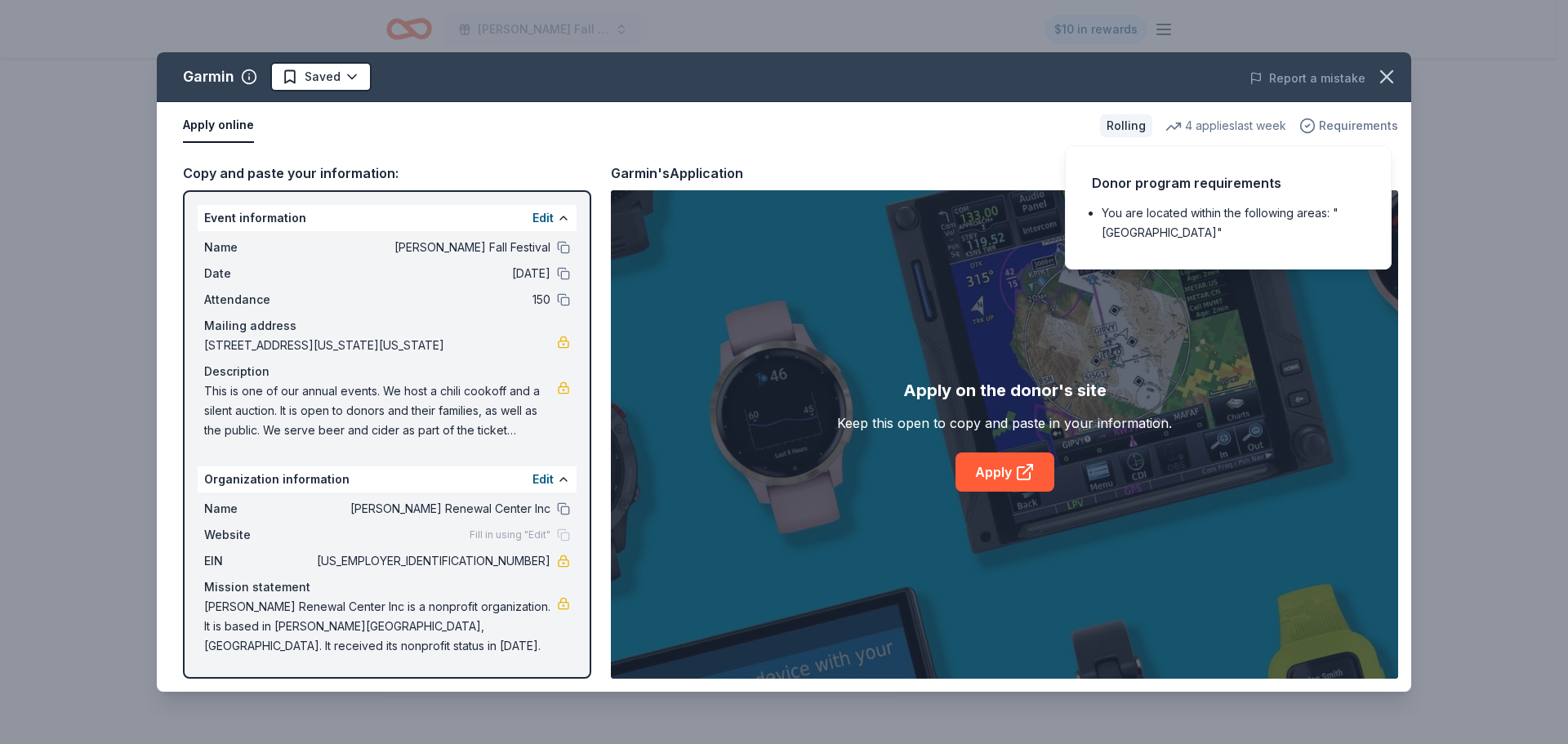
click at [1380, 116] on span "Requirements" at bounding box center [1358, 125] width 79 height 19
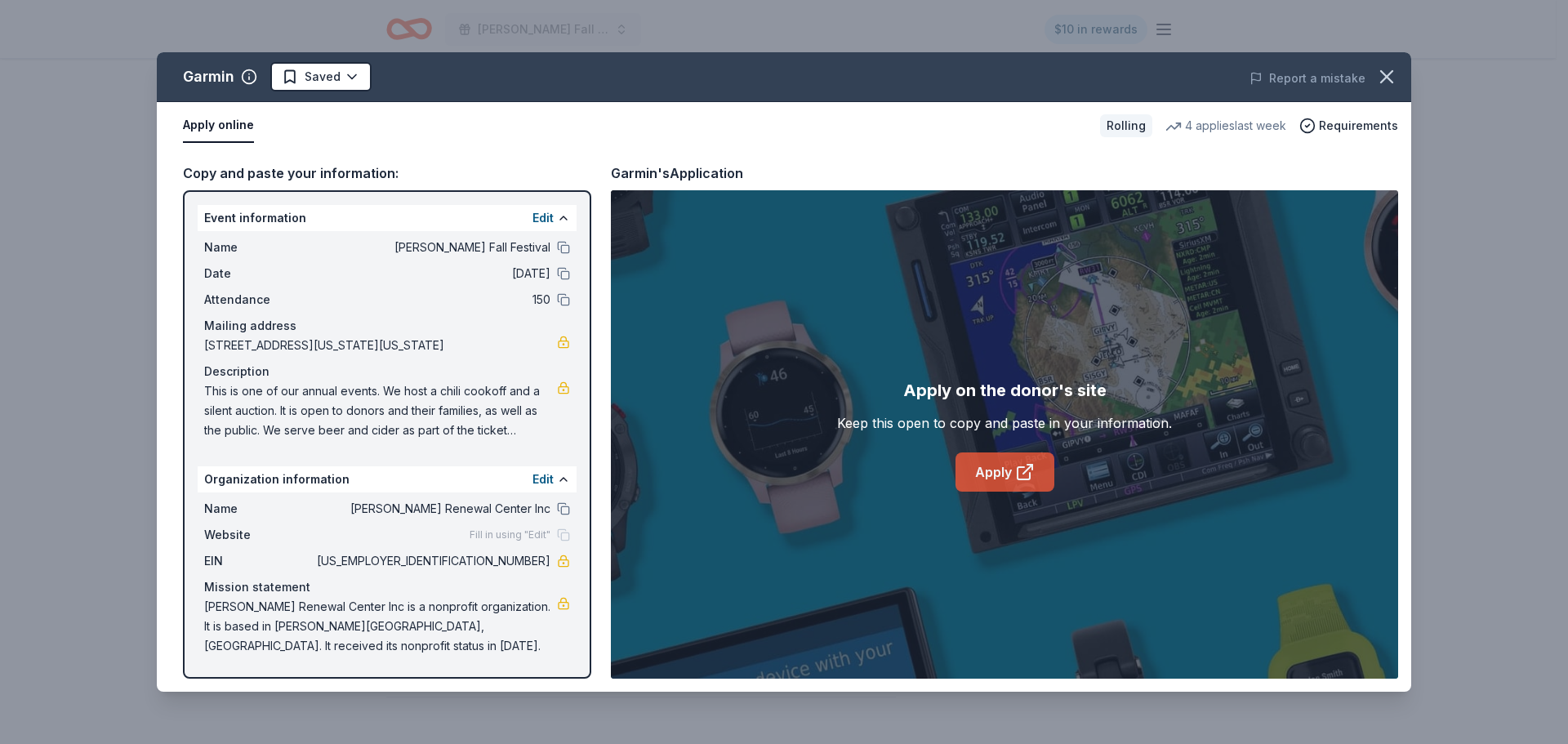
click at [1005, 469] on link "Apply" at bounding box center [1005, 472] width 99 height 39
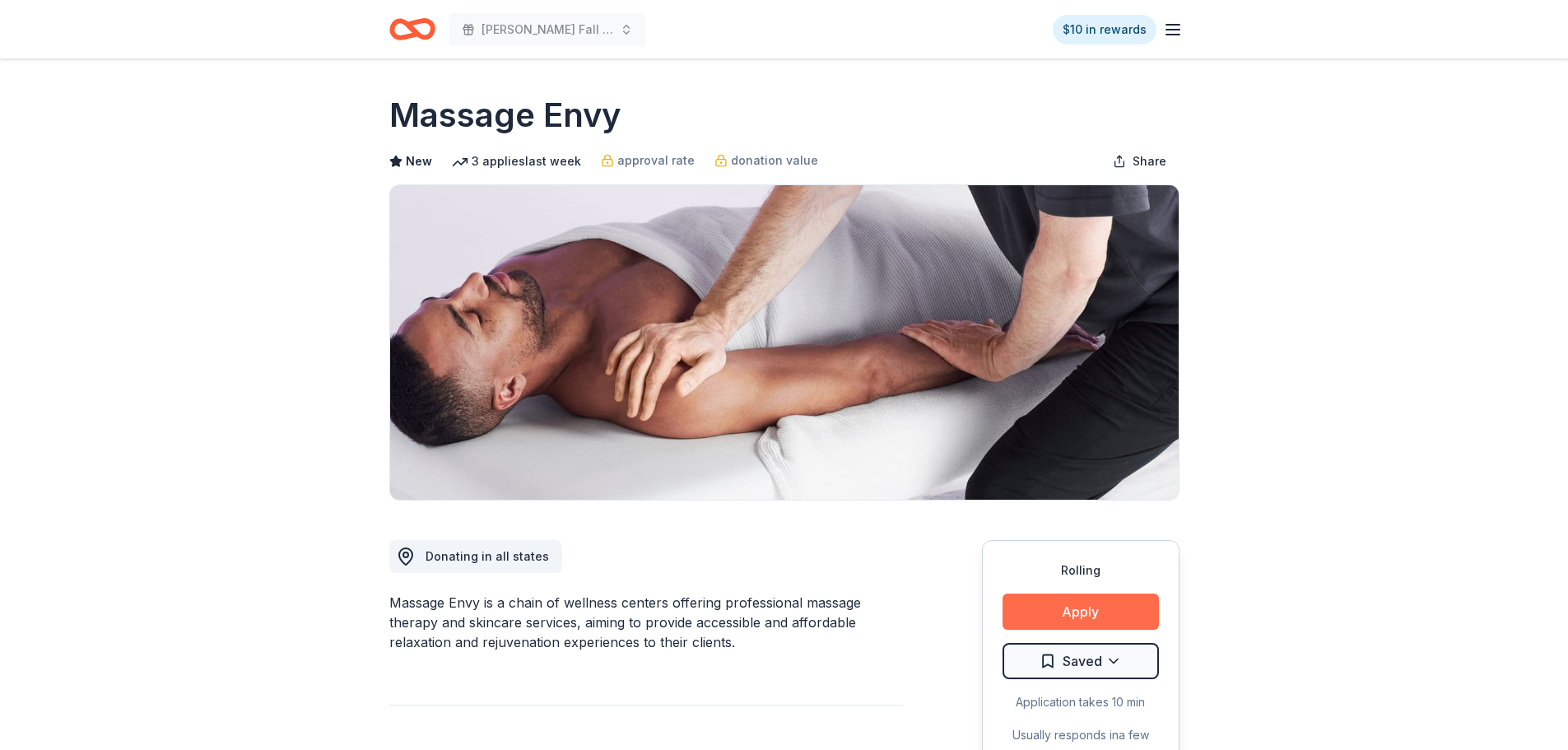
click at [1087, 605] on button "Apply" at bounding box center [1081, 611] width 156 height 37
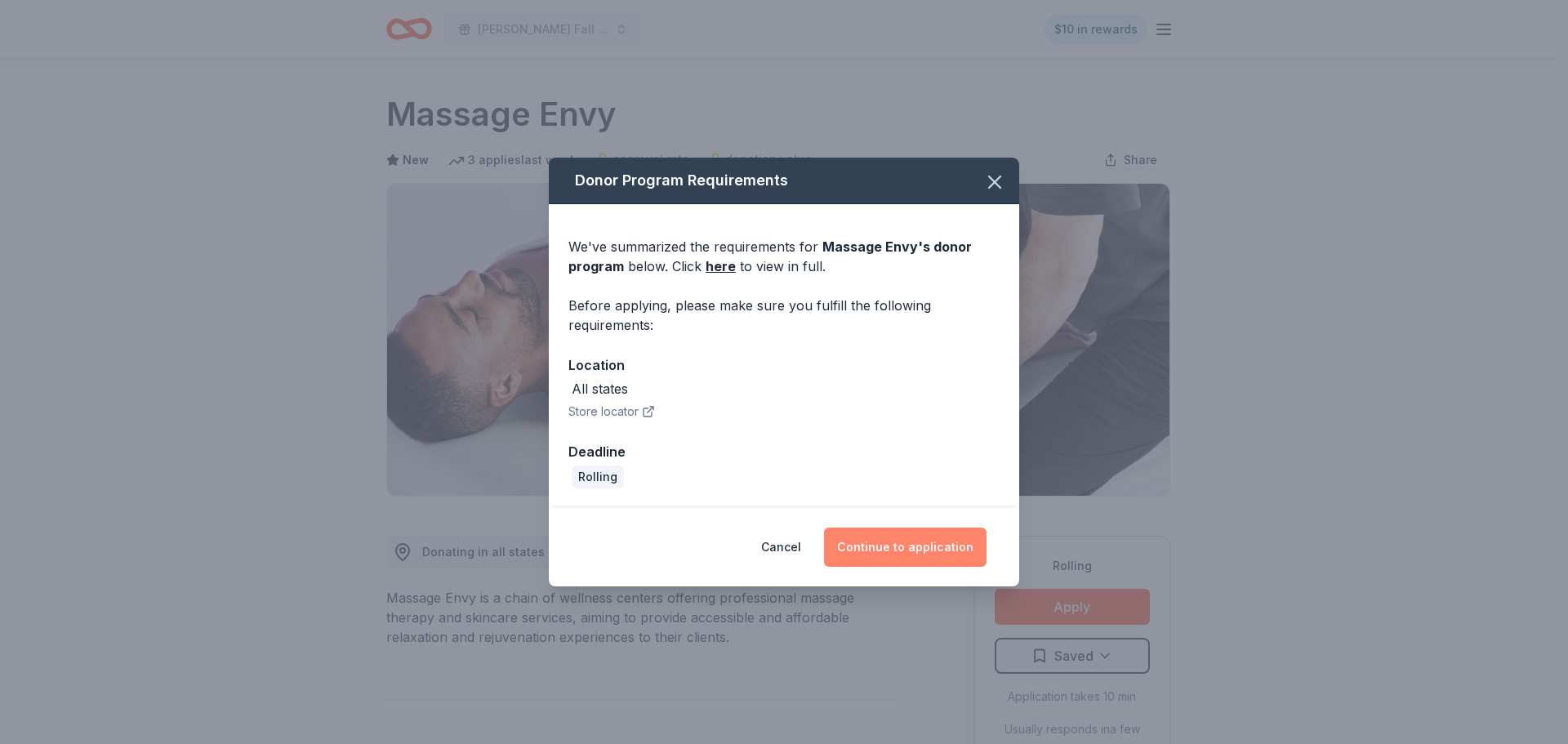
click at [909, 537] on button "Continue to application" at bounding box center [905, 547] width 163 height 39
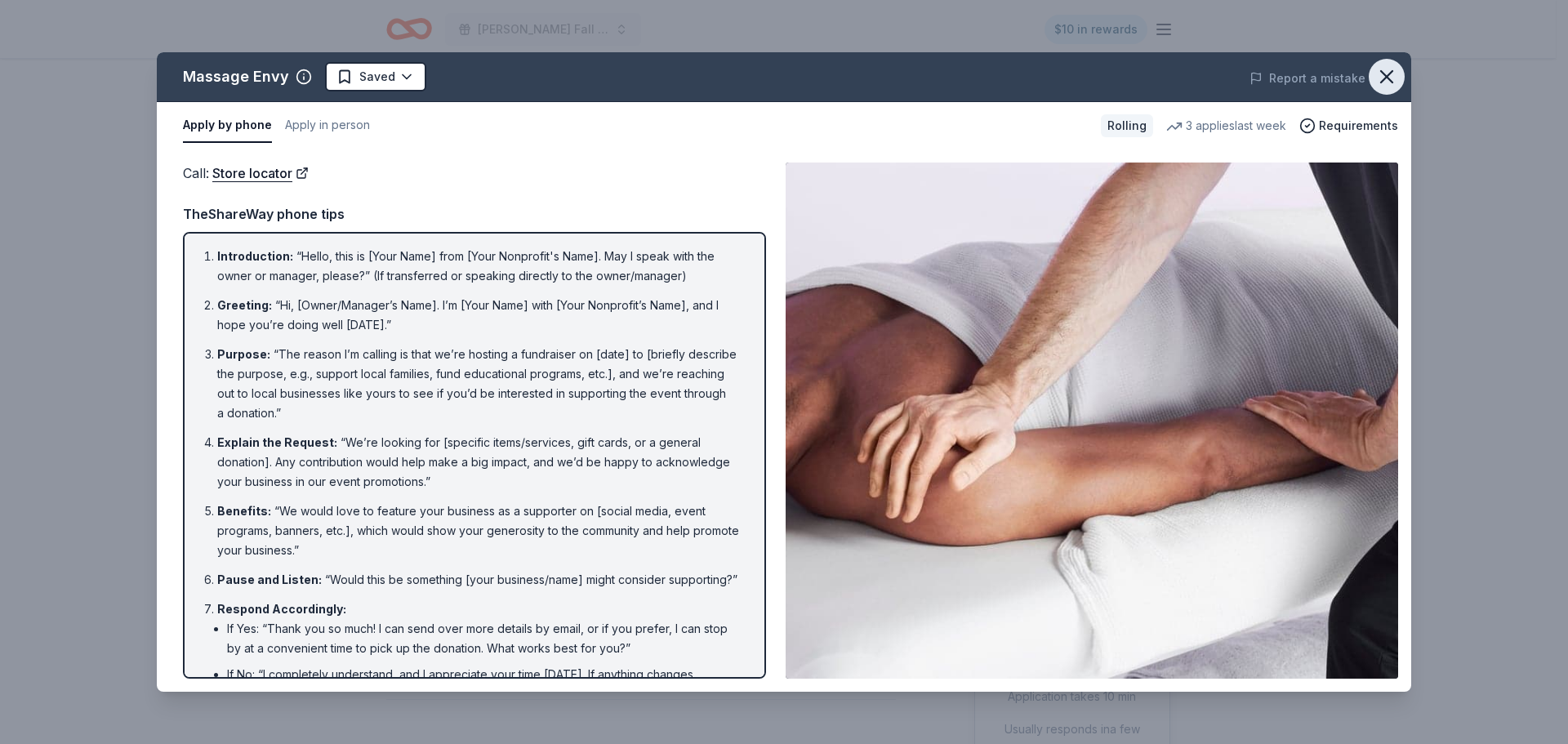
click at [1392, 75] on icon "button" at bounding box center [1386, 76] width 23 height 23
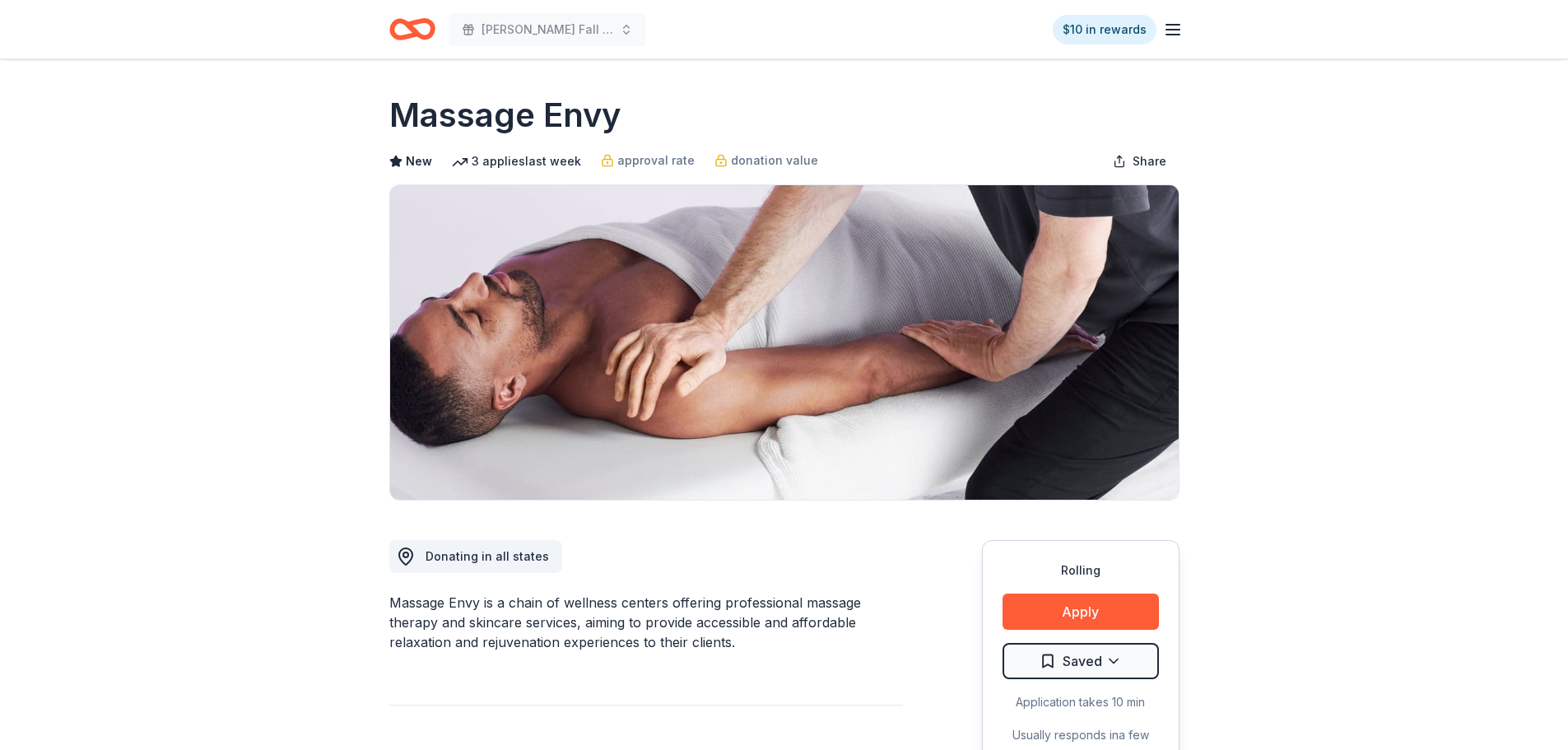
click at [427, 25] on icon "Home" at bounding box center [412, 30] width 46 height 39
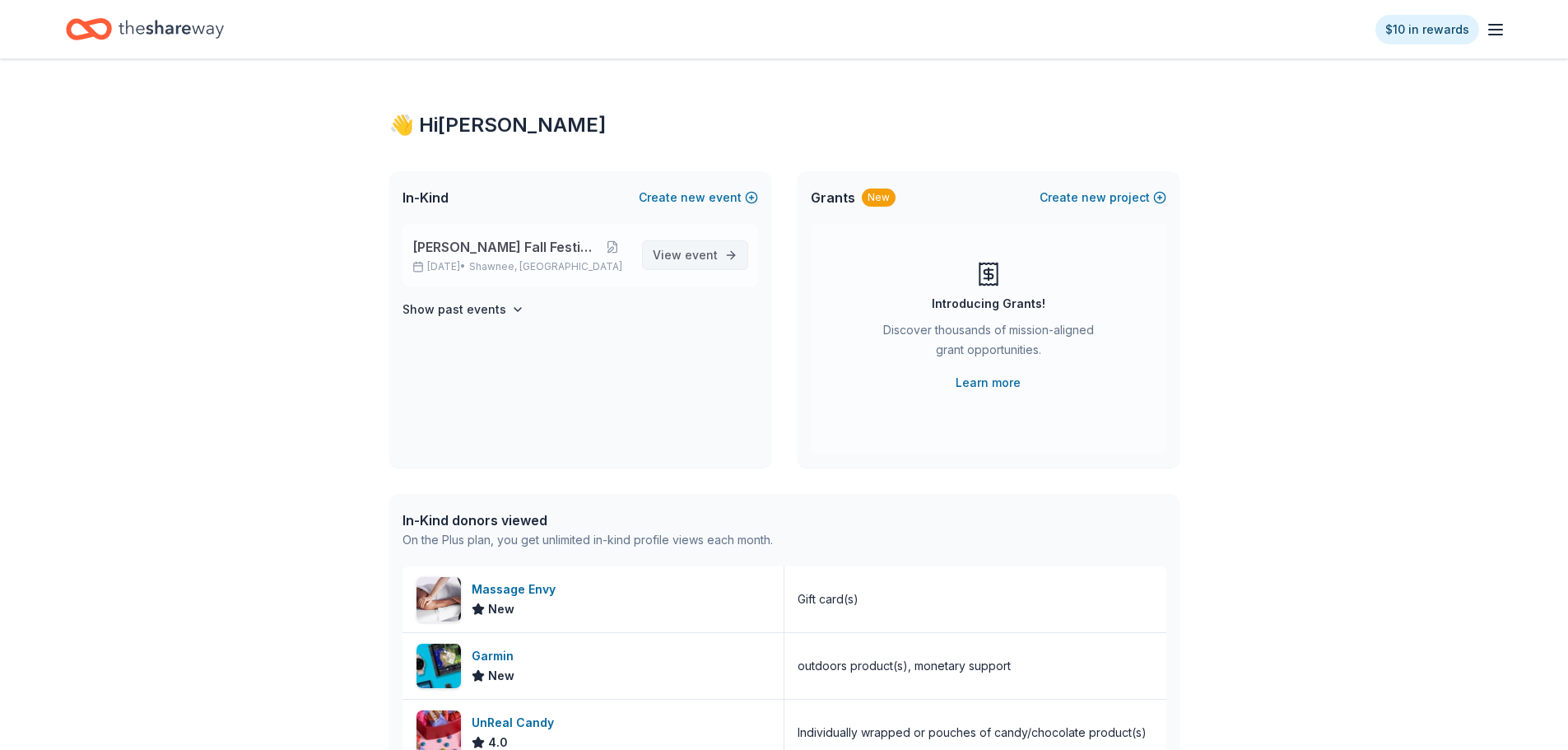
click at [703, 256] on span "event" at bounding box center [701, 254] width 33 height 14
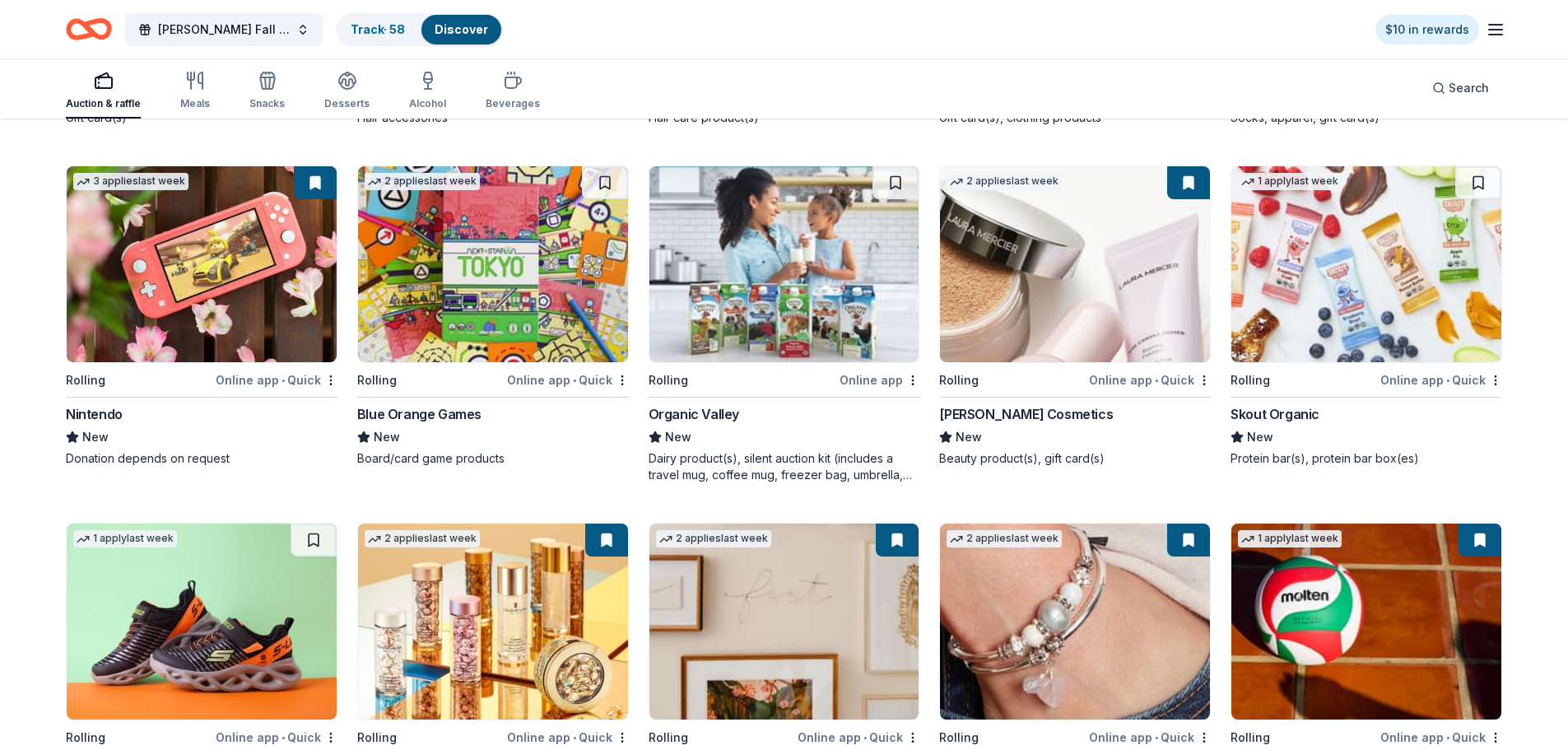
scroll to position [8730, 0]
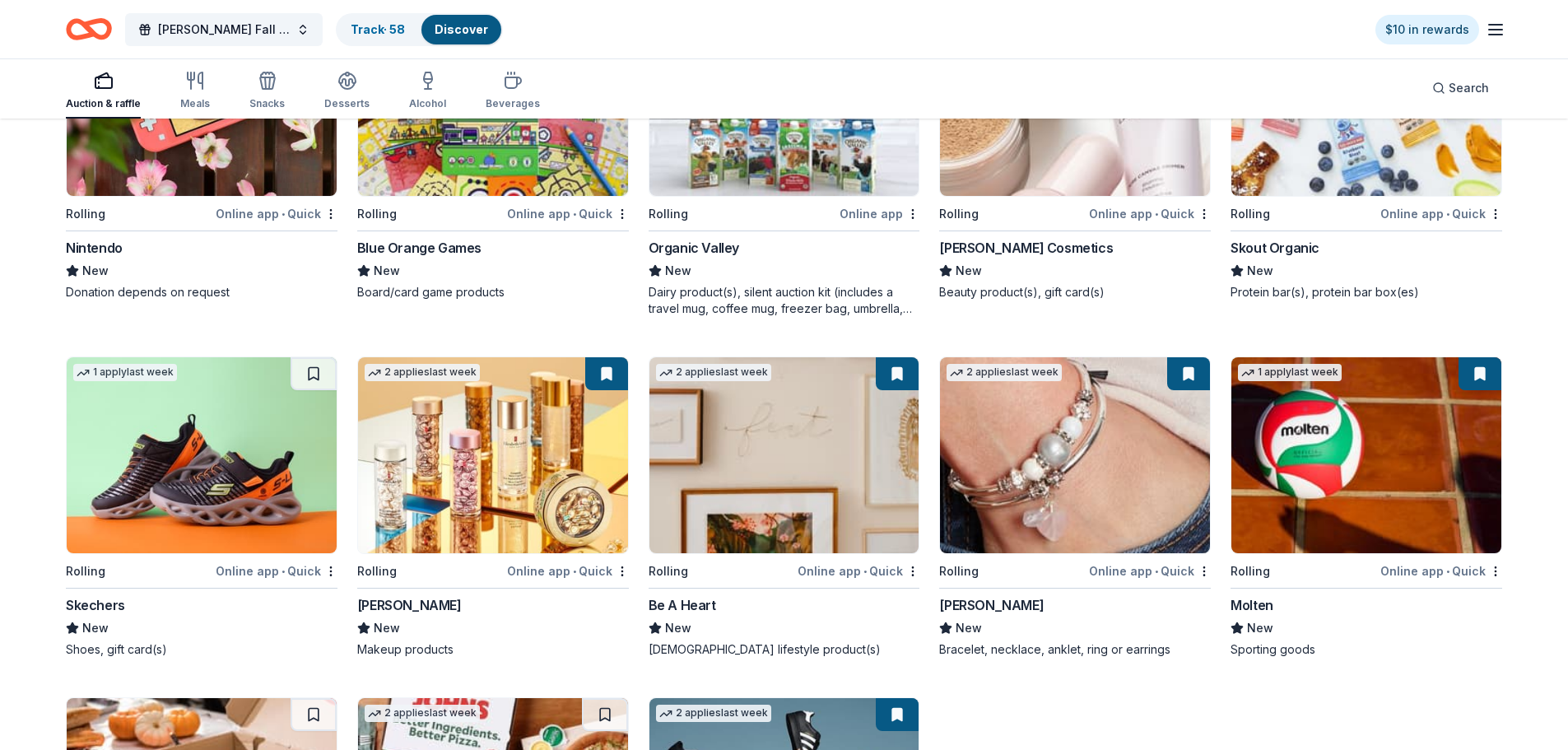
click at [201, 168] on img at bounding box center [202, 98] width 270 height 196
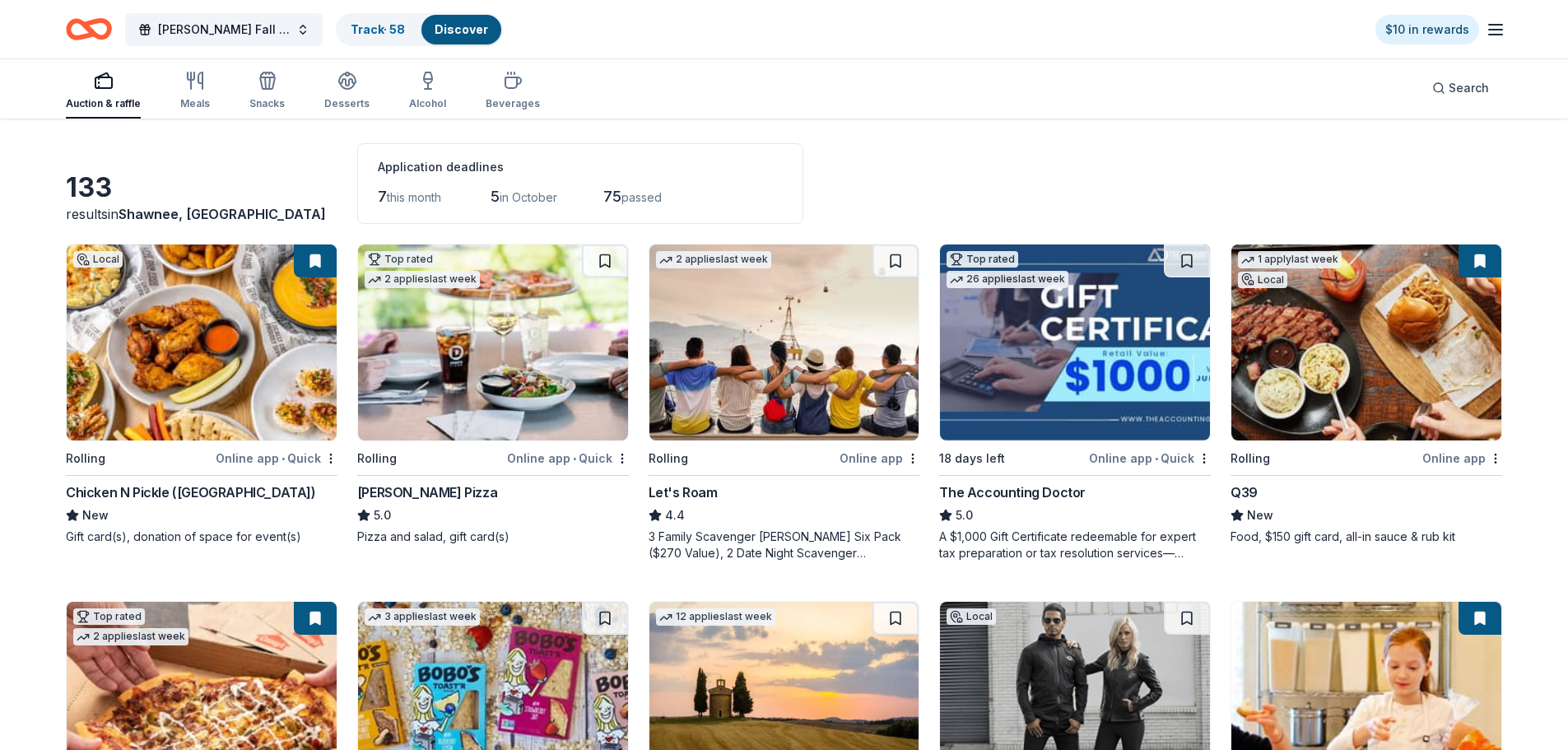
scroll to position [0, 0]
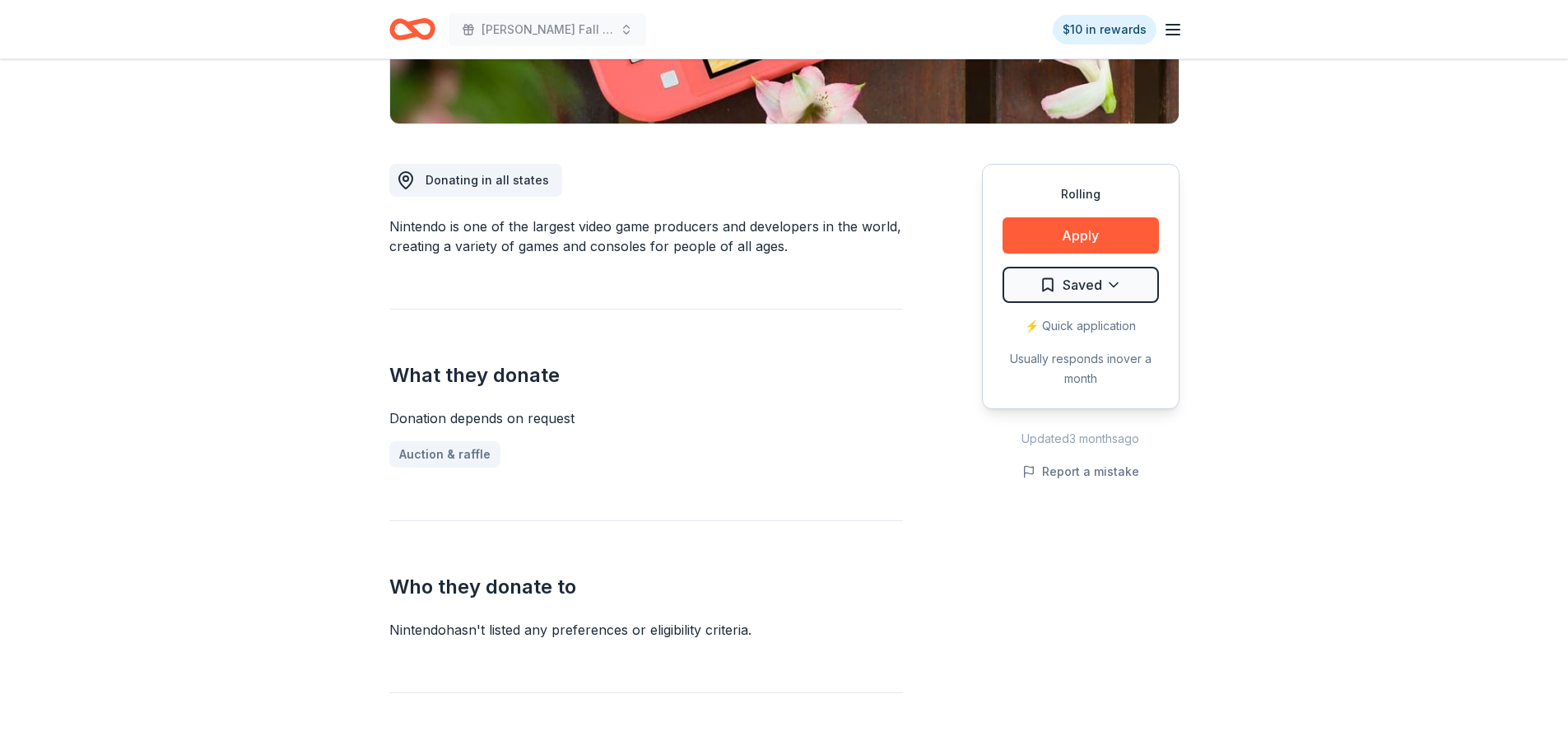
scroll to position [412, 0]
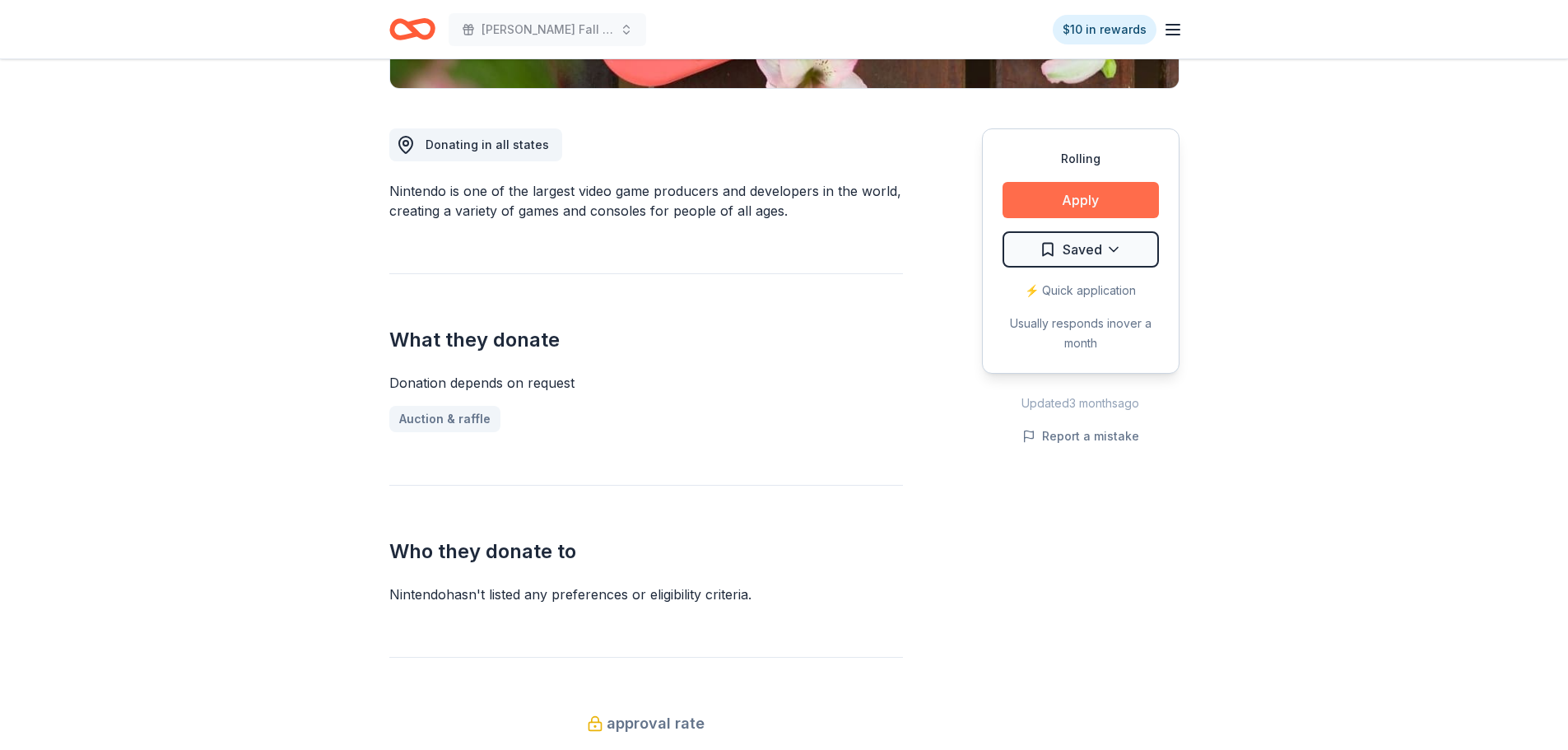
click at [1082, 198] on button "Apply" at bounding box center [1081, 200] width 156 height 37
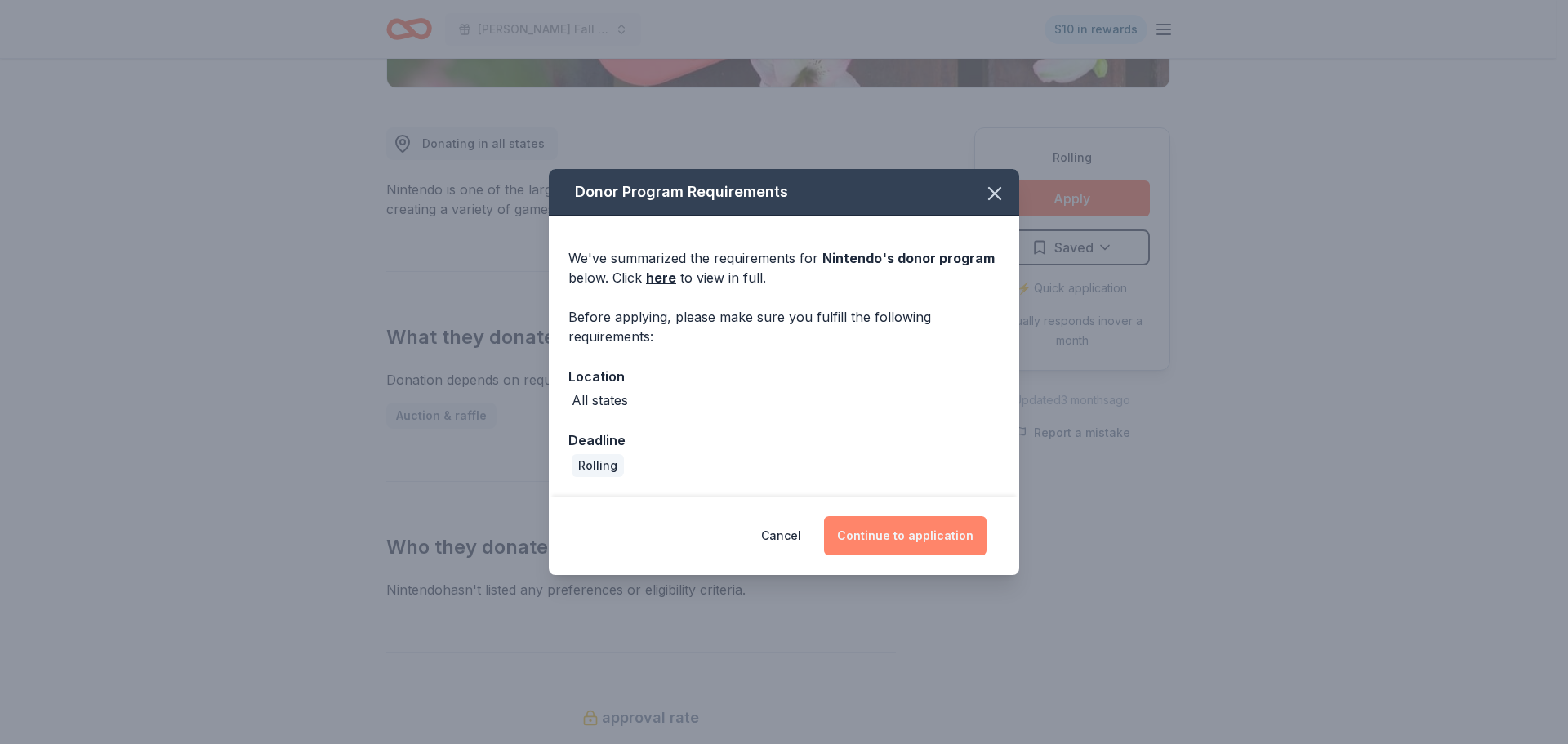
click at [940, 538] on button "Continue to application" at bounding box center [905, 536] width 163 height 39
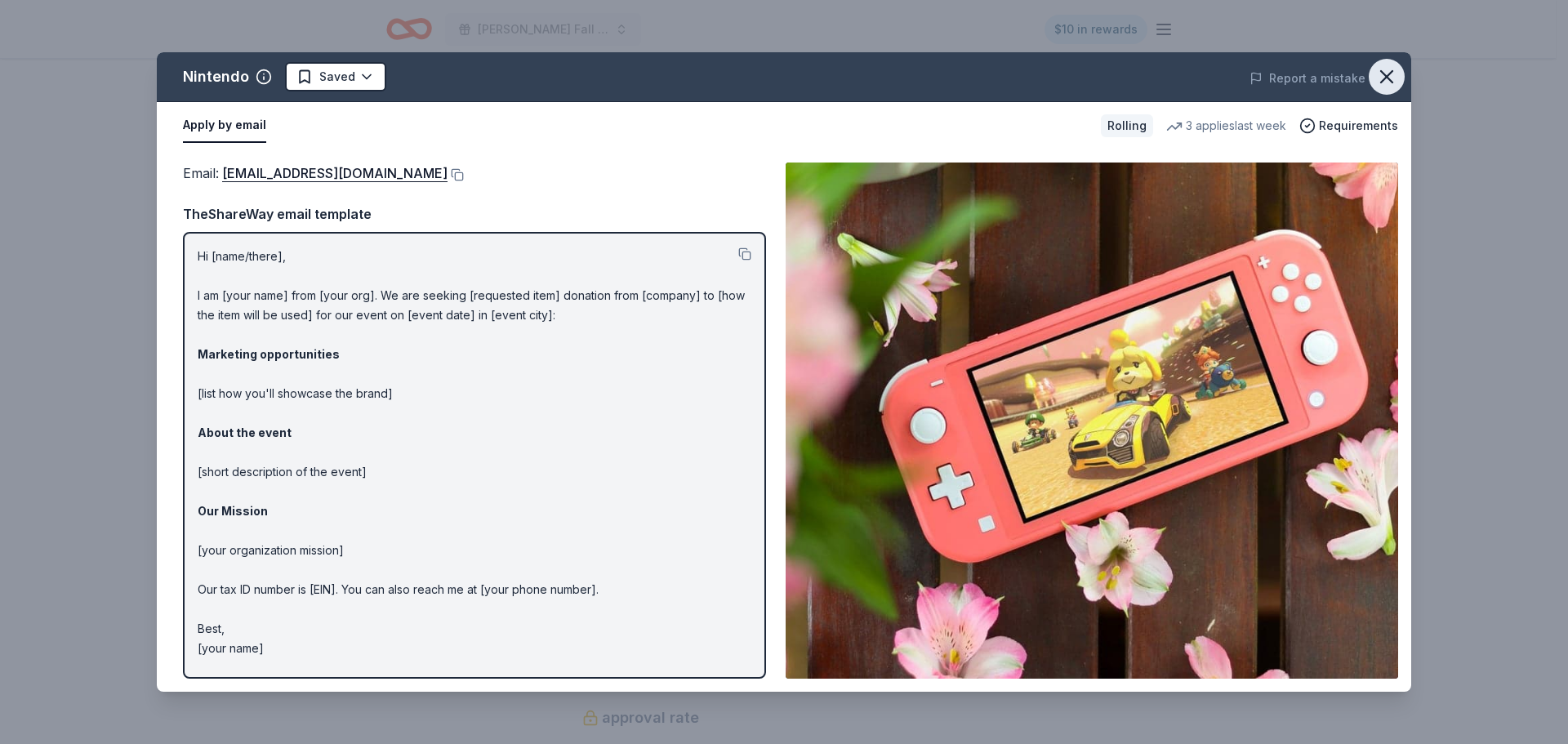
click at [1388, 67] on icon "button" at bounding box center [1386, 76] width 23 height 23
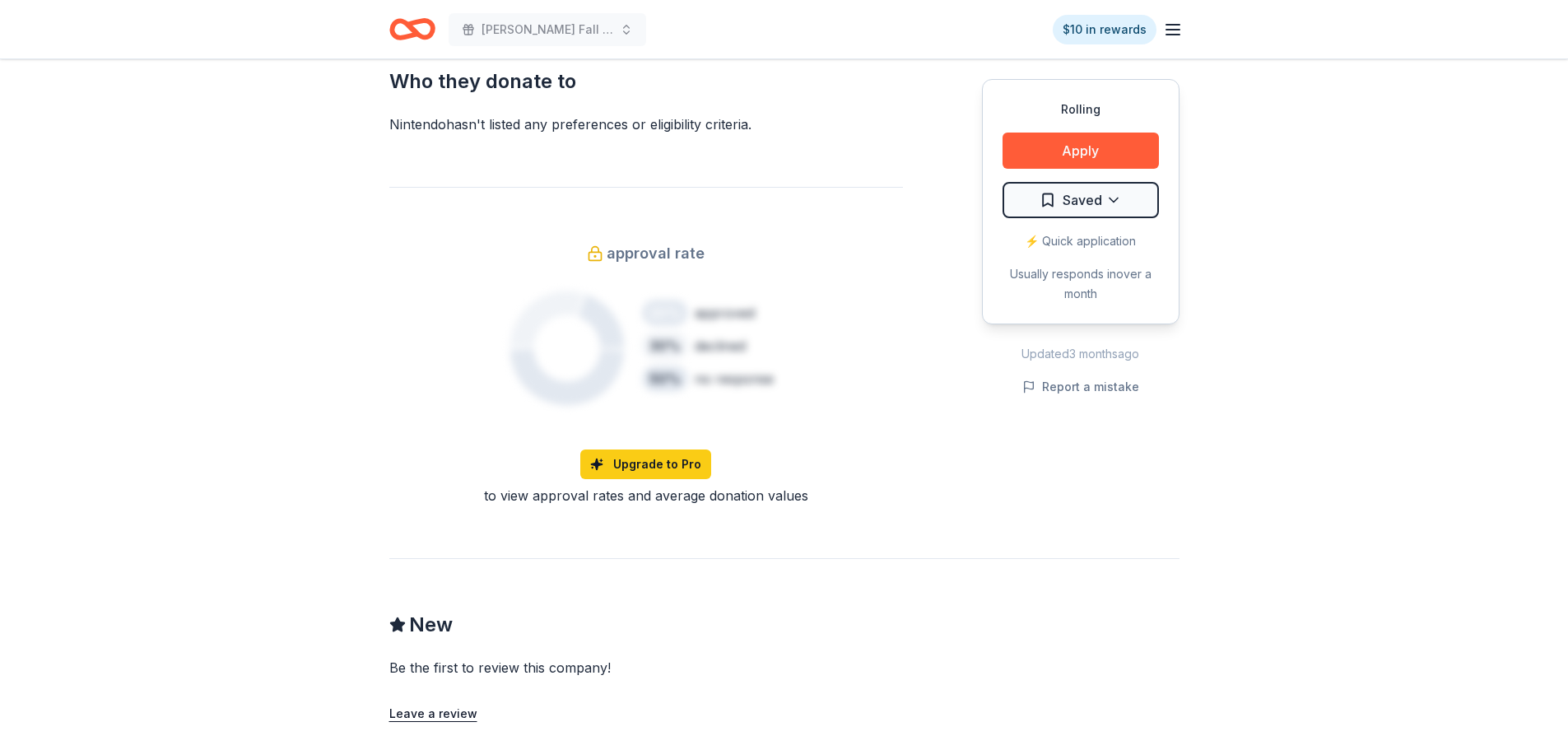
scroll to position [906, 0]
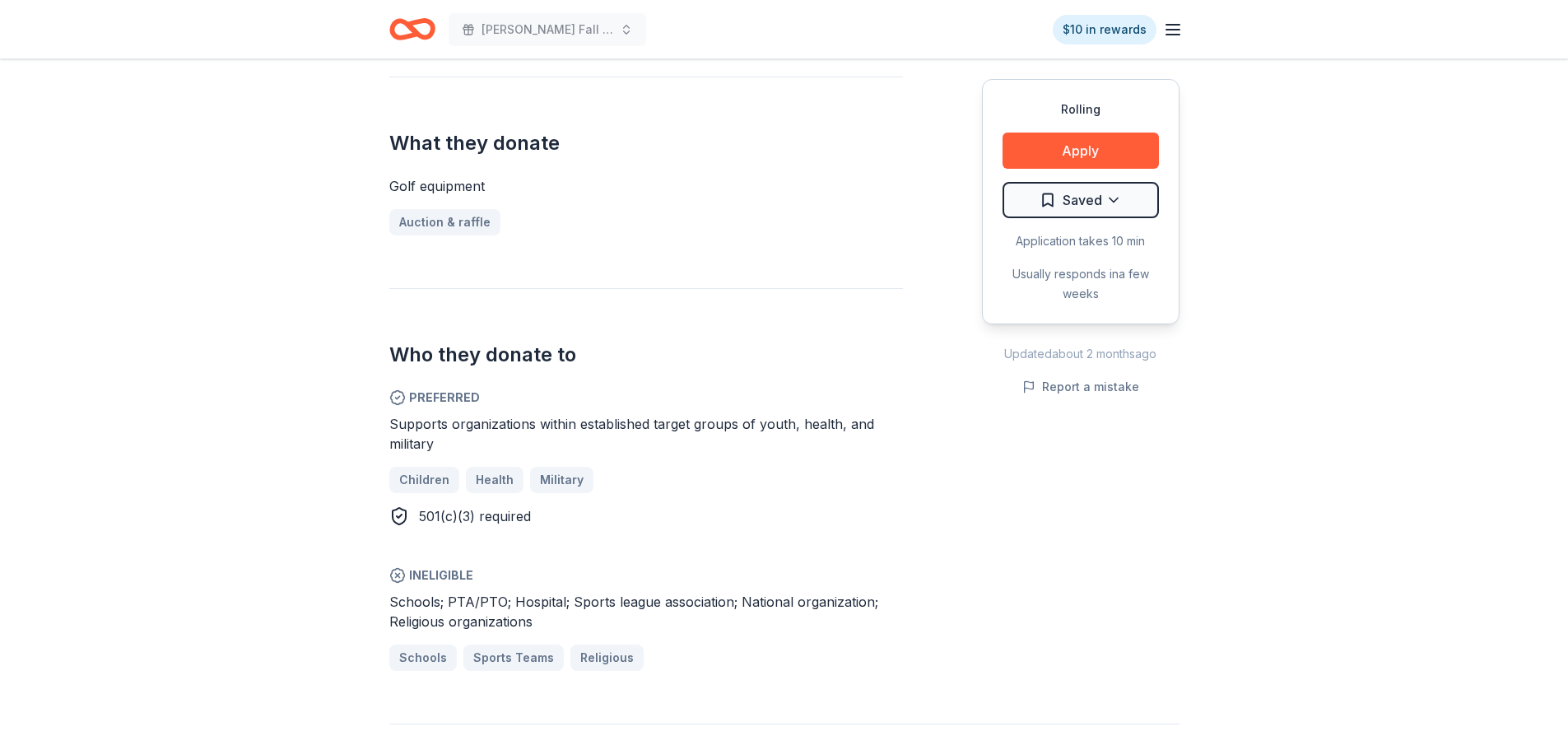
scroll to position [329, 0]
